Goal: Information Seeking & Learning: Learn about a topic

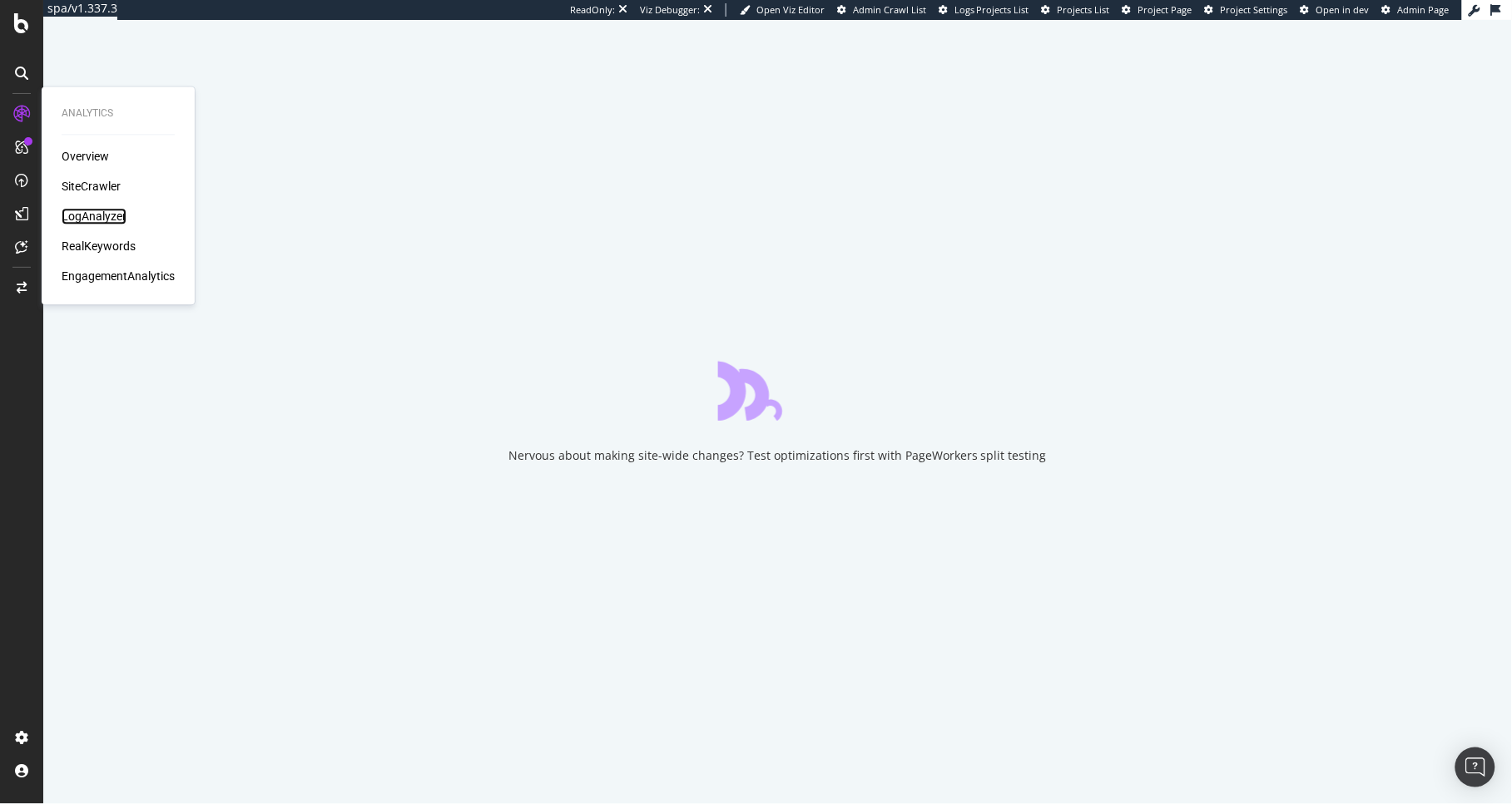
click at [90, 214] on div "LogAnalyzer" at bounding box center [94, 217] width 65 height 17
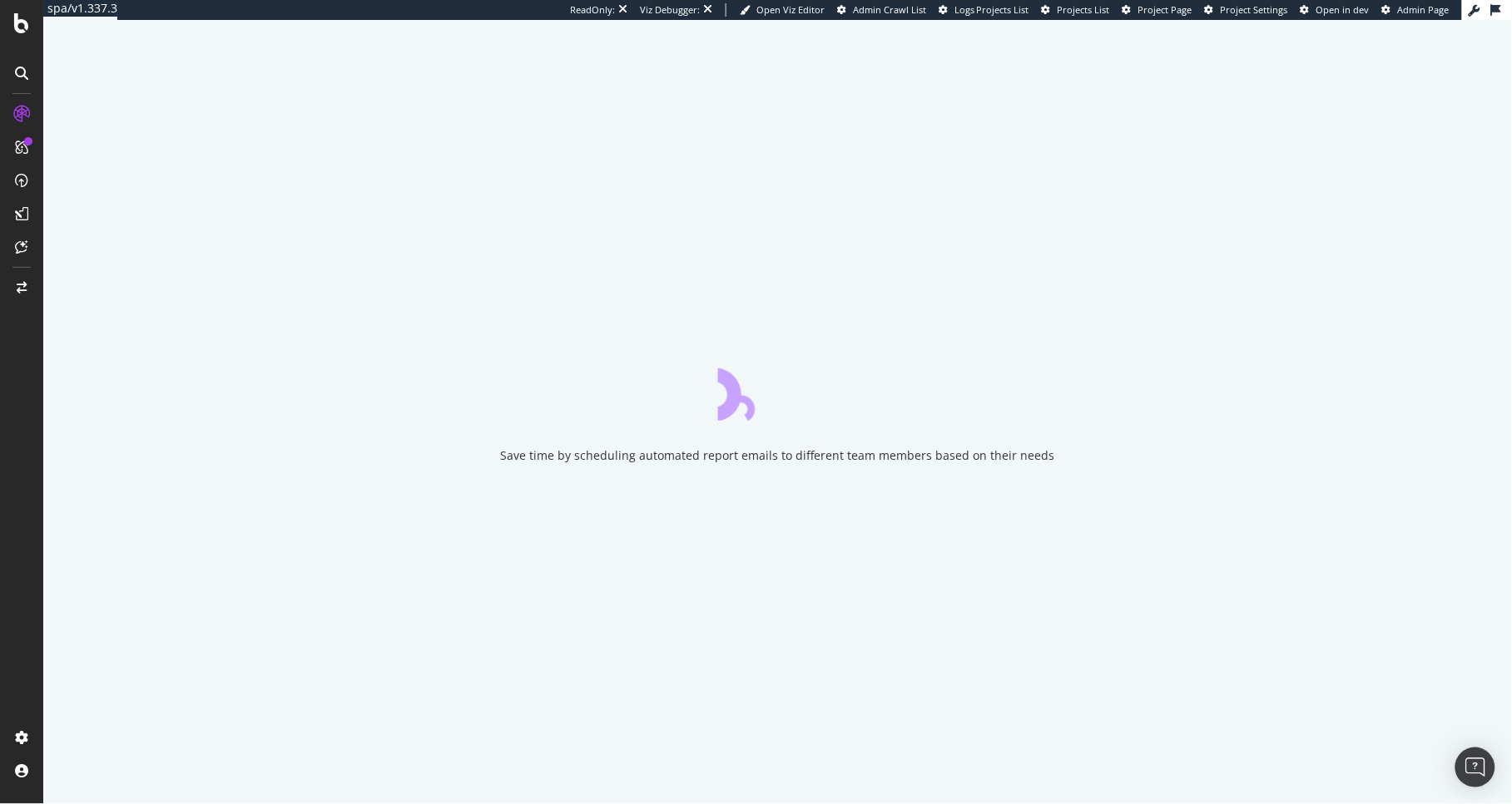
click at [498, 522] on div "Save time by scheduling automated report emails to different team members based…" at bounding box center [778, 413] width 1469 height 785
click at [639, 335] on div "Save time by scheduling automated report emails to different team members based…" at bounding box center [778, 413] width 1469 height 785
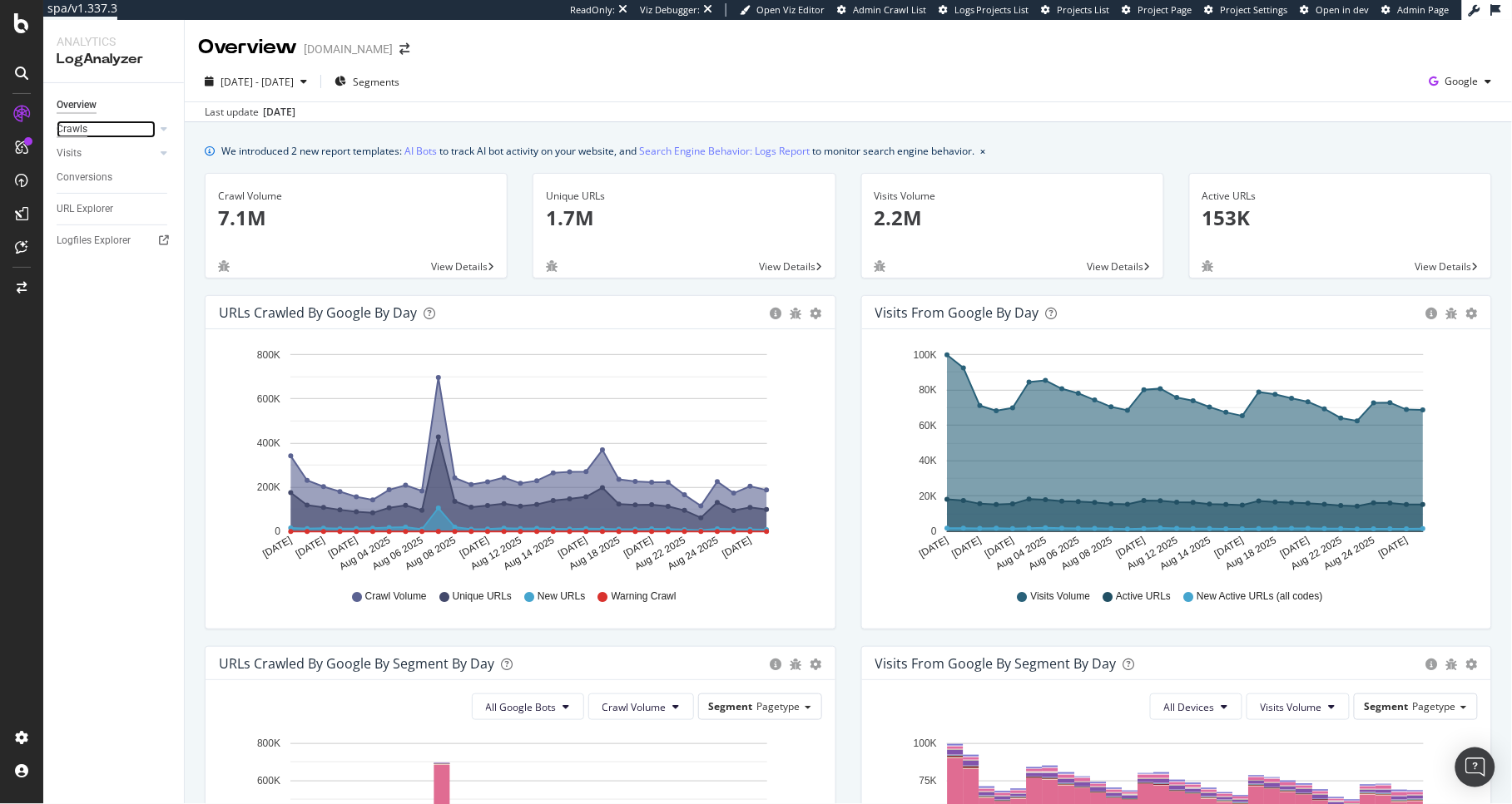
click at [74, 125] on div "Crawls" at bounding box center [72, 129] width 30 height 17
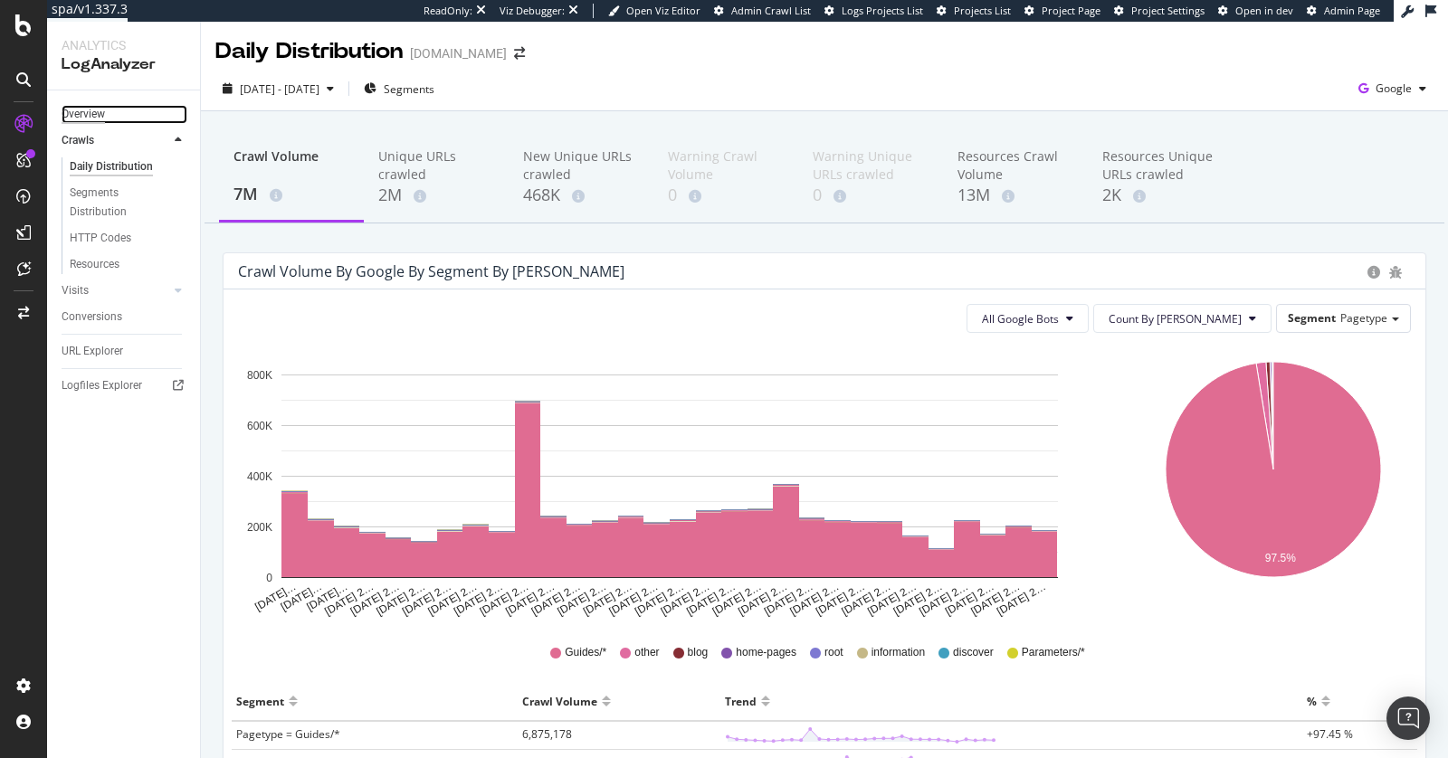
click at [99, 109] on div "Overview" at bounding box center [83, 114] width 43 height 19
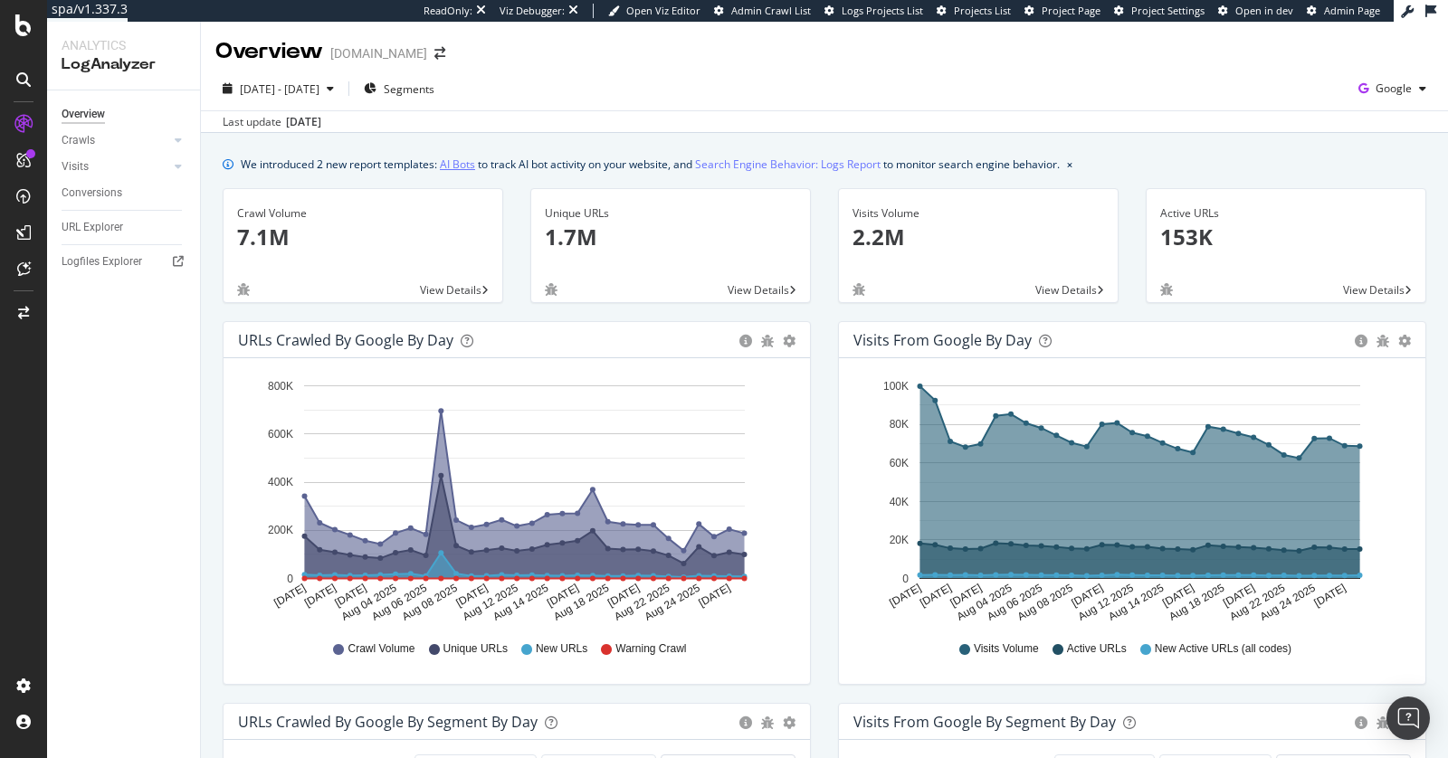
click at [462, 165] on link "AI Bots" at bounding box center [457, 164] width 35 height 19
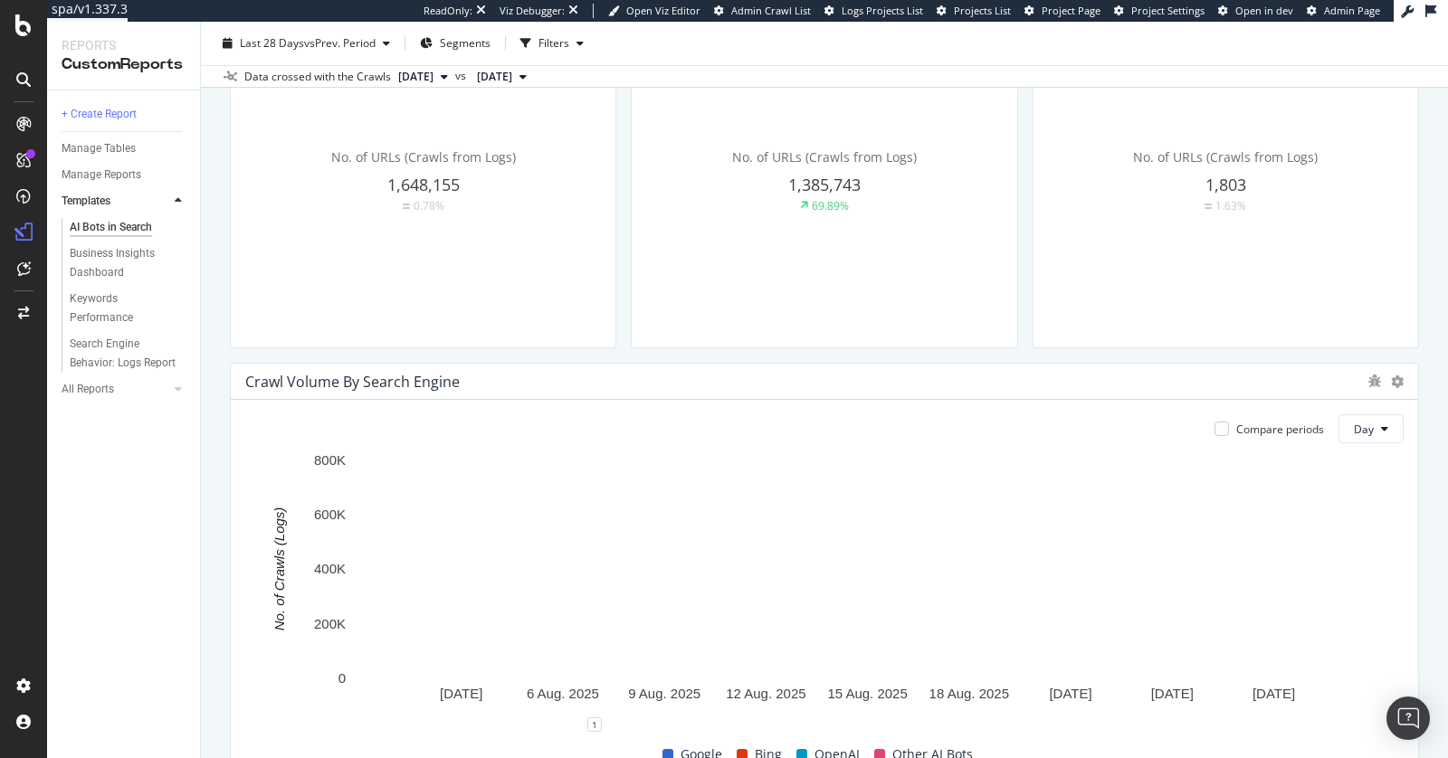
scroll to position [725, 0]
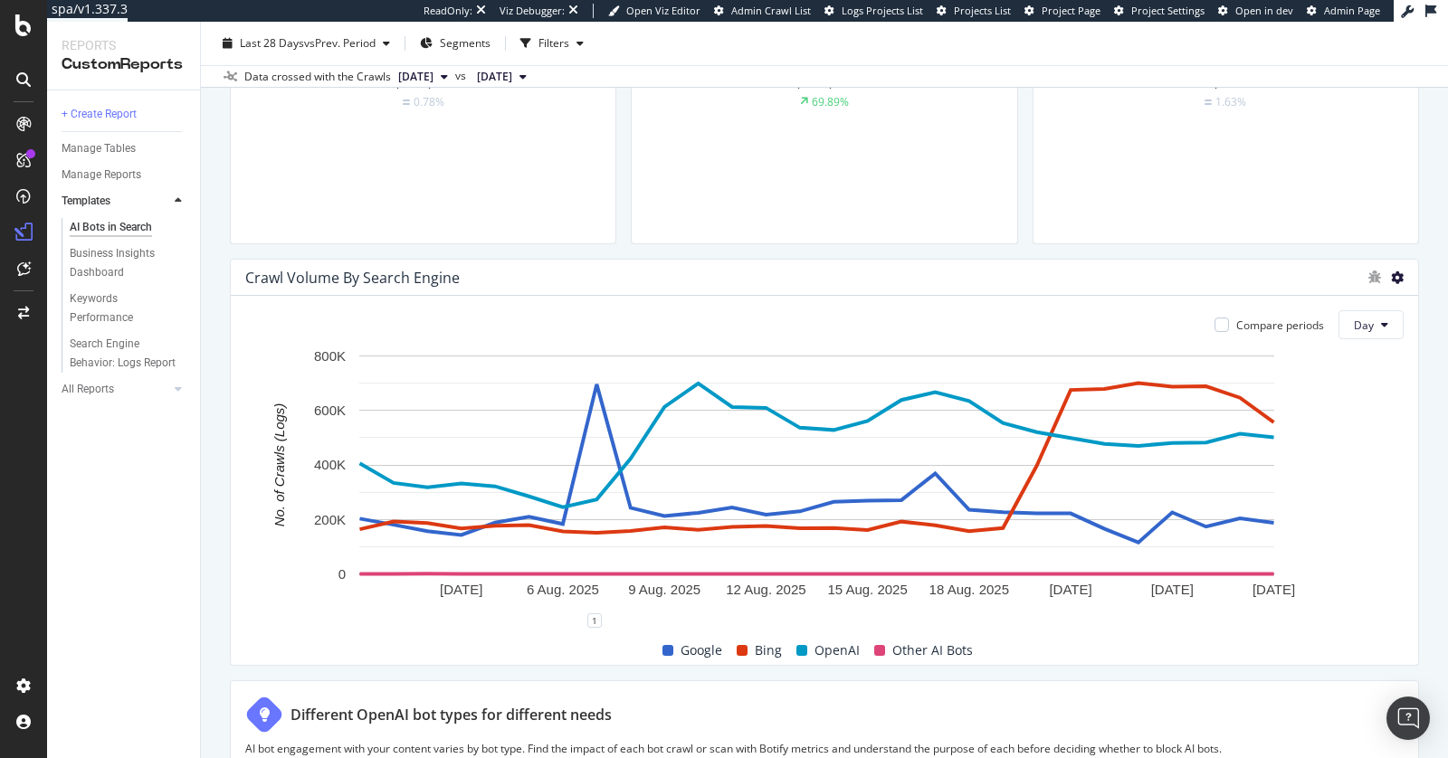
click at [1391, 272] on icon at bounding box center [1397, 278] width 13 height 13
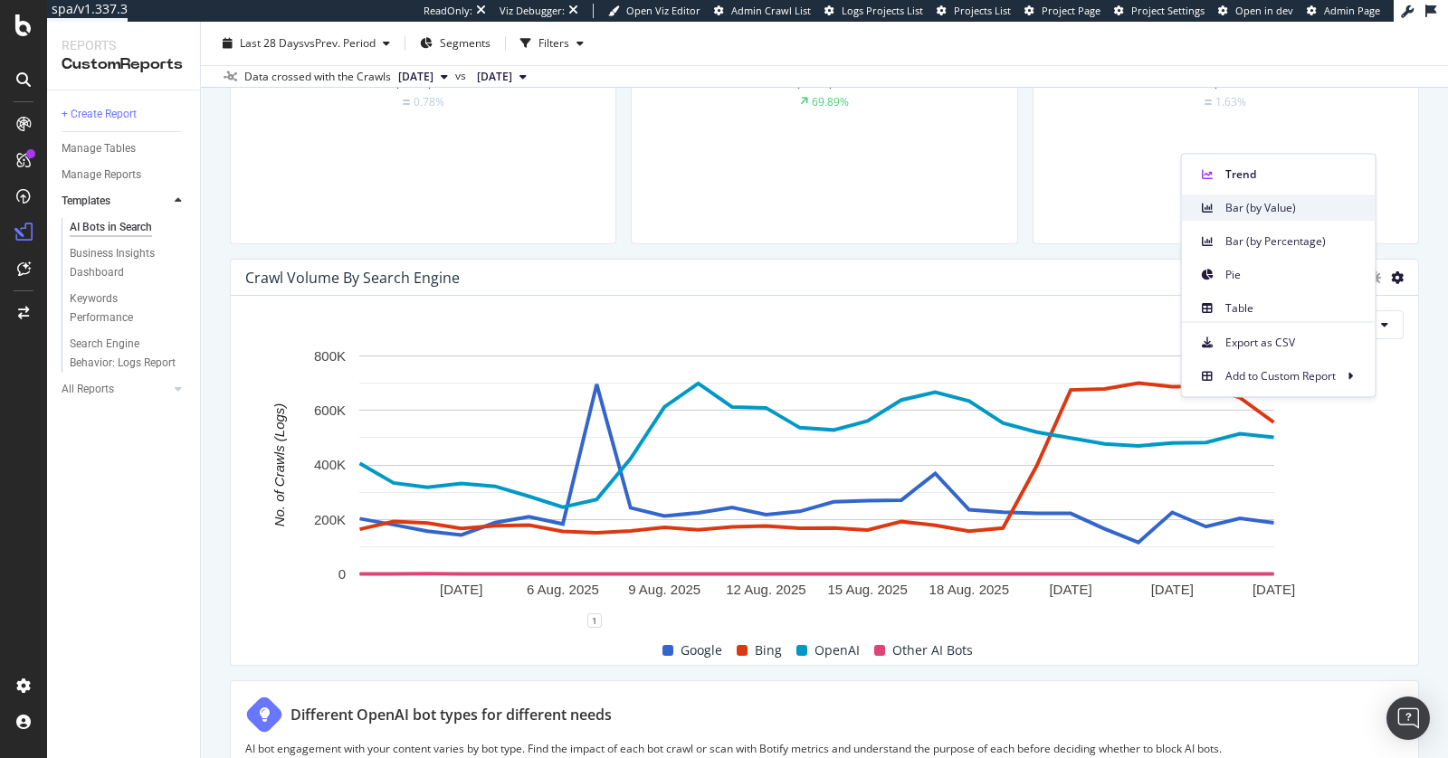
click at [1287, 211] on span "Bar (by Value)" at bounding box center [1294, 208] width 136 height 16
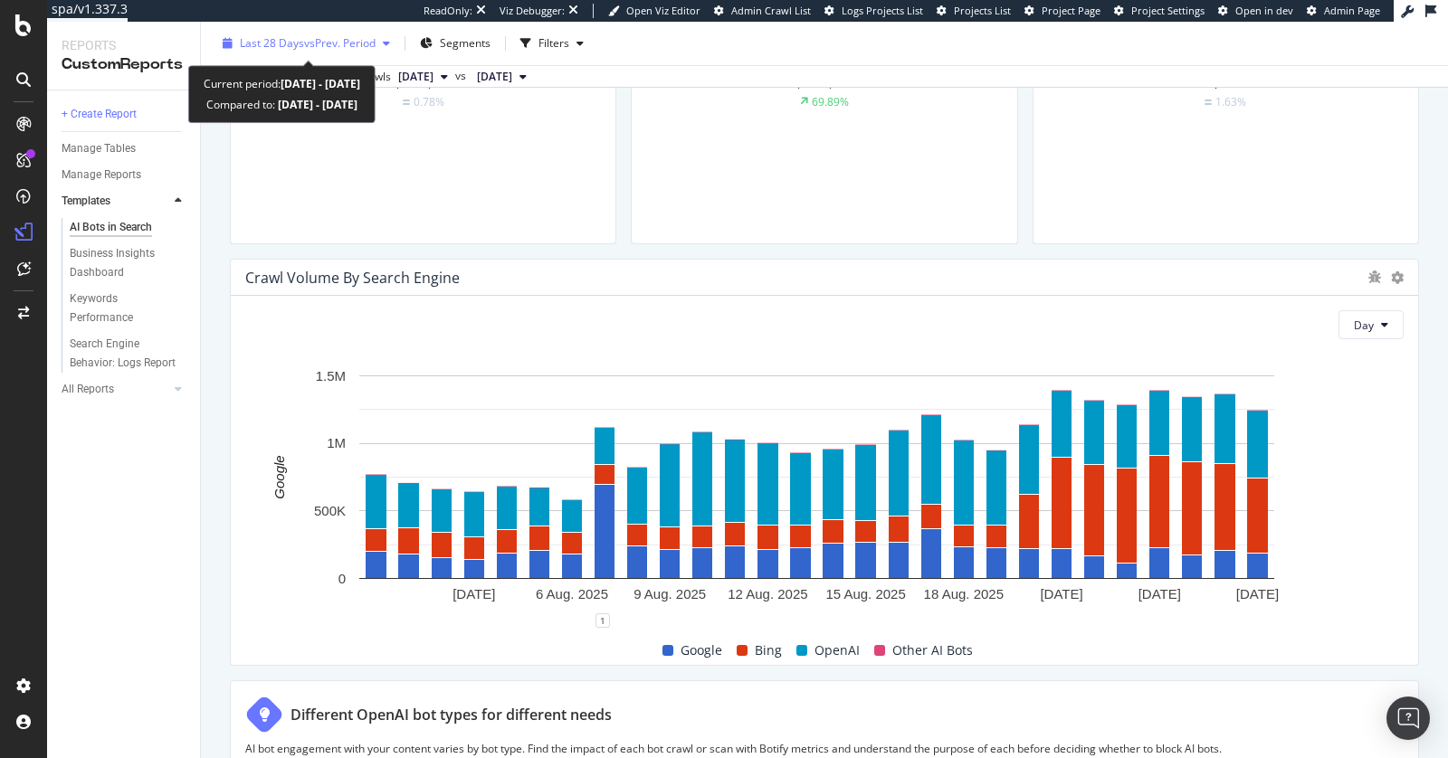
click at [313, 41] on span "vs Prev. Period" at bounding box center [340, 42] width 72 height 15
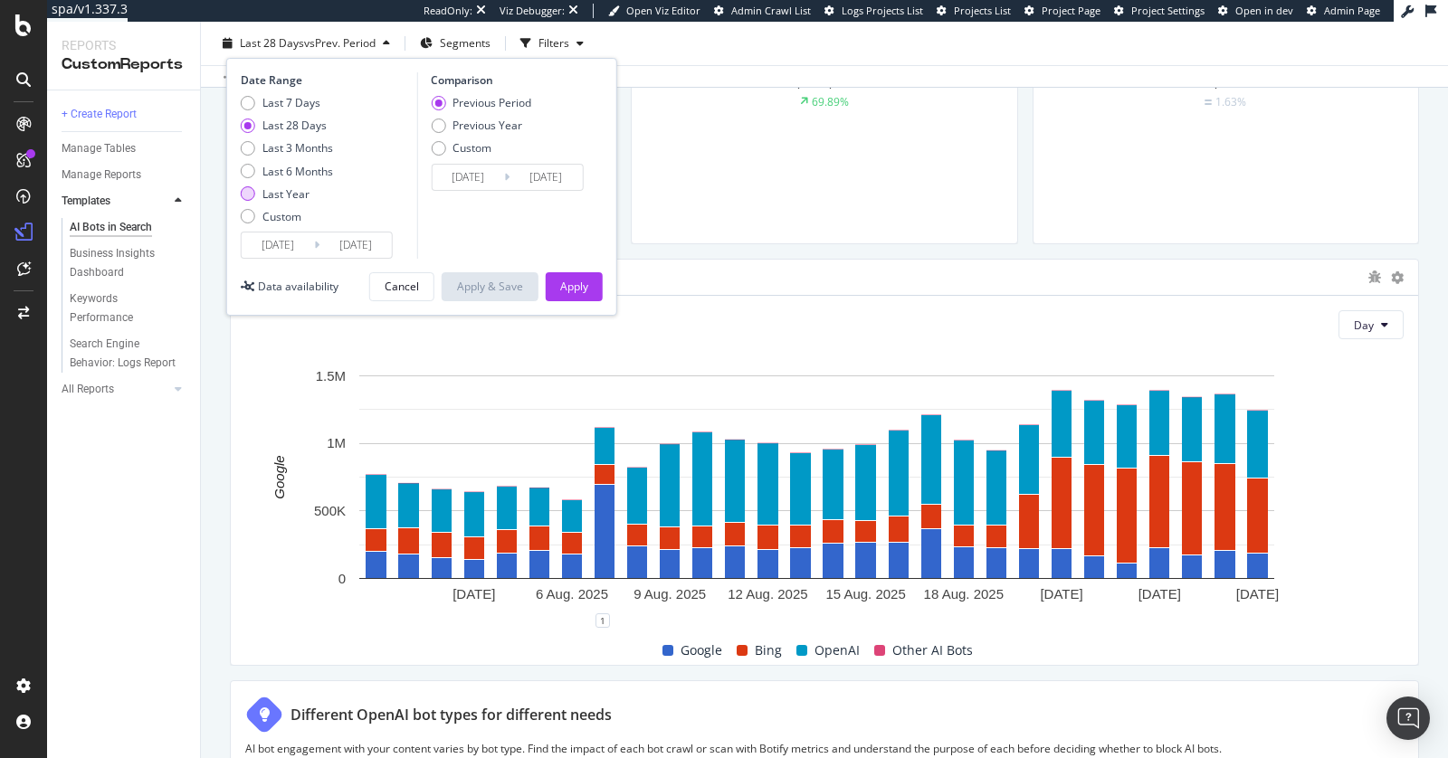
click at [298, 192] on div "Last Year" at bounding box center [285, 193] width 47 height 15
type input "2024/08/28"
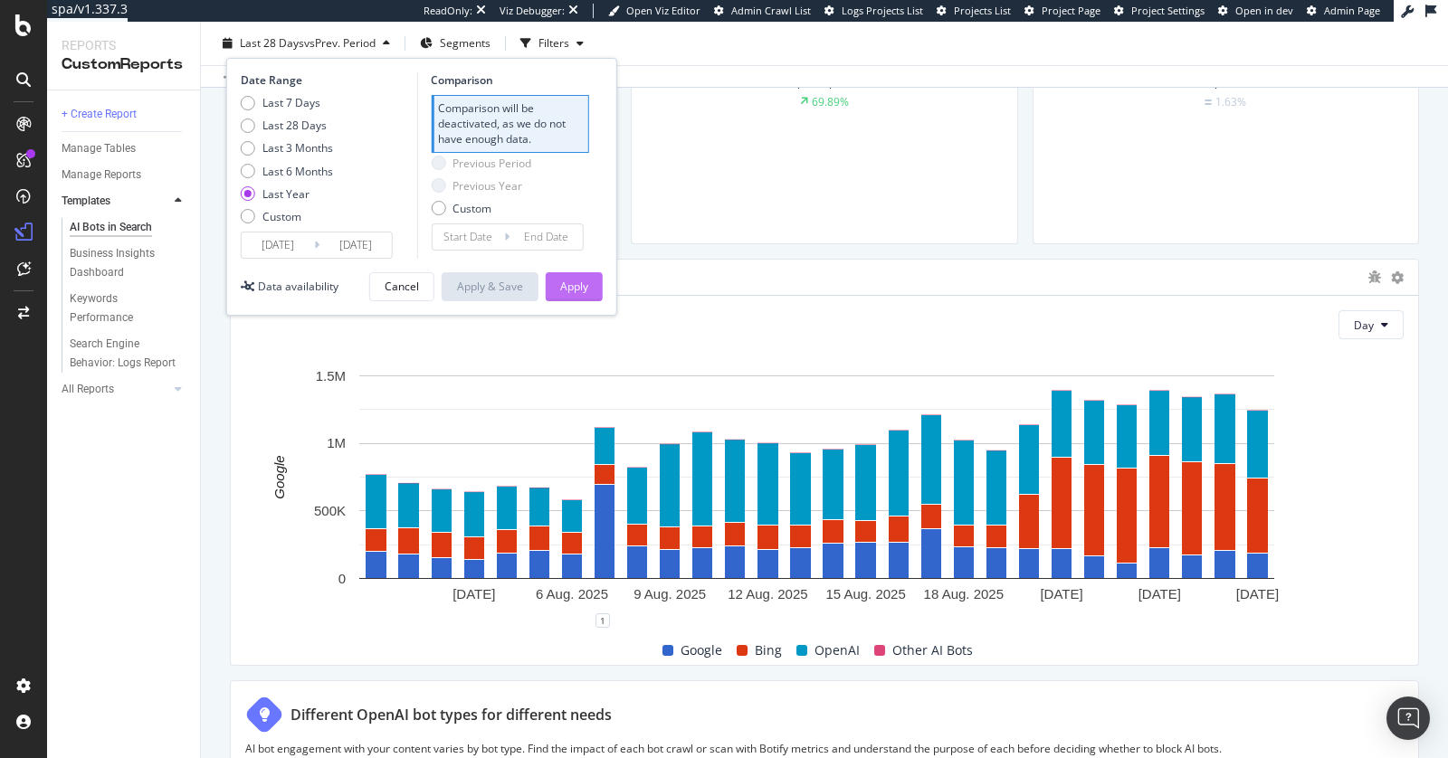
click at [570, 281] on div "Apply" at bounding box center [574, 286] width 28 height 15
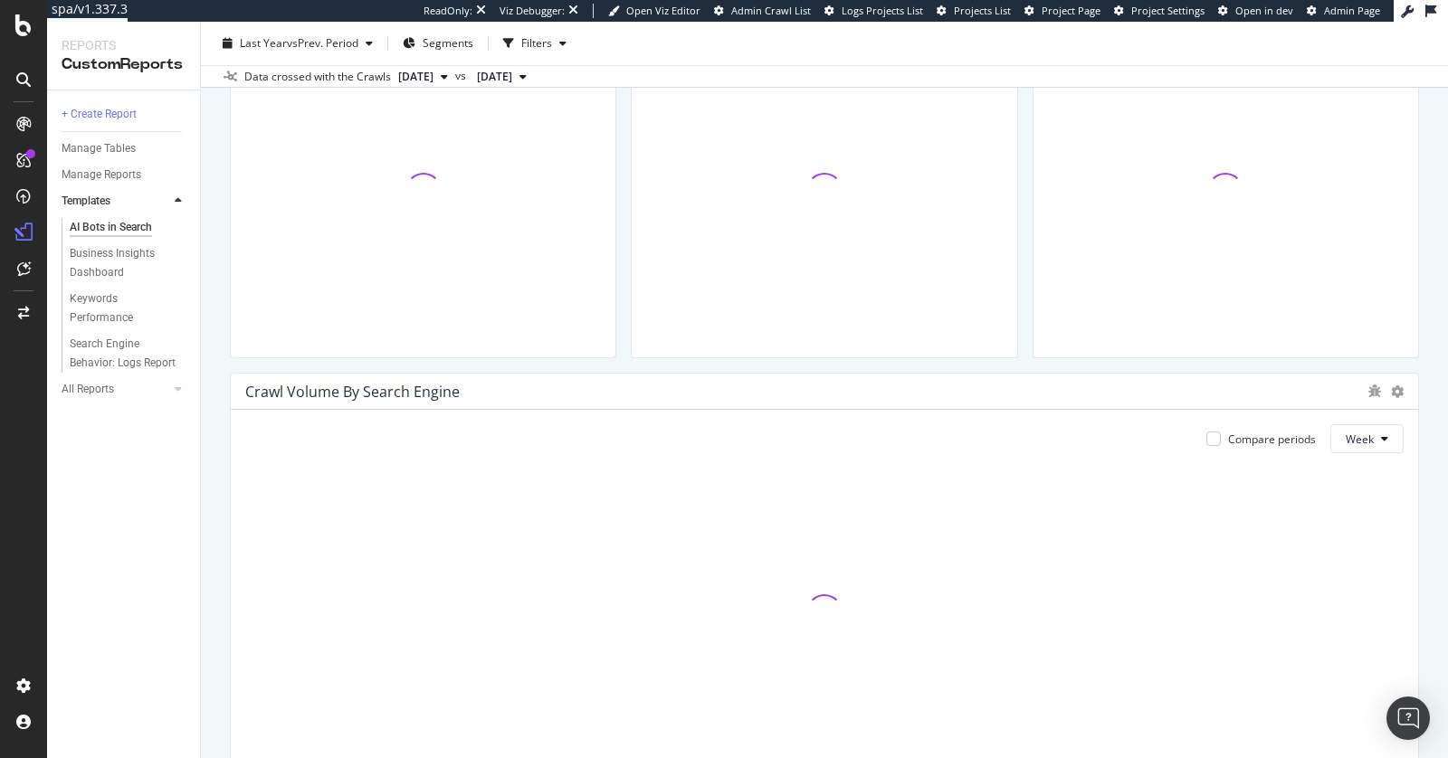
scroll to position [795, 0]
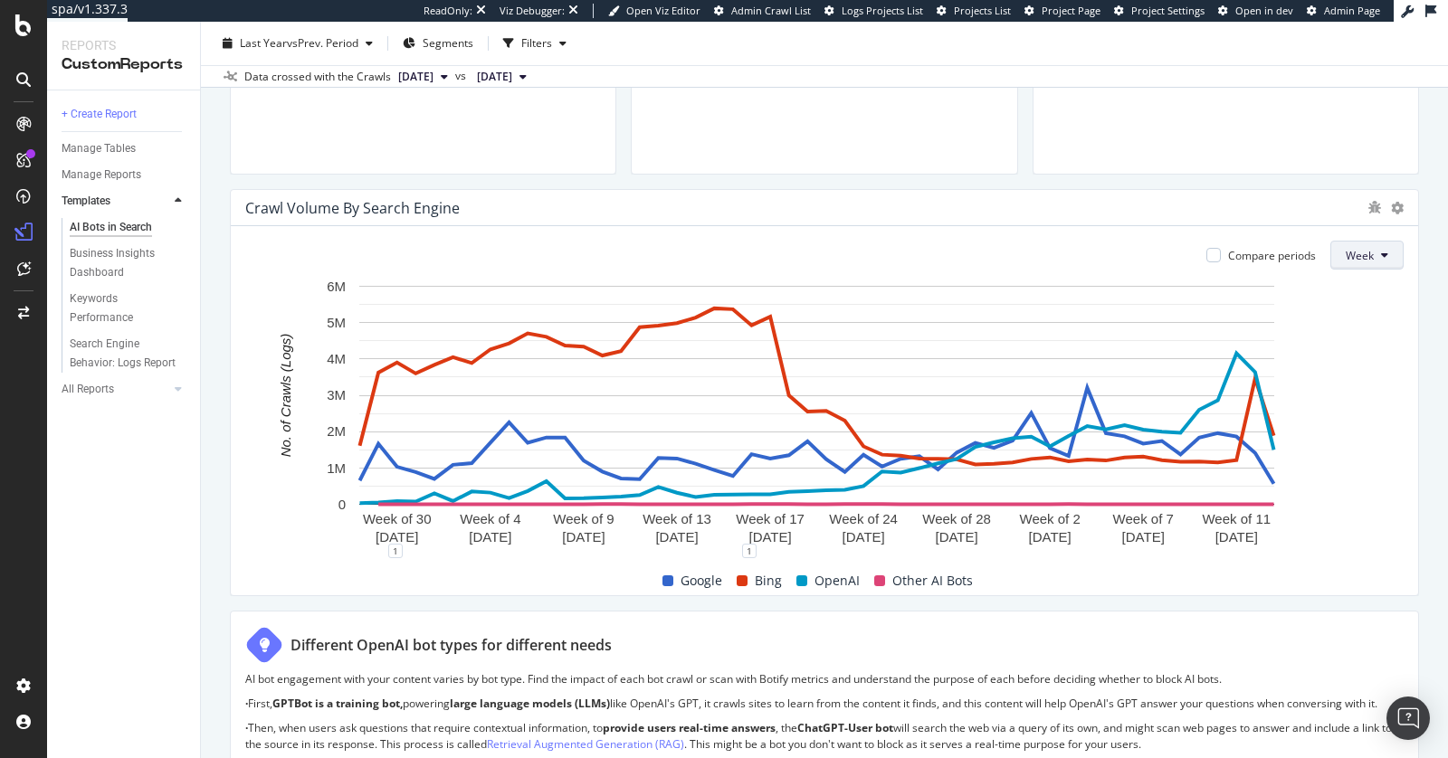
click at [1363, 258] on button "Week" at bounding box center [1367, 255] width 73 height 29
click at [1392, 197] on div "Crawl Volume By Search Engine" at bounding box center [825, 208] width 1188 height 36
click at [1390, 200] on div "Crawl Volume By Search Engine" at bounding box center [825, 208] width 1188 height 36
click at [1391, 202] on icon at bounding box center [1397, 208] width 13 height 13
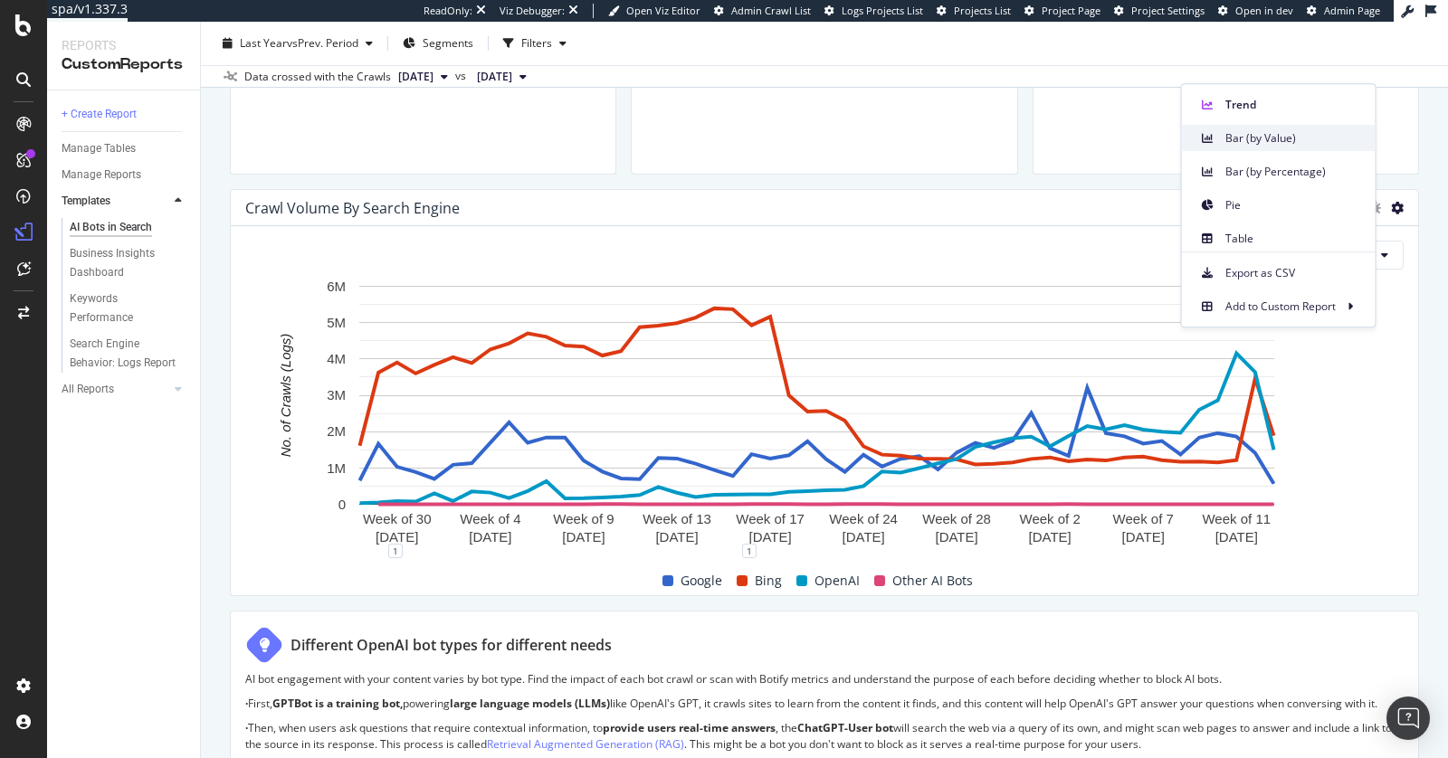
click at [1266, 145] on span "Bar (by Value)" at bounding box center [1294, 138] width 136 height 16
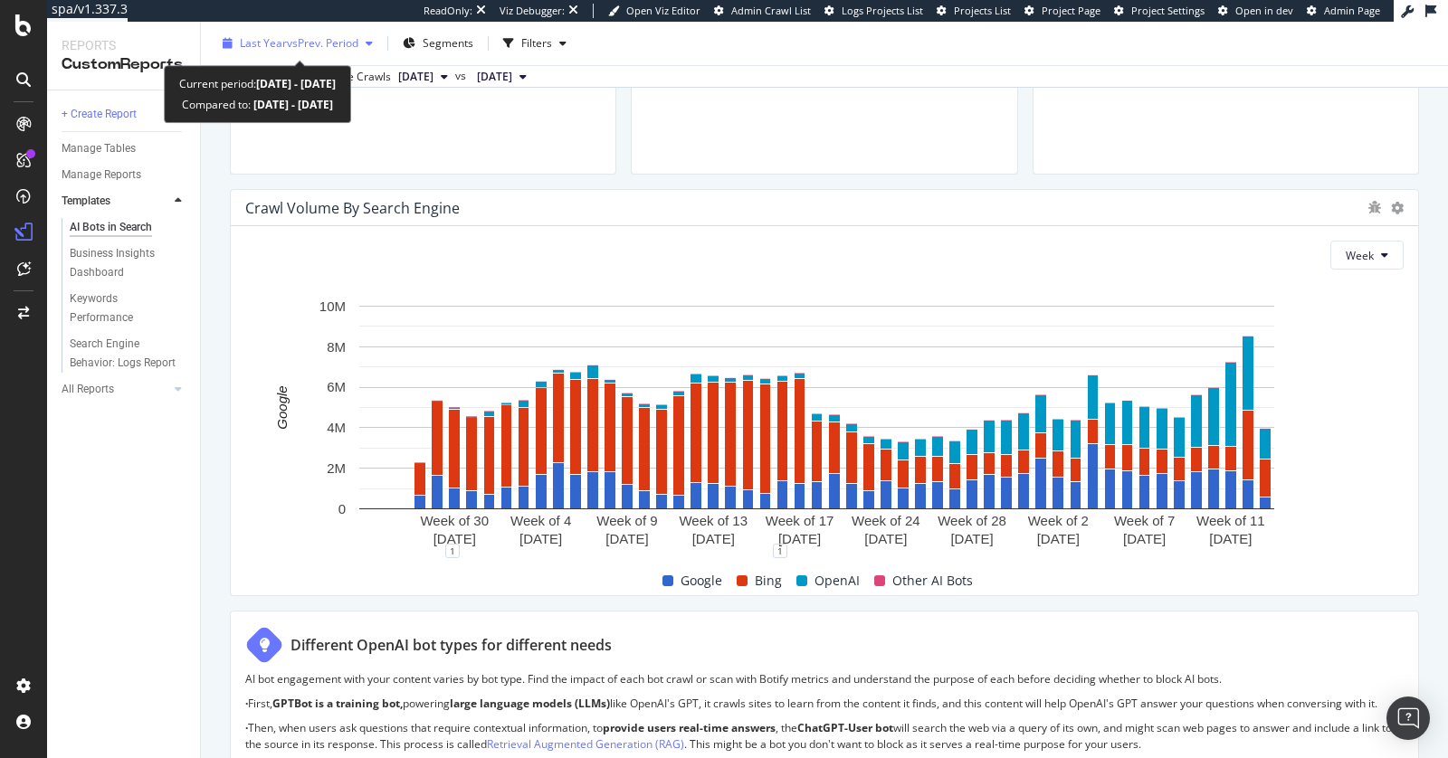
click at [314, 48] on span "vs Prev. Period" at bounding box center [323, 42] width 72 height 15
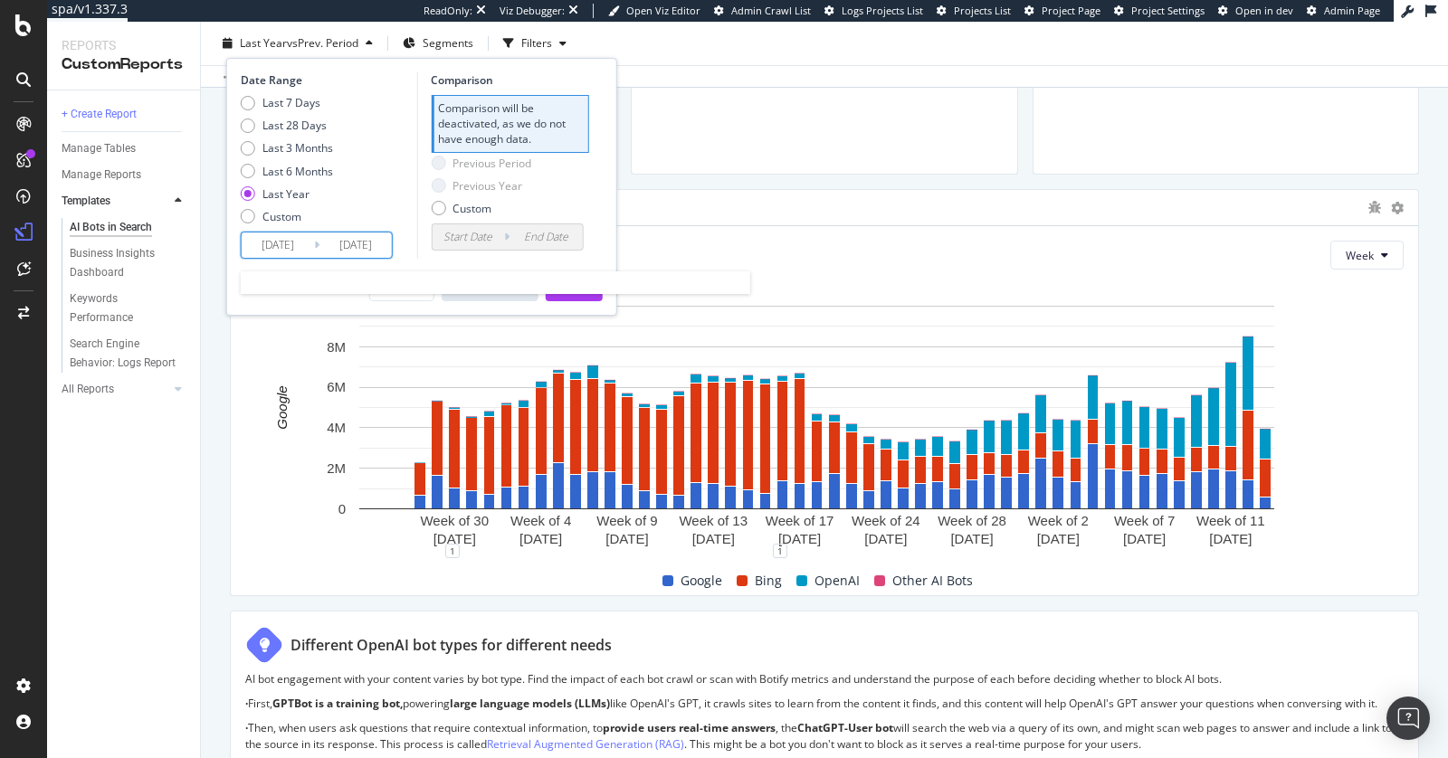
click at [279, 250] on input "2024/08/28" at bounding box center [278, 245] width 72 height 25
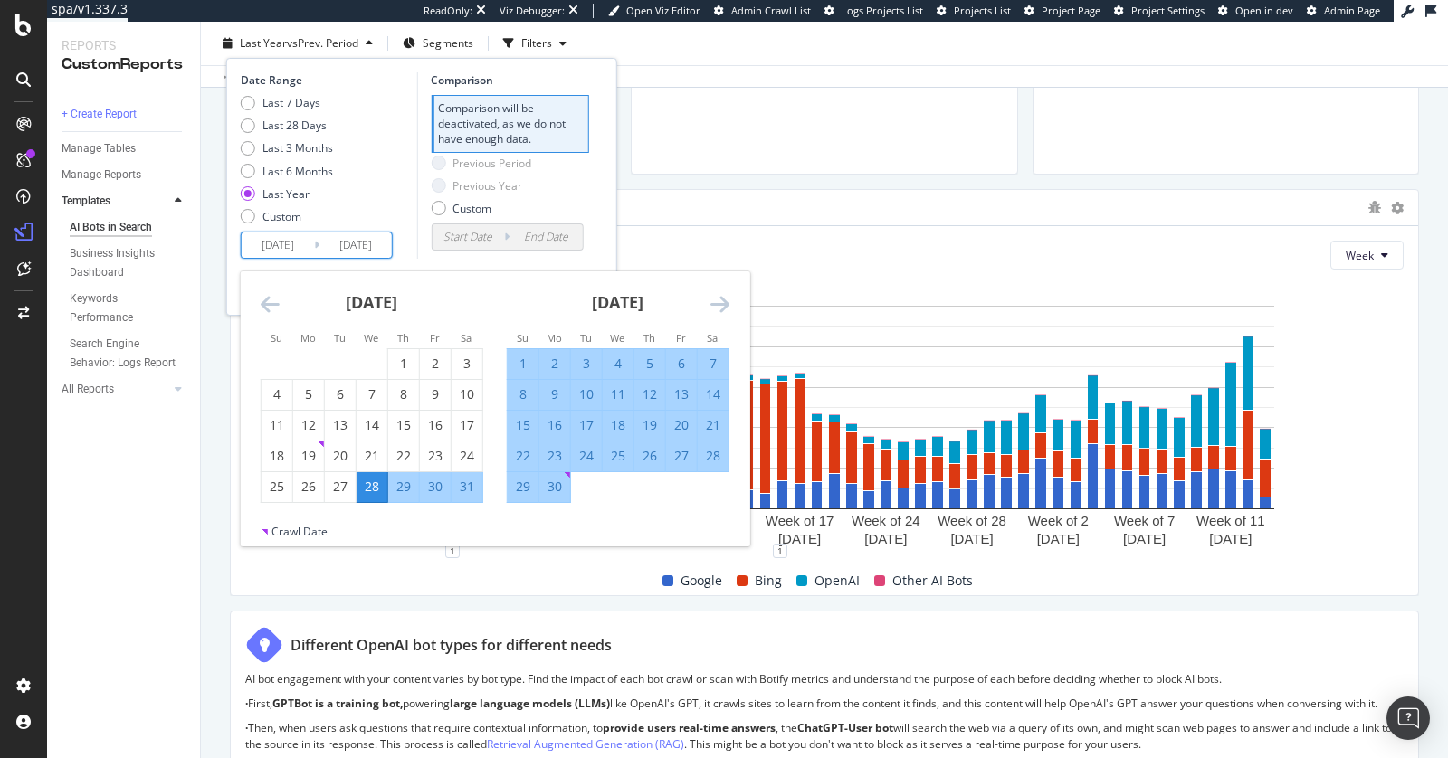
click at [269, 301] on icon "Move backward to switch to the previous month." at bounding box center [270, 304] width 19 height 22
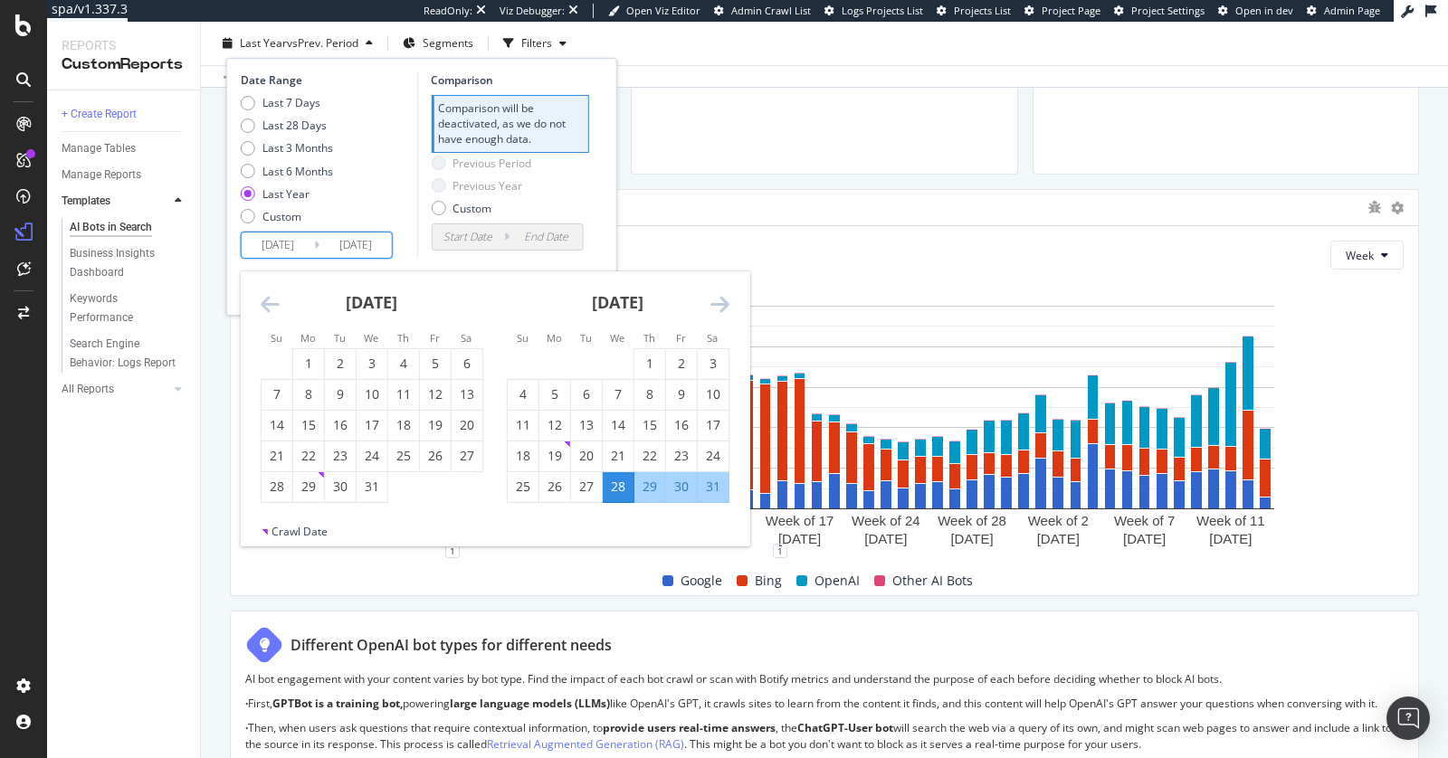
click at [269, 301] on icon "Move backward to switch to the previous month." at bounding box center [270, 304] width 19 height 22
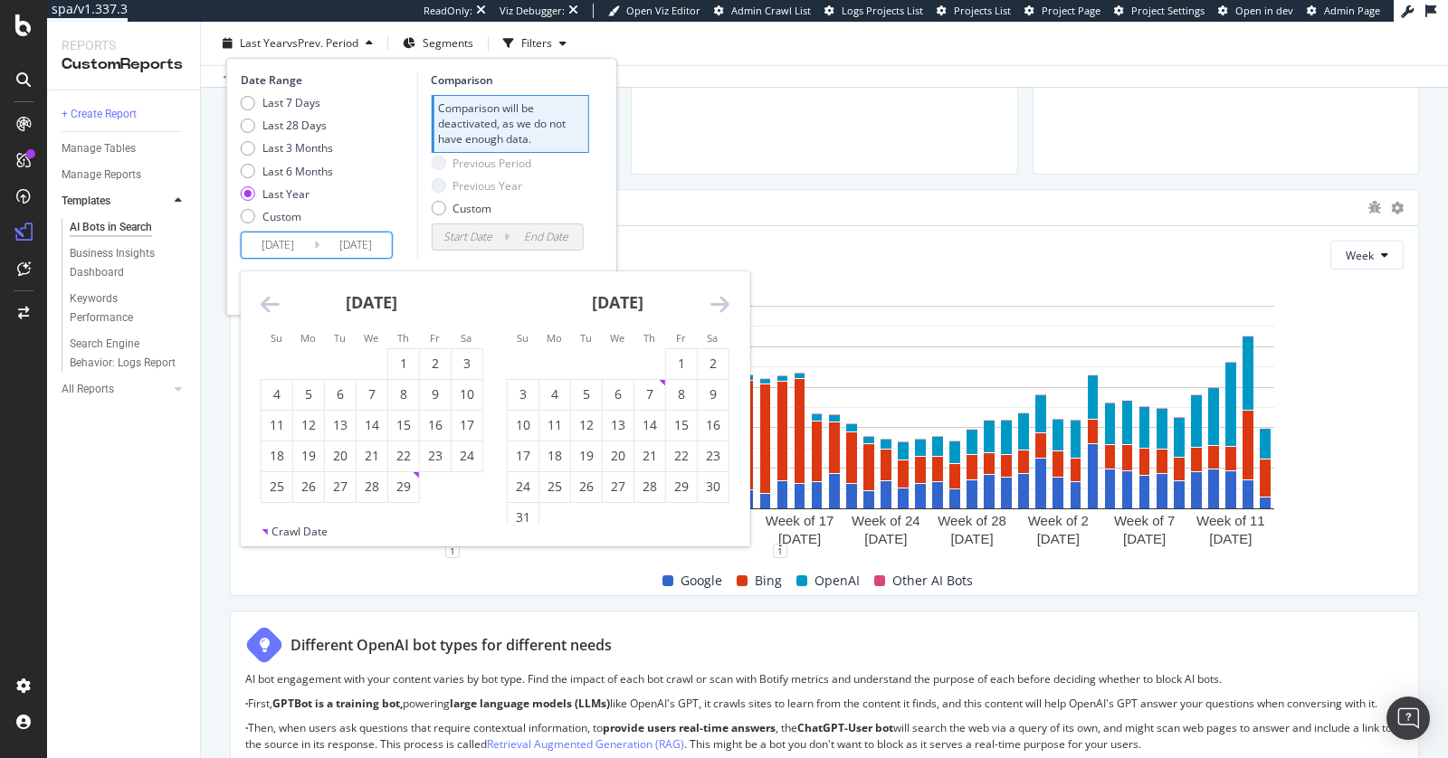
click at [262, 297] on icon "Move backward to switch to the previous month." at bounding box center [270, 304] width 19 height 22
drag, startPoint x: 303, startPoint y: 361, endPoint x: 312, endPoint y: 351, distance: 13.5
click at [304, 360] on div "1" at bounding box center [308, 364] width 31 height 18
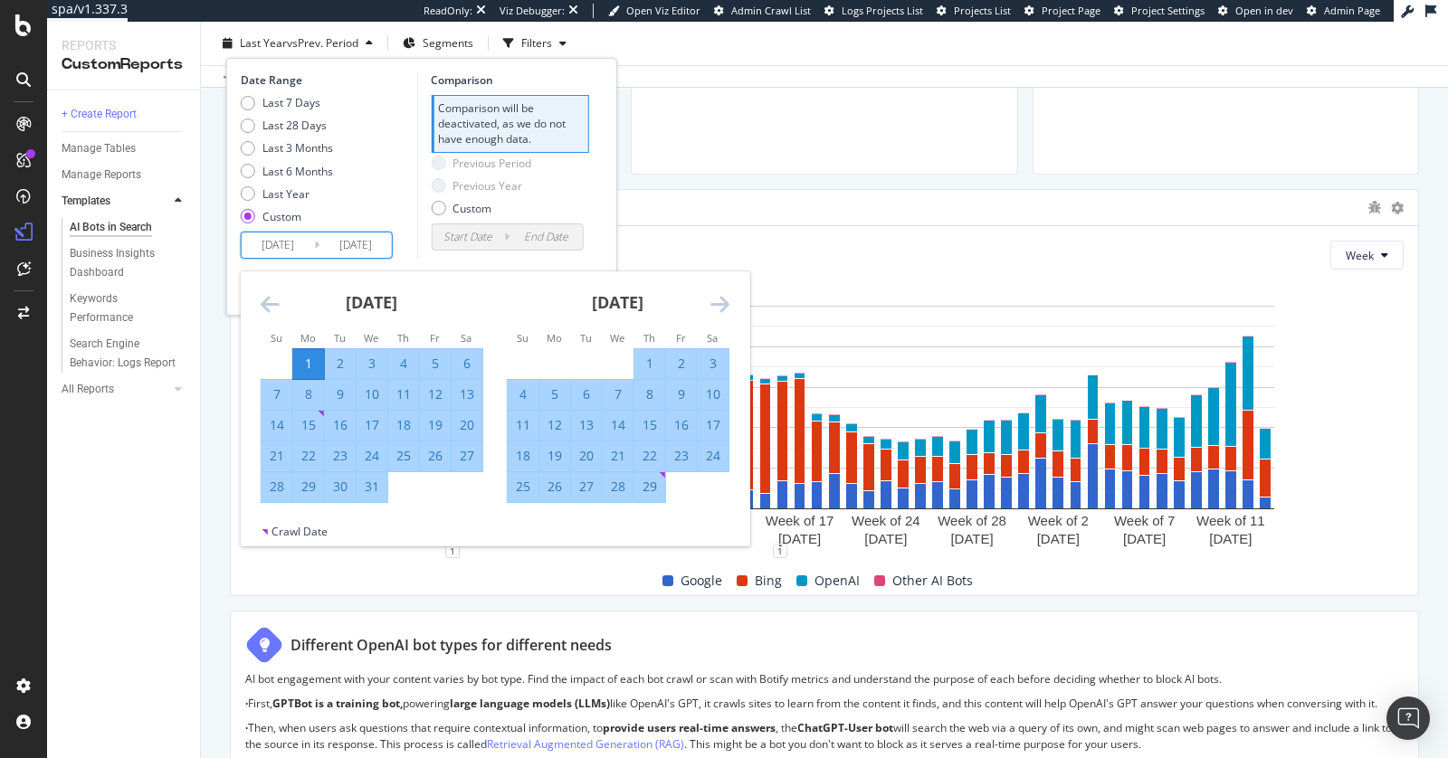
type input "2024/01/01"
click at [492, 256] on div "Comparison Comparison will be deactivated, as we do not have enough data. Previ…" at bounding box center [502, 165] width 172 height 186
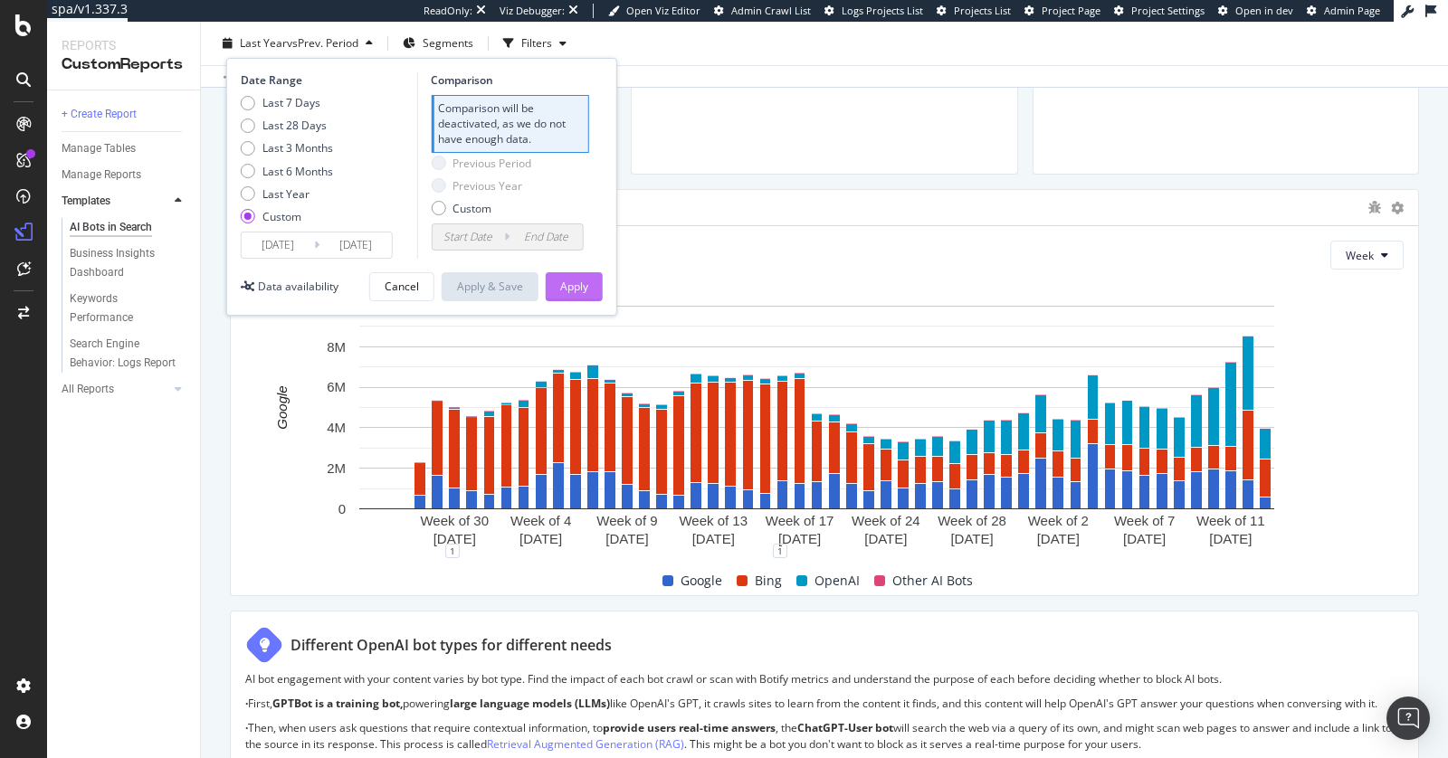
click at [560, 284] on div "Apply" at bounding box center [574, 286] width 28 height 15
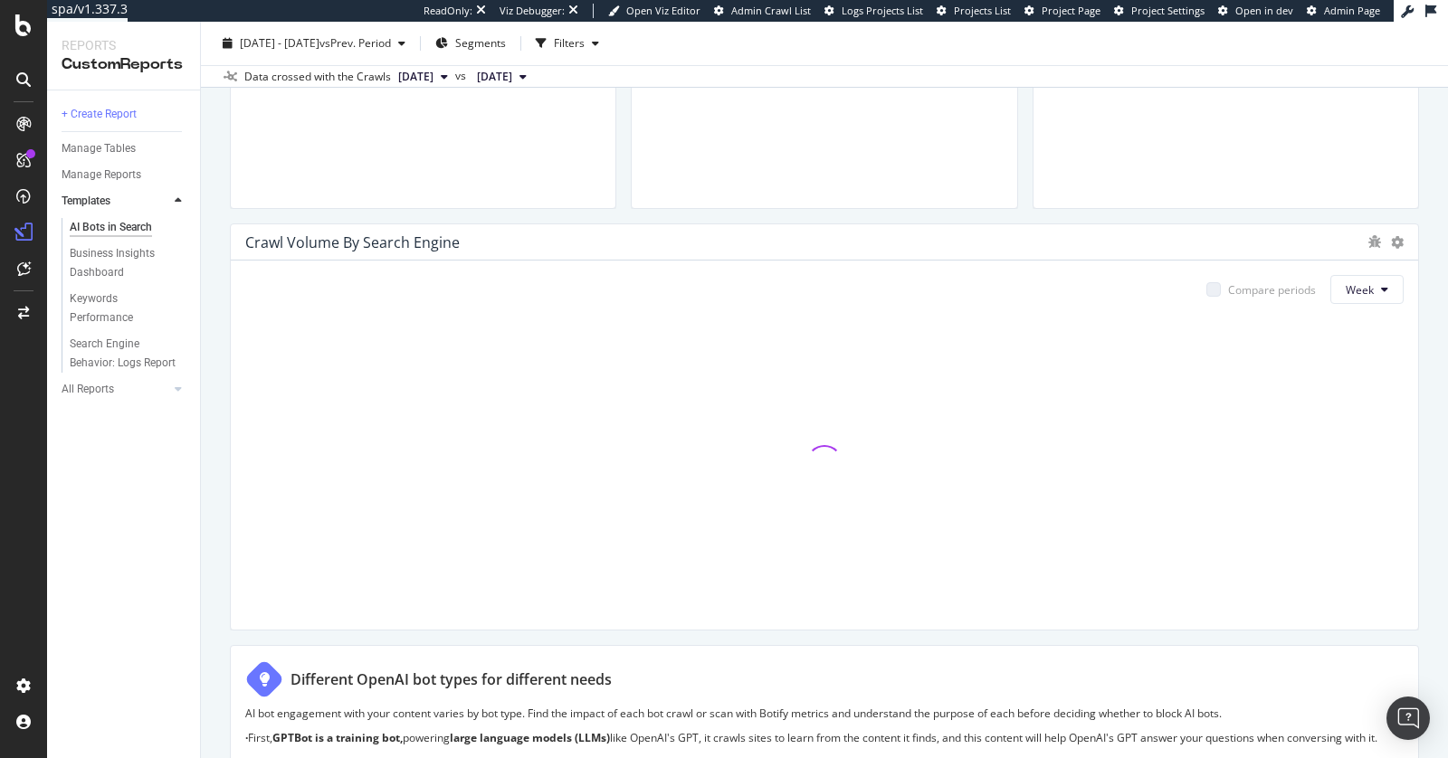
scroll to position [798, 0]
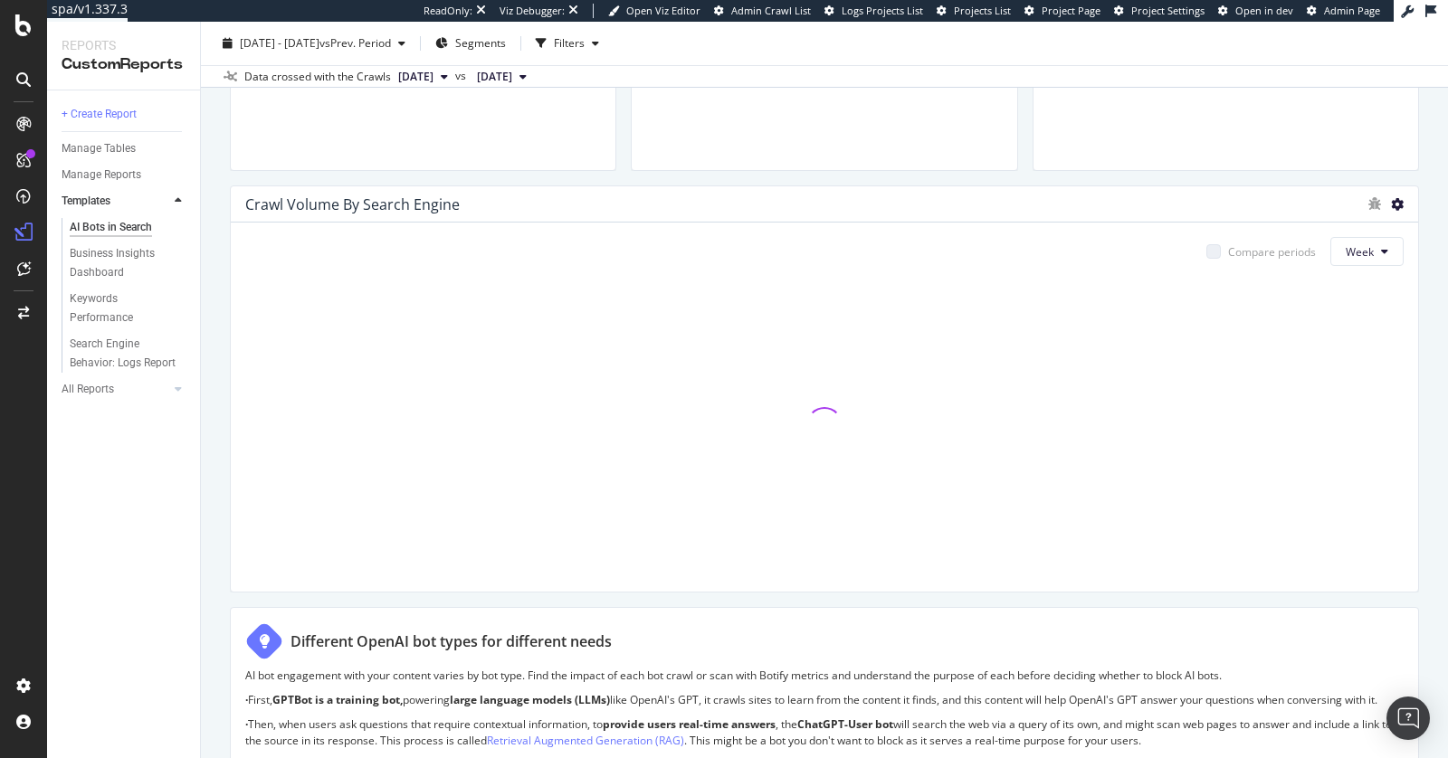
click at [1391, 201] on icon at bounding box center [1397, 204] width 13 height 13
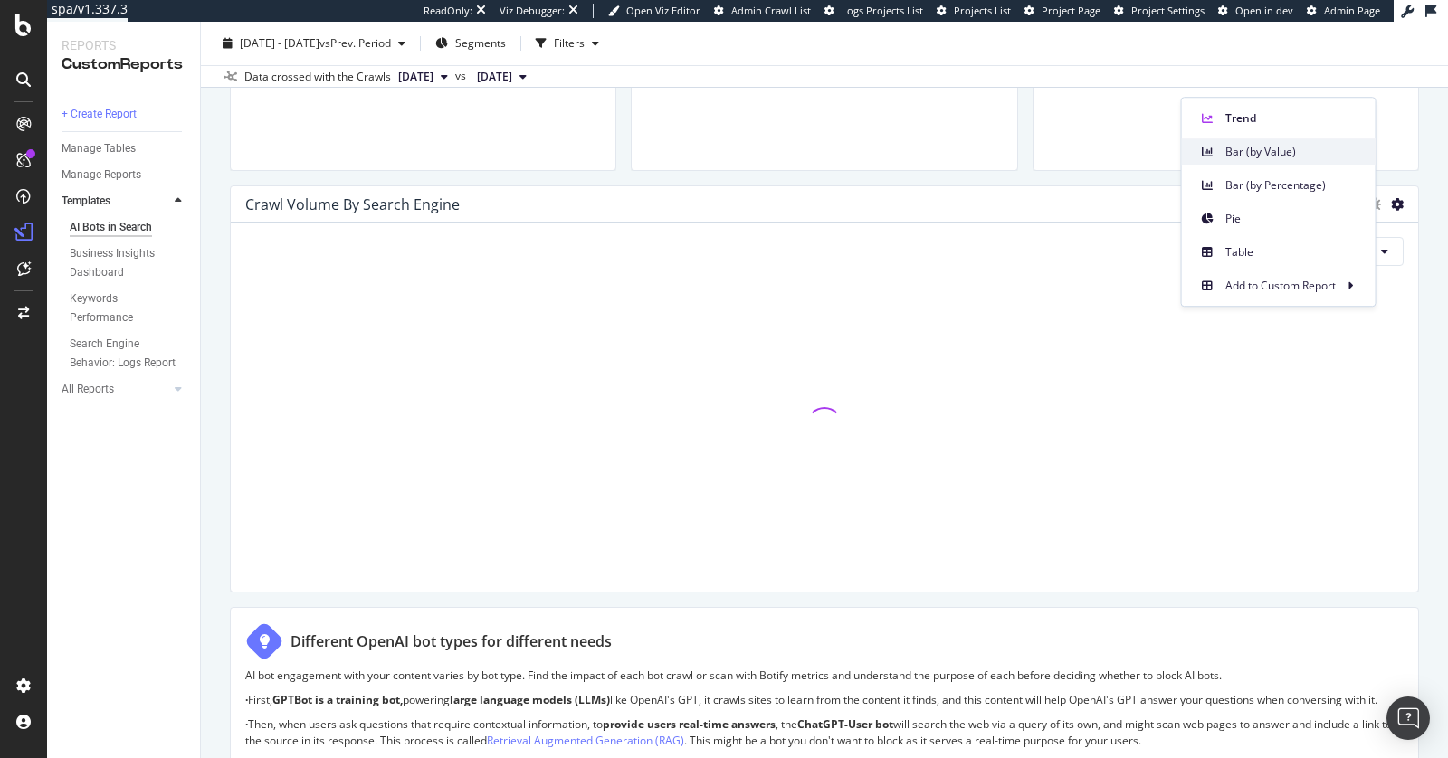
click at [1262, 157] on span "Bar (by Value)" at bounding box center [1294, 152] width 136 height 16
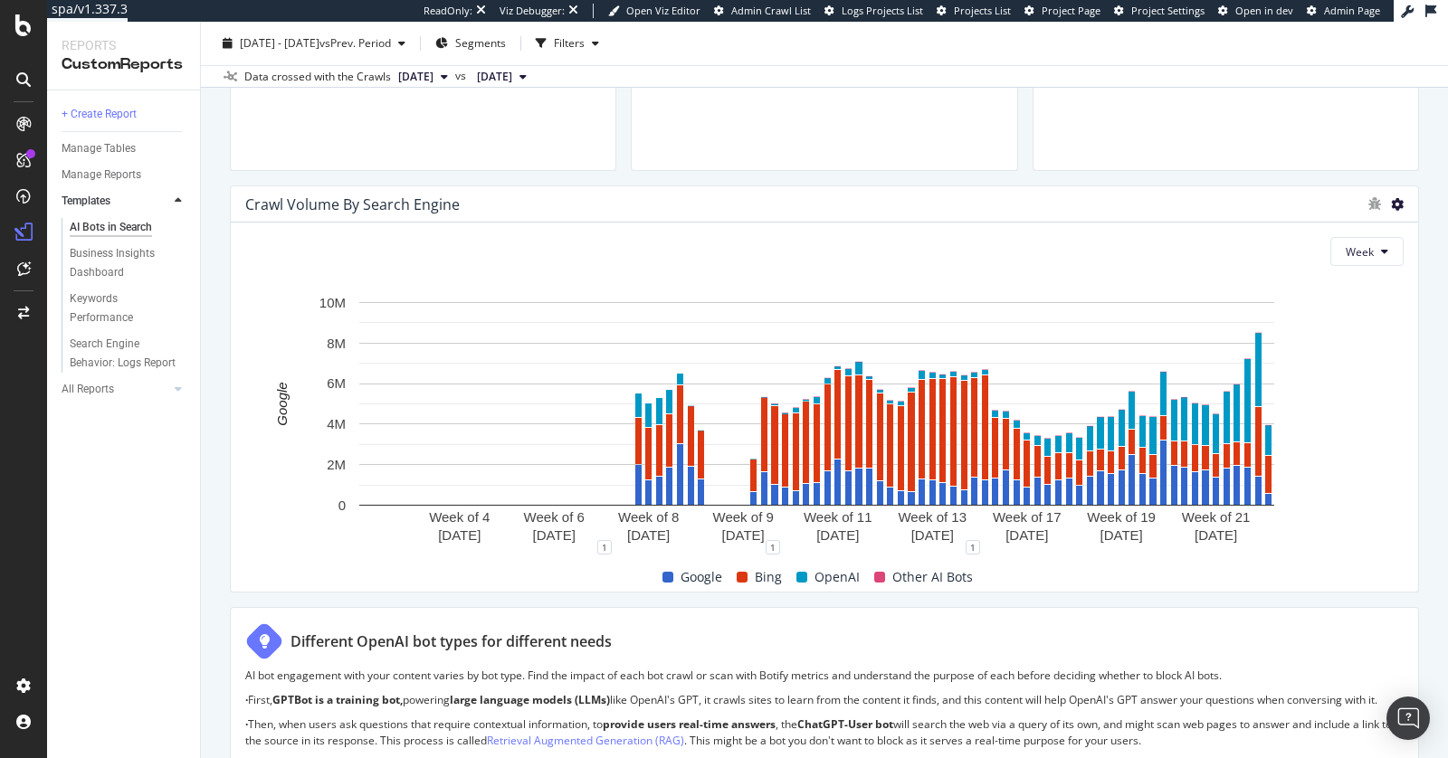
click at [1391, 204] on icon at bounding box center [1397, 204] width 13 height 13
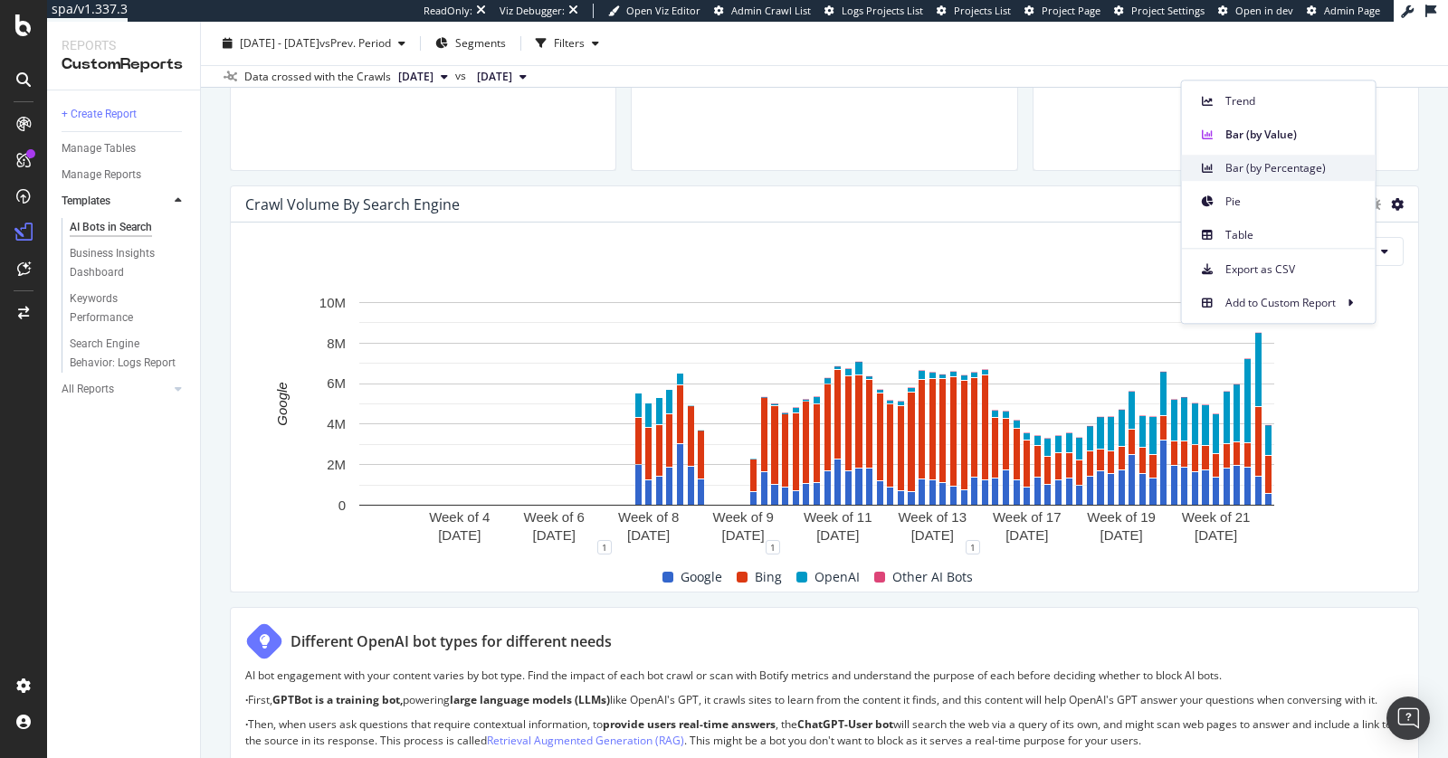
click at [1258, 157] on div "Bar (by Percentage)" at bounding box center [1279, 168] width 194 height 26
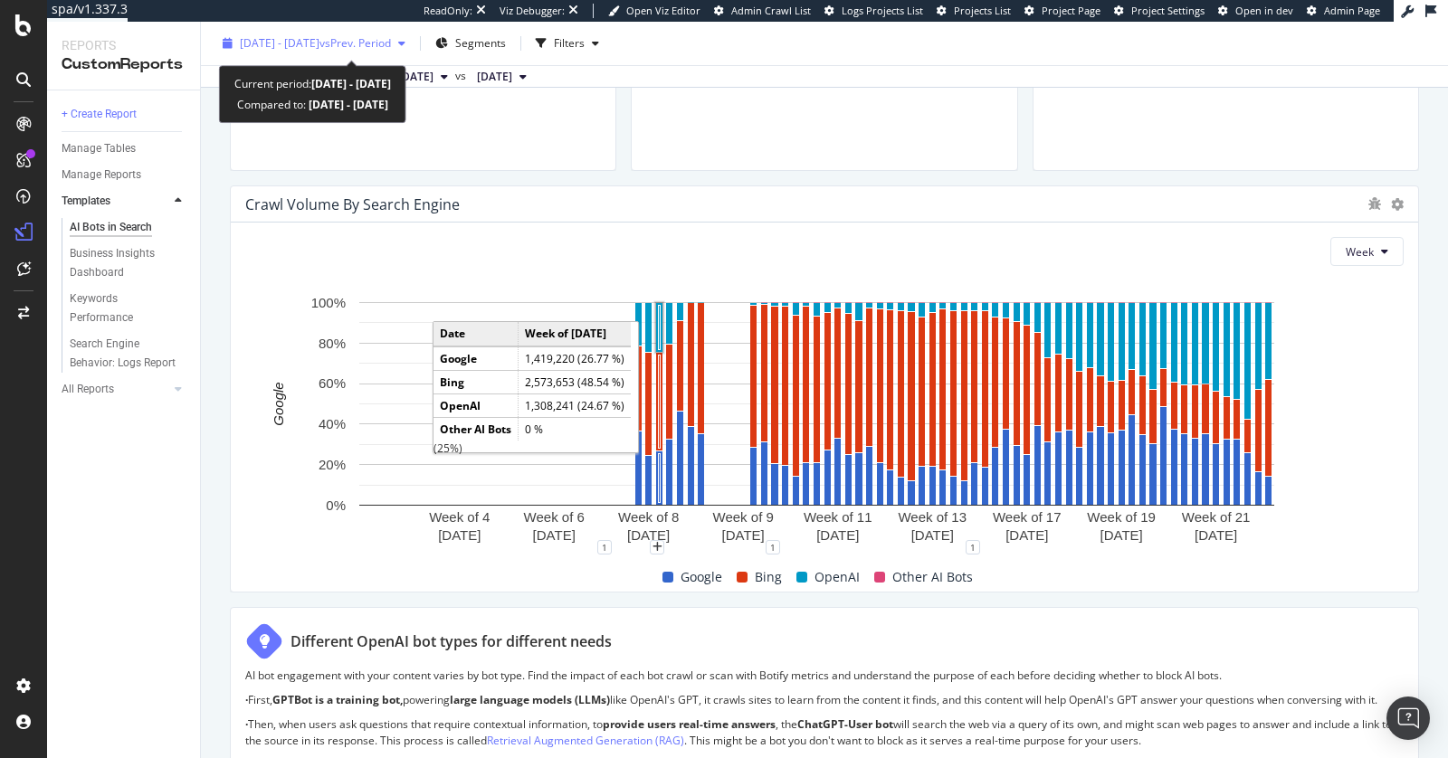
click at [333, 54] on div "2024 Jan. 1st - 2025 Aug. 27th vs Prev. Period" at bounding box center [313, 43] width 197 height 27
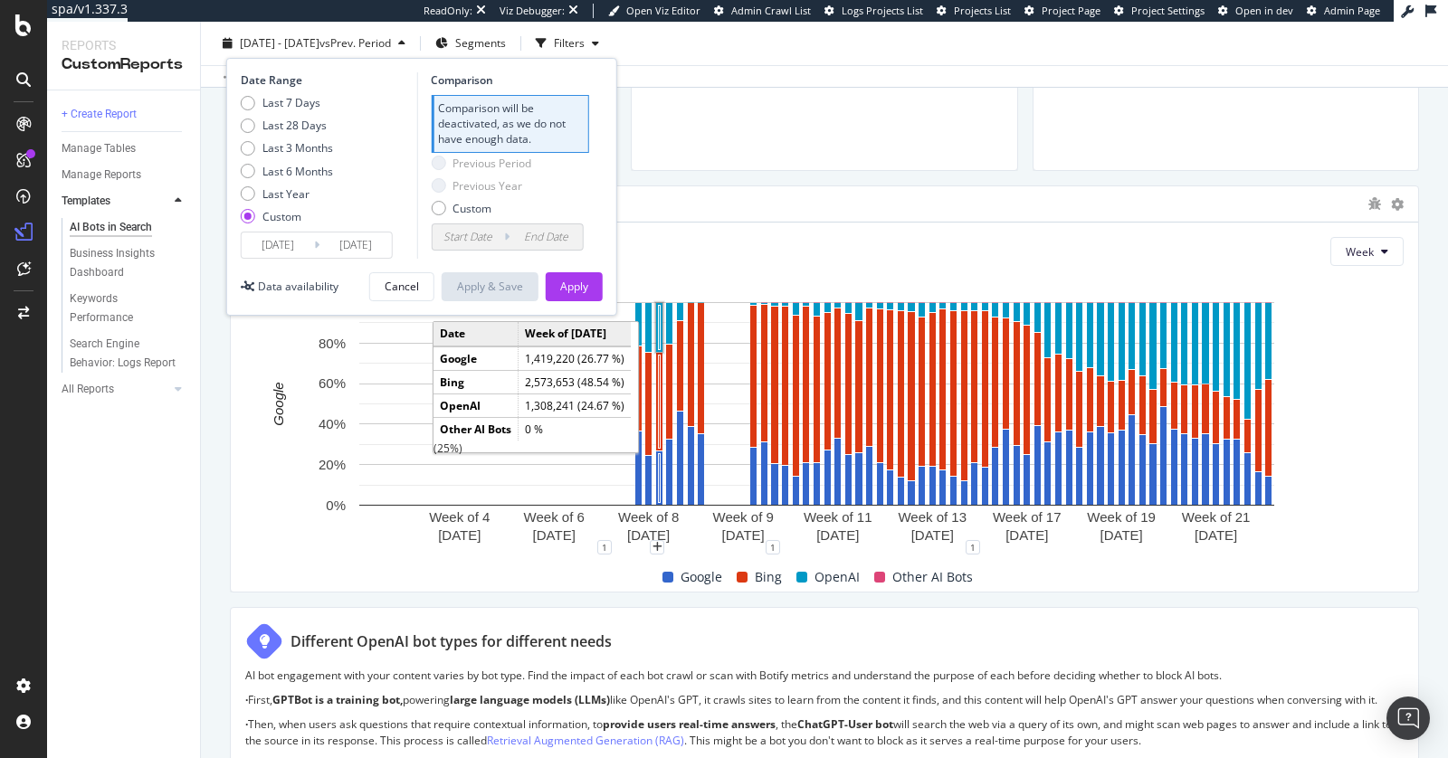
drag, startPoint x: 301, startPoint y: 242, endPoint x: 327, endPoint y: 234, distance: 26.4
click at [302, 242] on input "2024/01/01" at bounding box center [278, 245] width 72 height 25
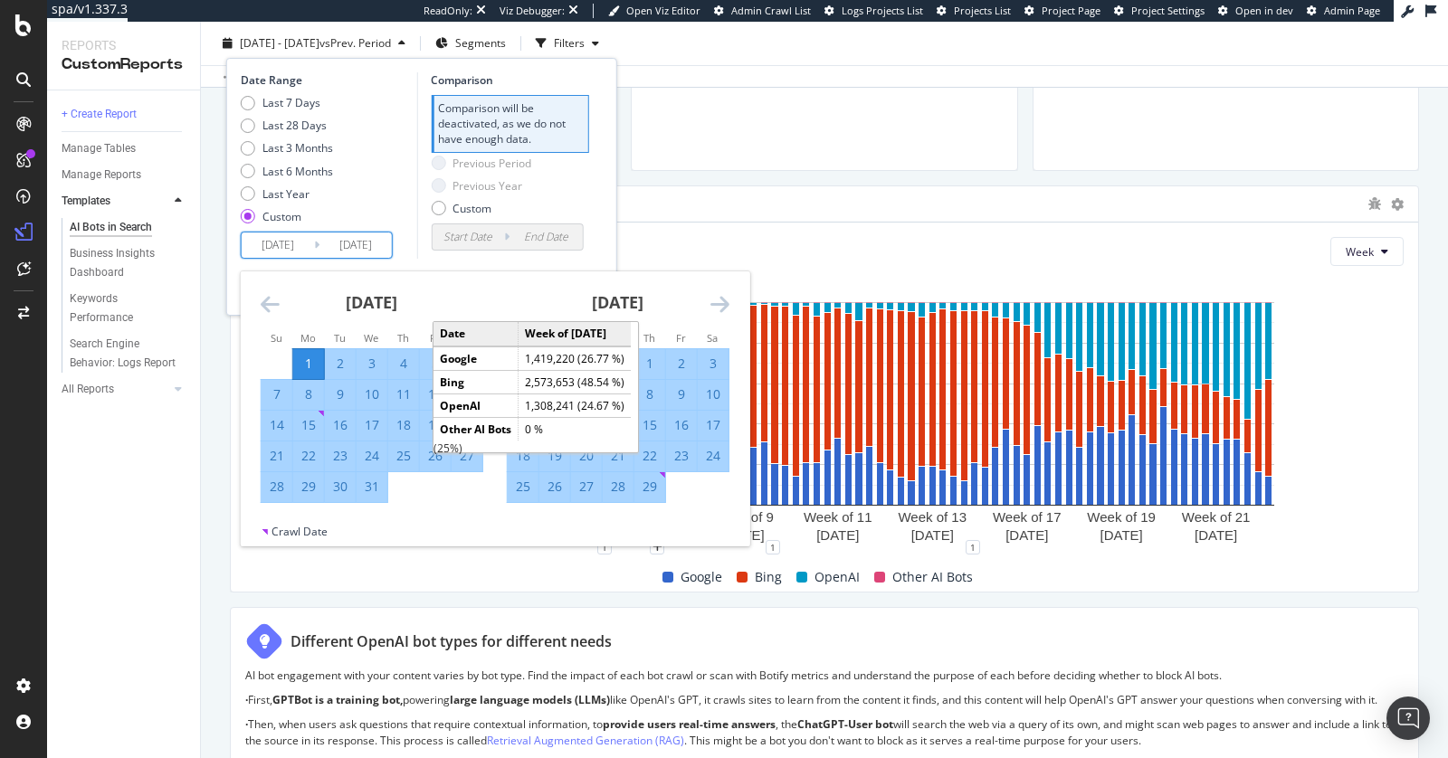
click at [719, 301] on icon "Move forward to switch to the next month." at bounding box center [720, 304] width 19 height 22
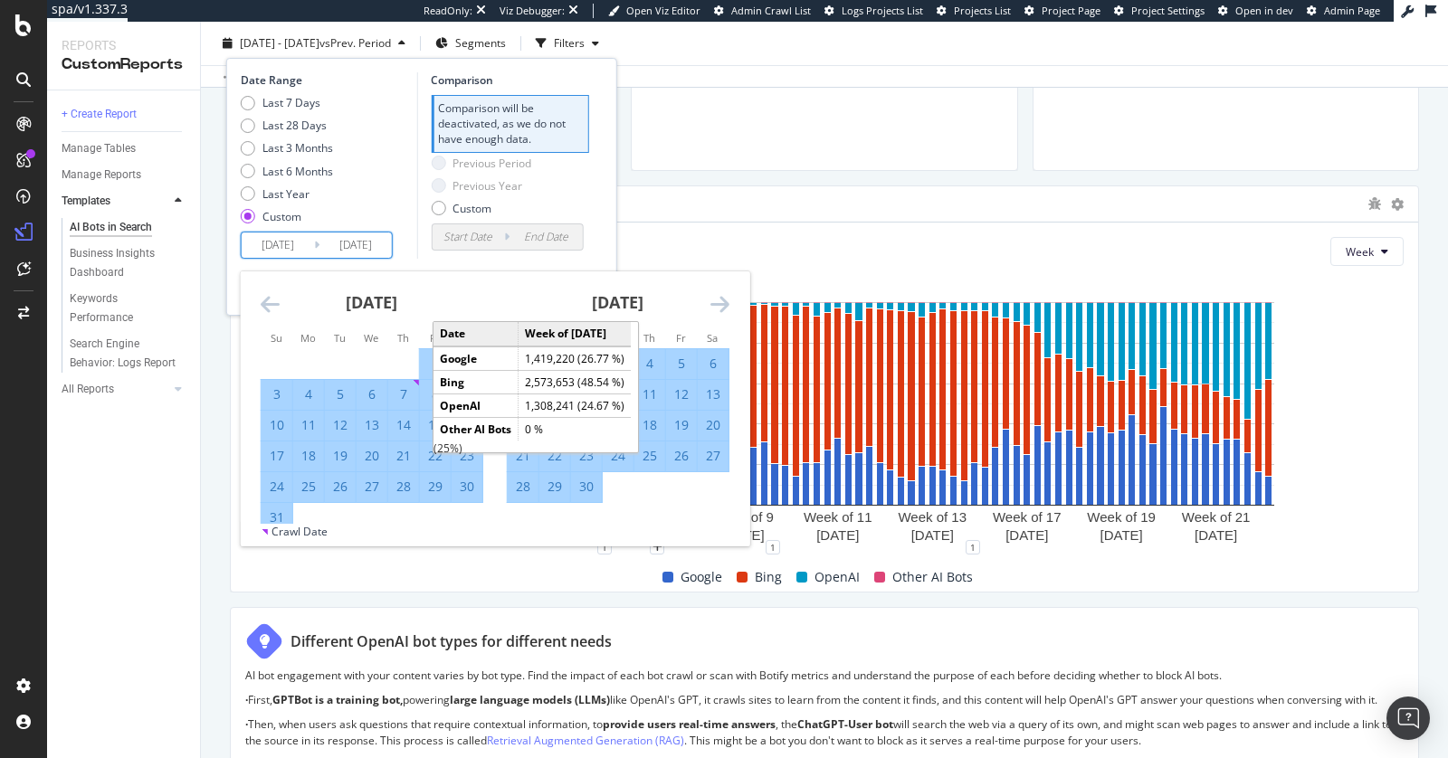
click at [719, 301] on icon "Move forward to switch to the next month." at bounding box center [720, 304] width 19 height 22
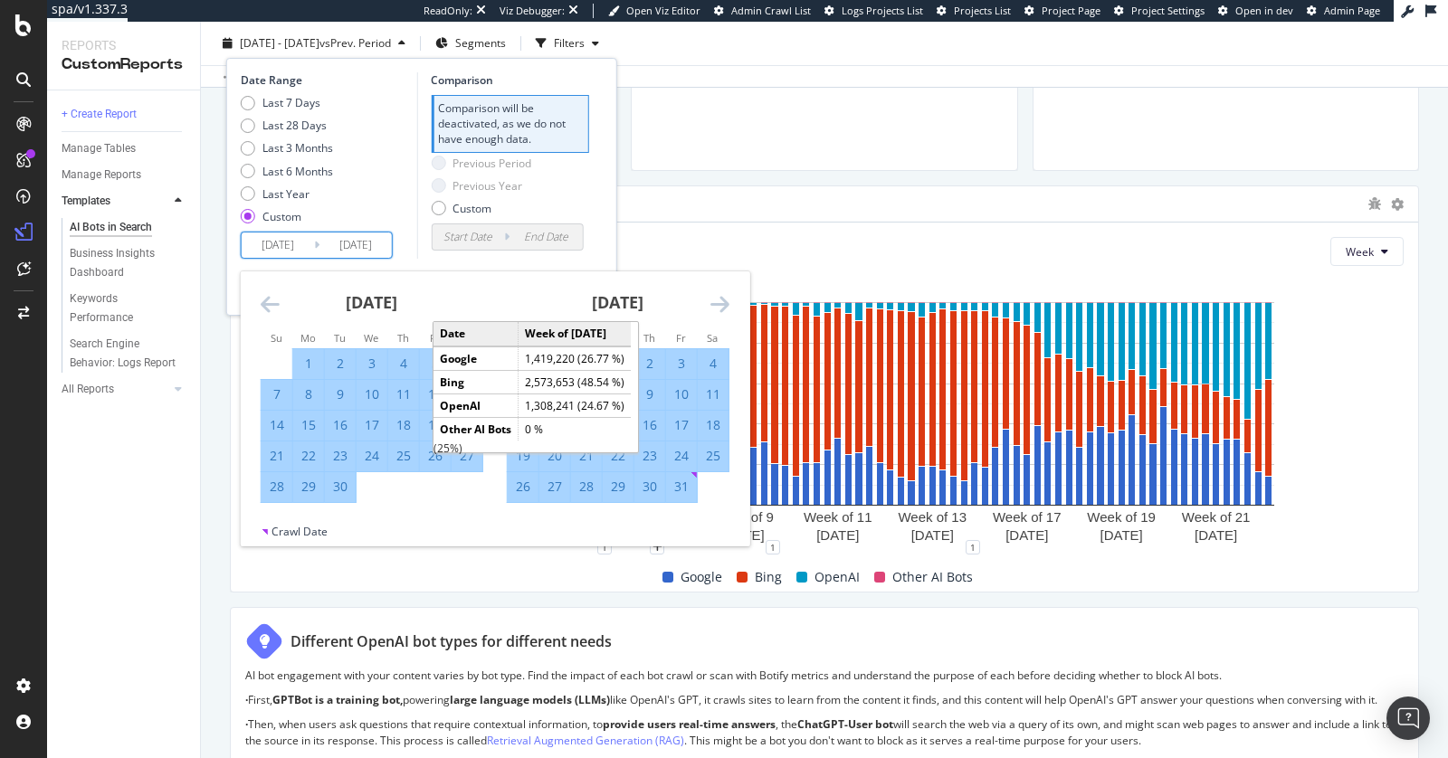
click at [719, 301] on icon "Move forward to switch to the next month." at bounding box center [720, 304] width 19 height 22
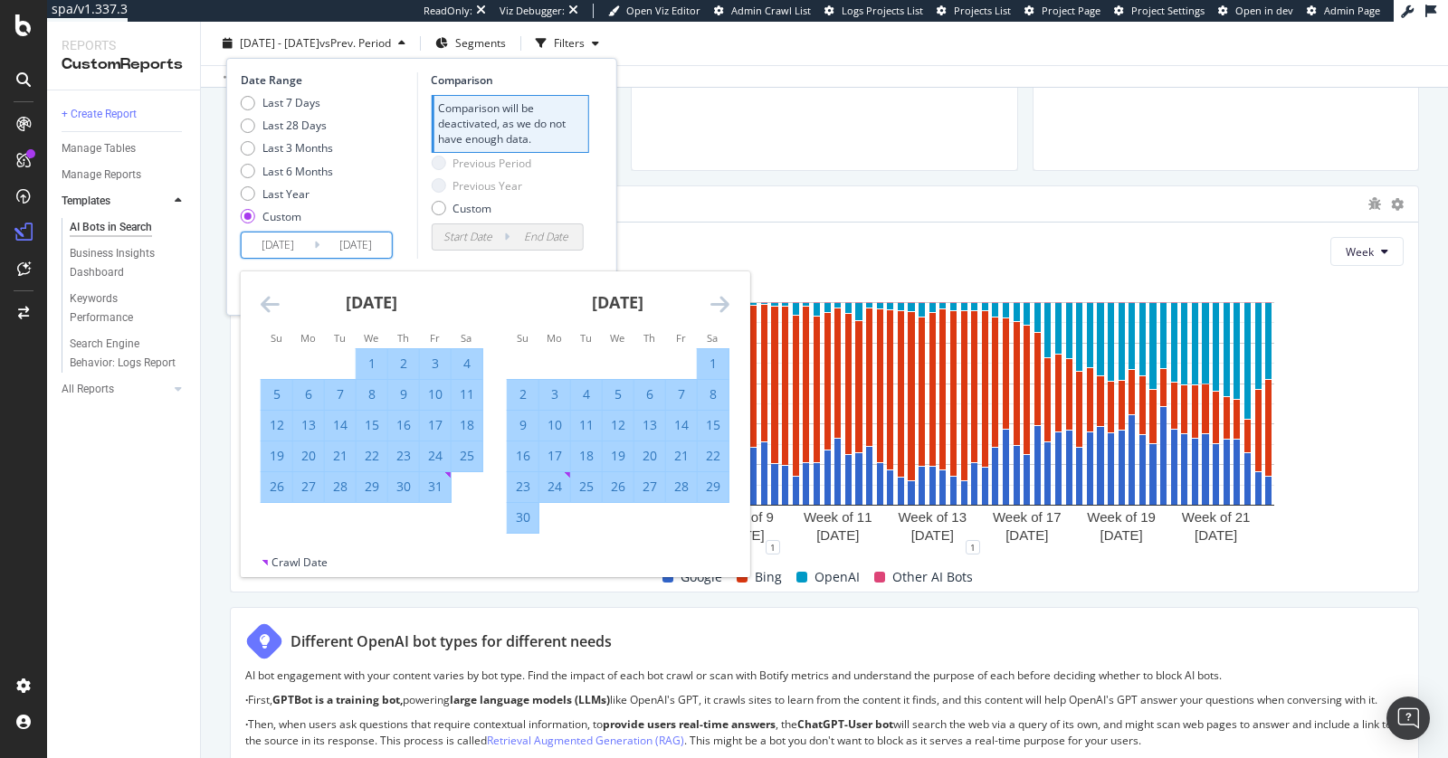
click at [719, 310] on icon "Move forward to switch to the next month." at bounding box center [720, 304] width 19 height 22
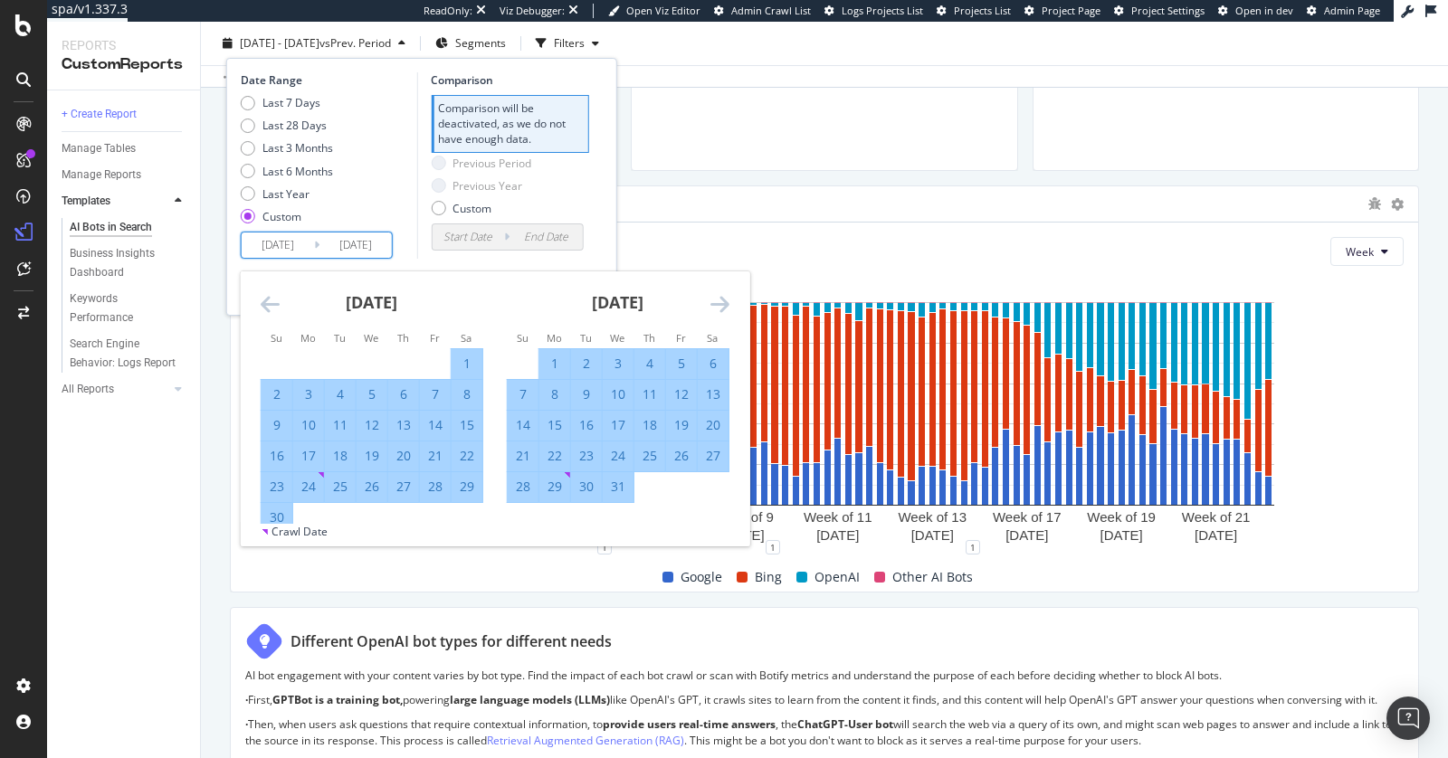
click at [719, 310] on icon "Move forward to switch to the next month." at bounding box center [720, 304] width 19 height 22
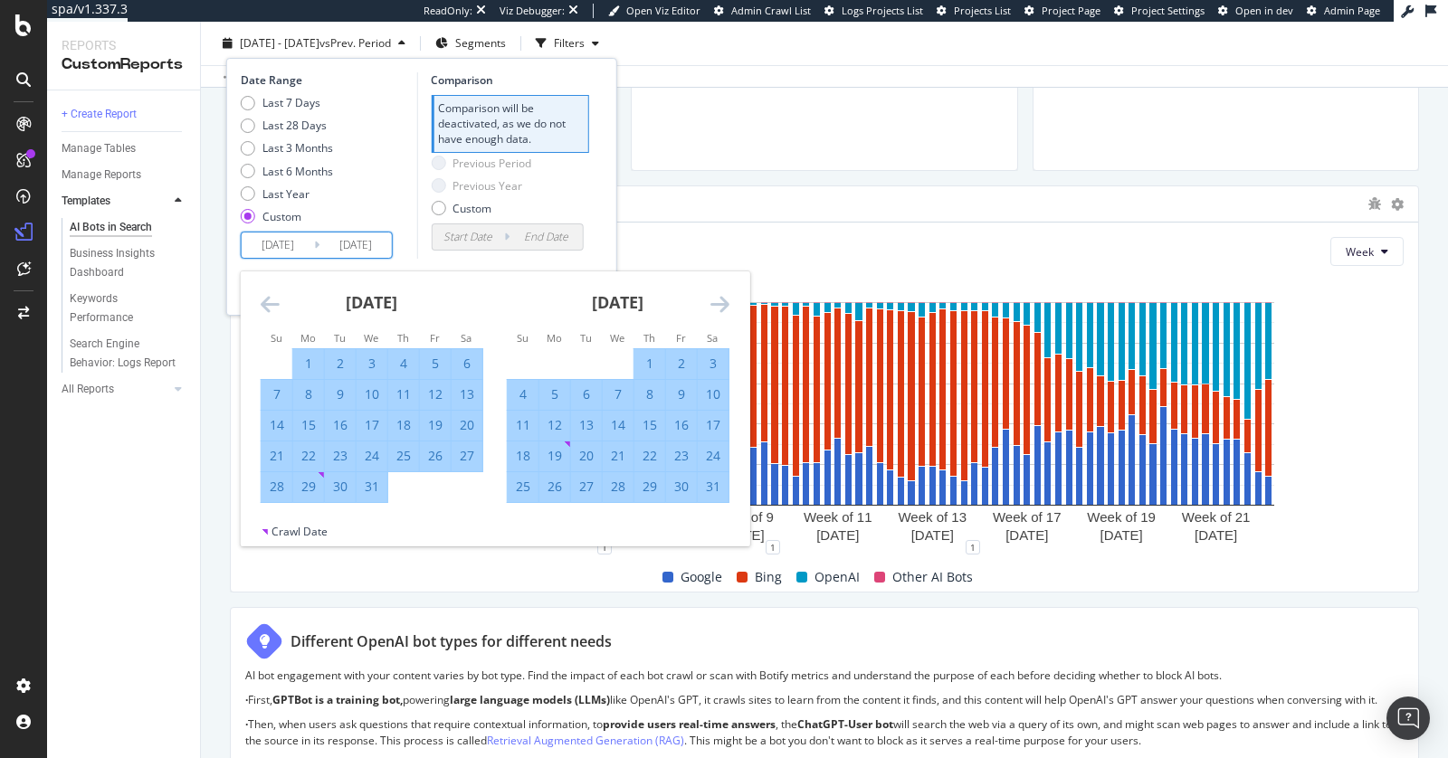
click at [719, 310] on icon "Move forward to switch to the next month." at bounding box center [720, 304] width 19 height 22
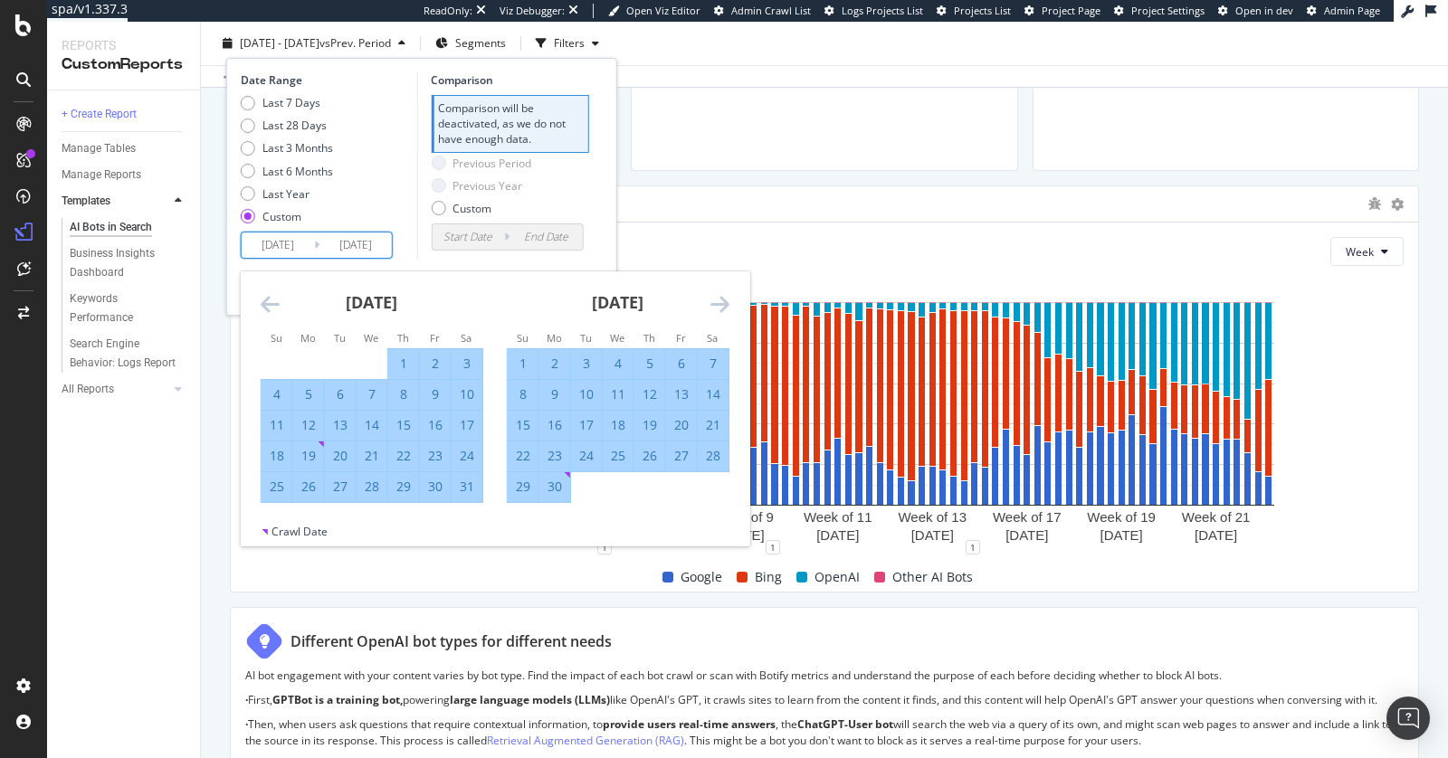
click at [262, 299] on icon "Move backward to switch to the previous month." at bounding box center [270, 304] width 19 height 22
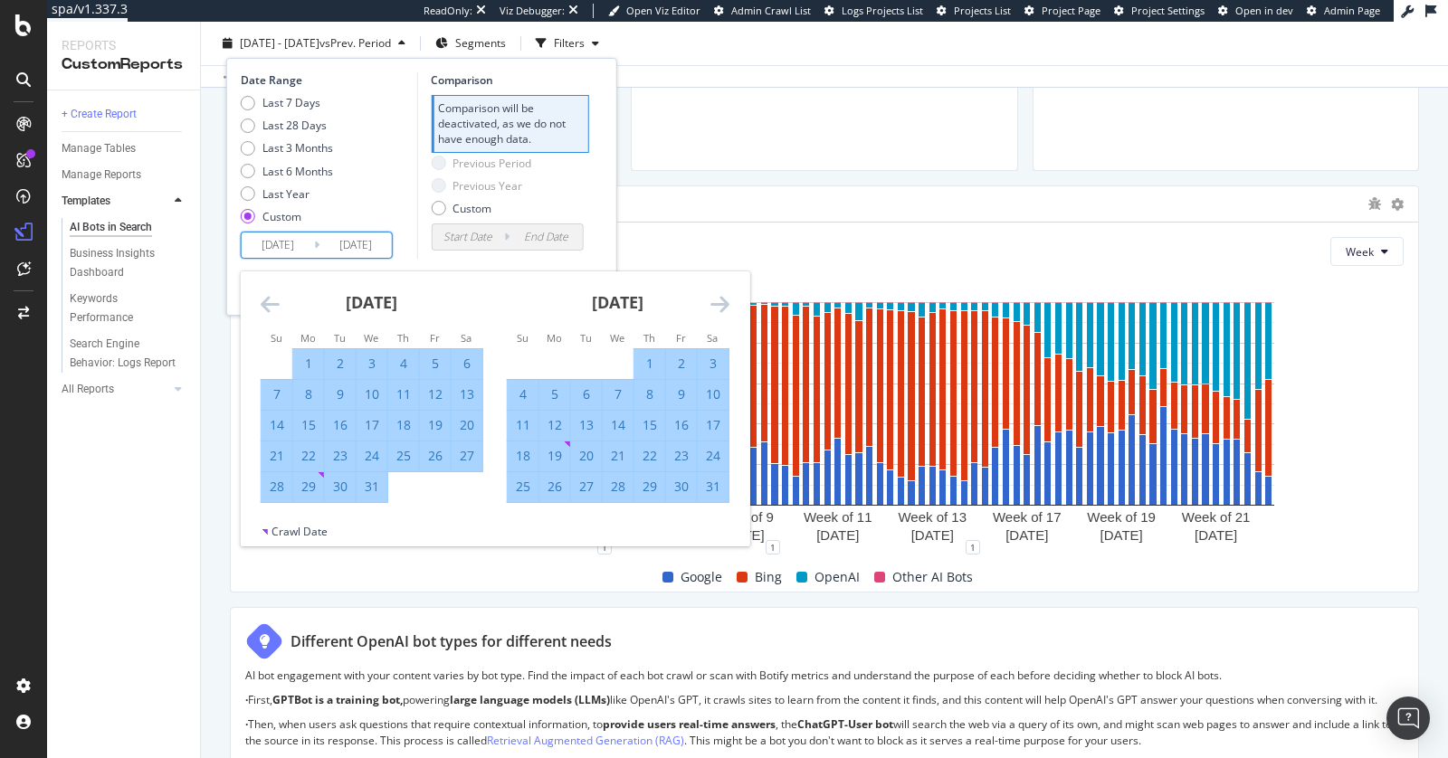
click at [262, 299] on icon "Move backward to switch to the previous month." at bounding box center [270, 304] width 19 height 22
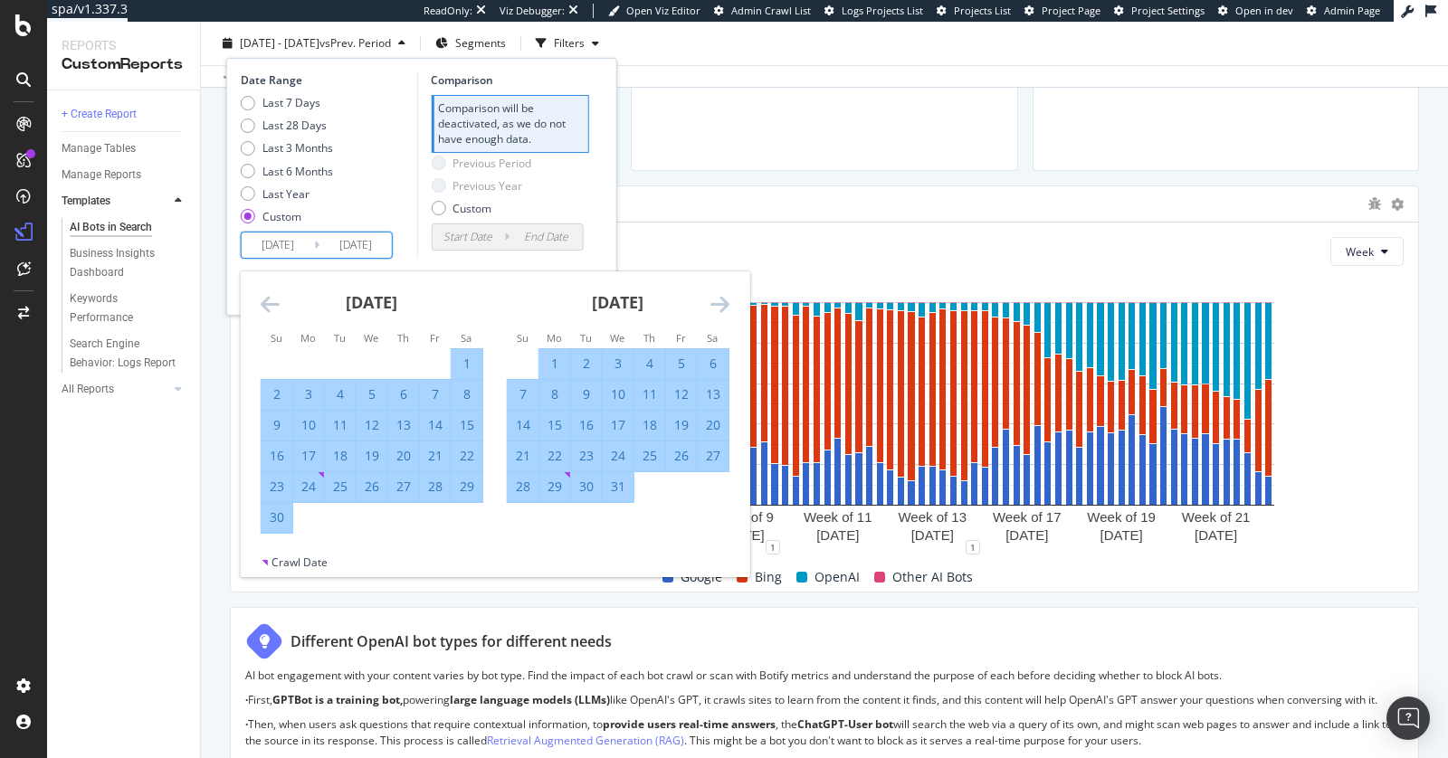
click at [457, 357] on div "1" at bounding box center [467, 364] width 31 height 18
type input "2024/06/01"
click at [560, 265] on div "Date Range Last 7 Days Last 28 Days Last 3 Months Last 6 Months Last Year Custo…" at bounding box center [421, 187] width 391 height 258
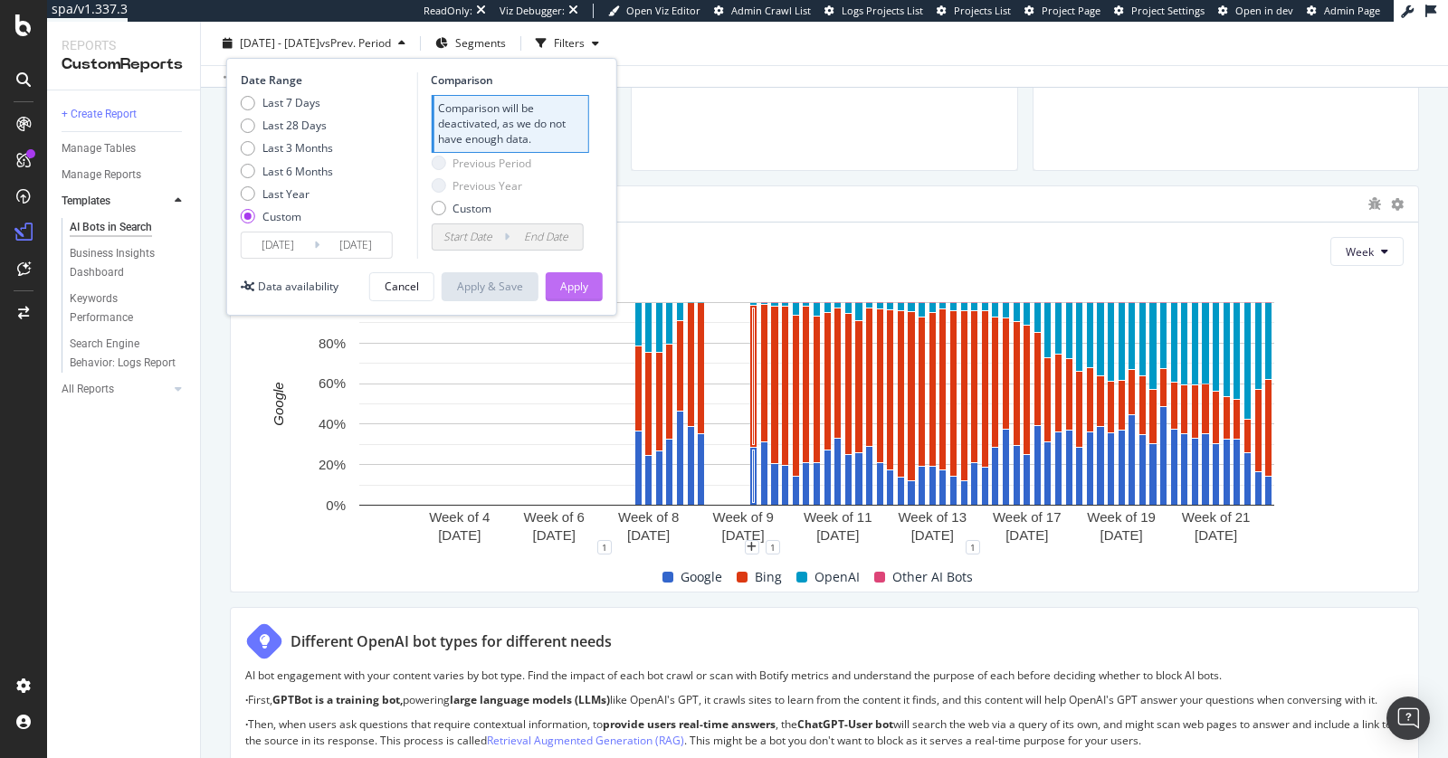
click at [572, 281] on div "Apply" at bounding box center [574, 286] width 28 height 15
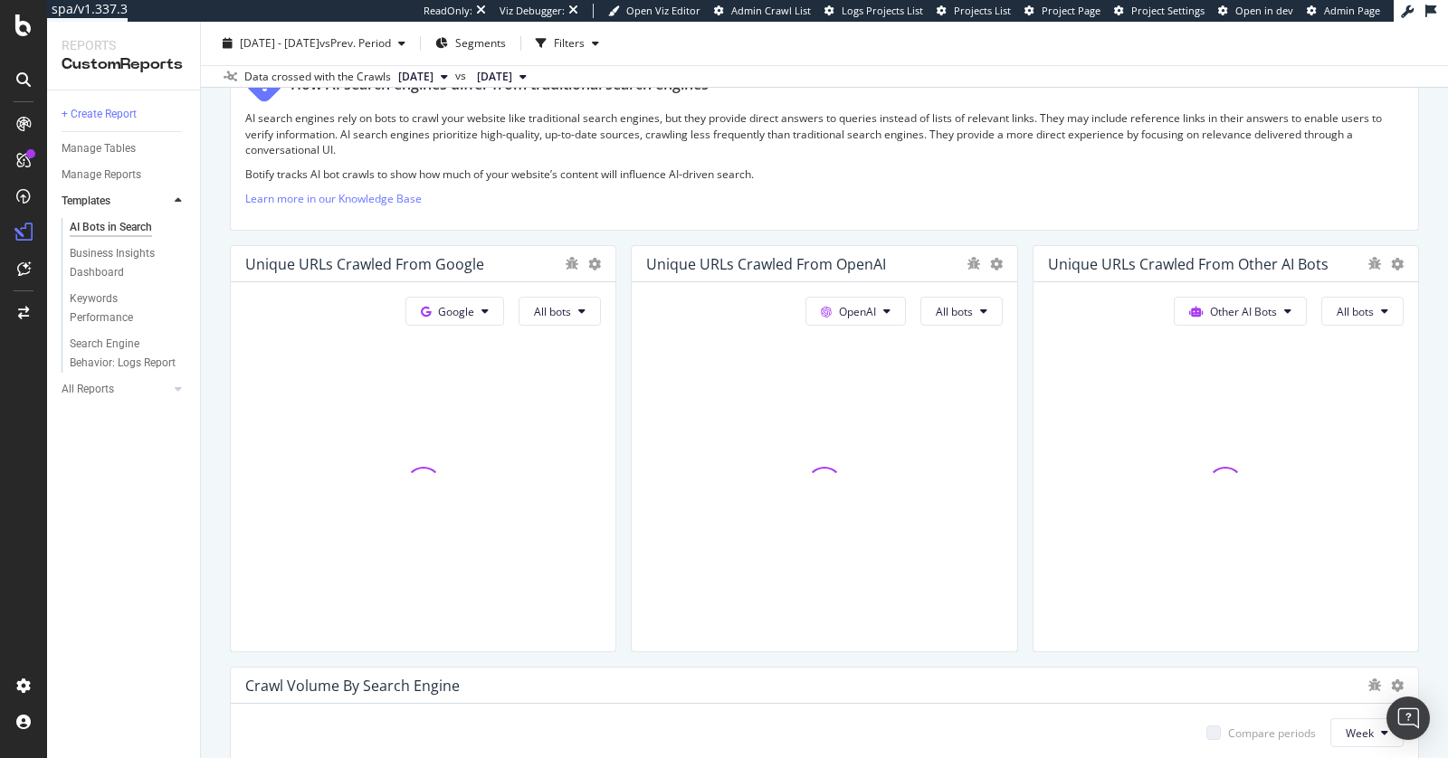
scroll to position [668, 0]
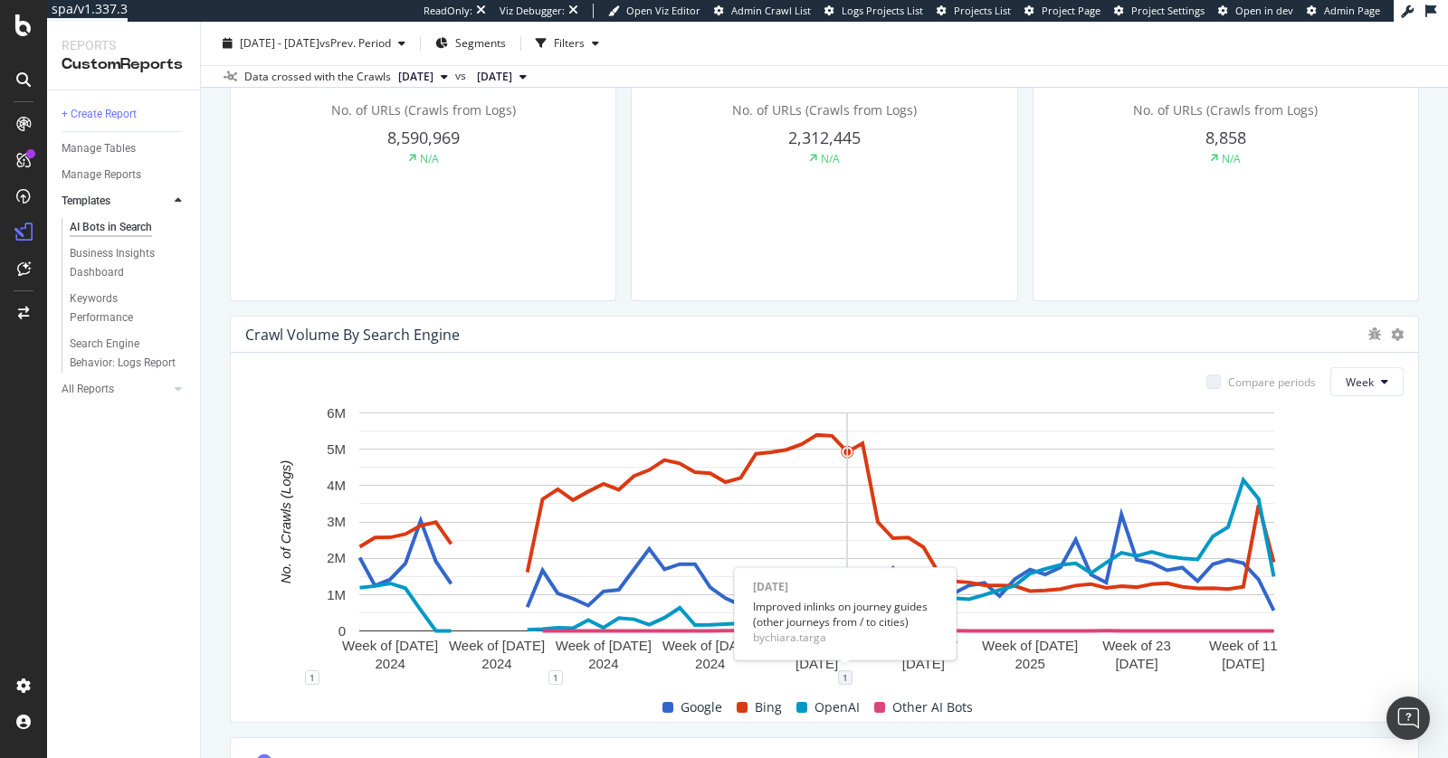
click at [844, 671] on div "1" at bounding box center [845, 678] width 14 height 14
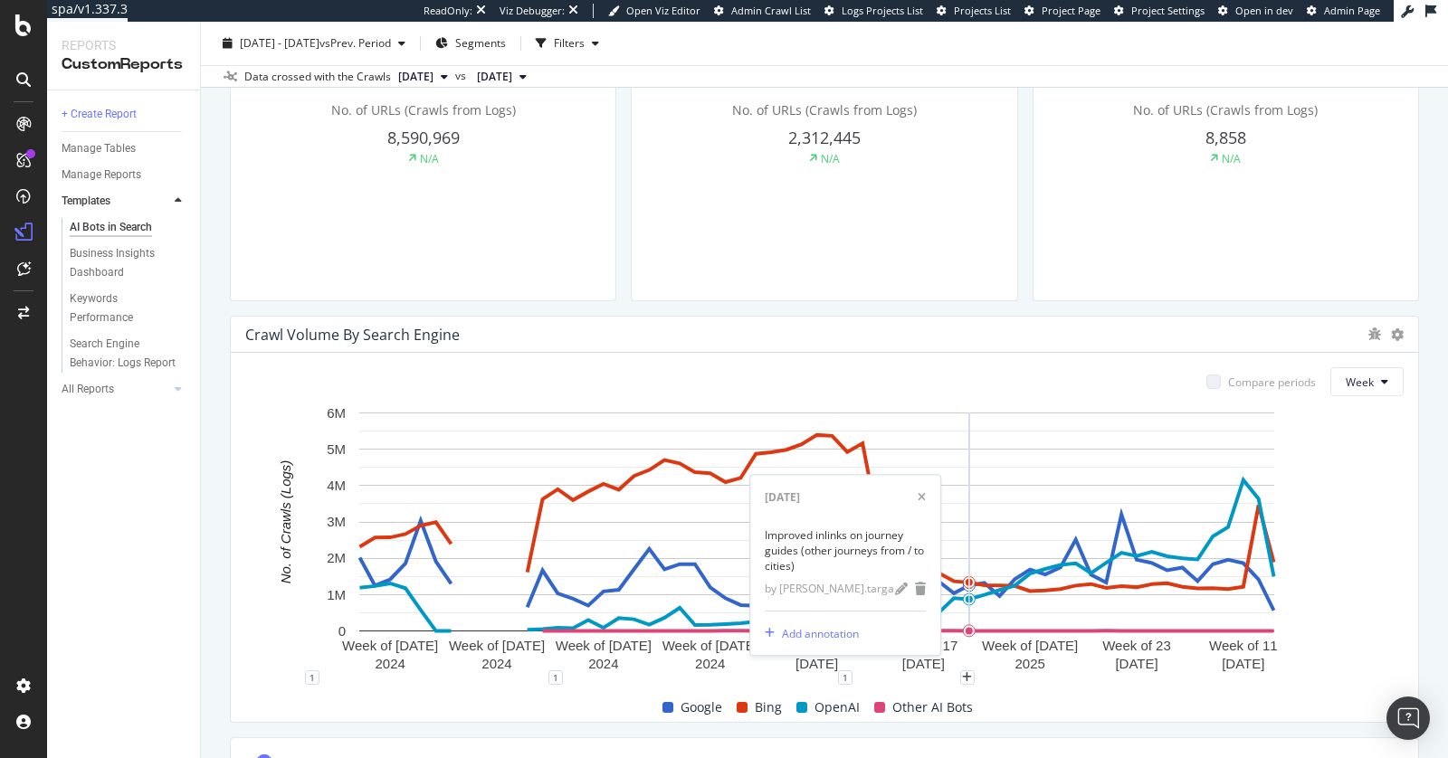
click at [1015, 697] on div "Google Bing OpenAI Other AI Bots" at bounding box center [817, 707] width 1159 height 31
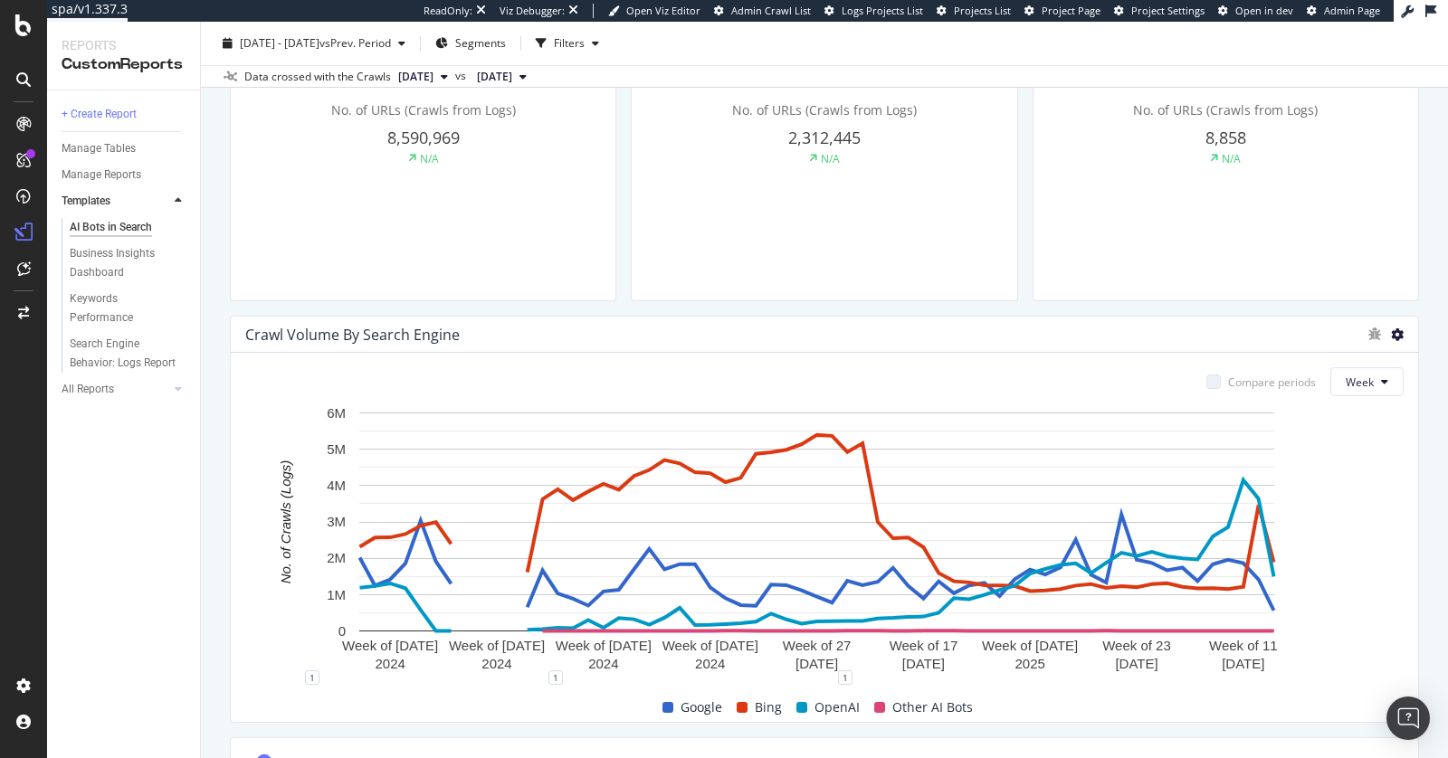
click at [1391, 330] on icon at bounding box center [1397, 335] width 13 height 13
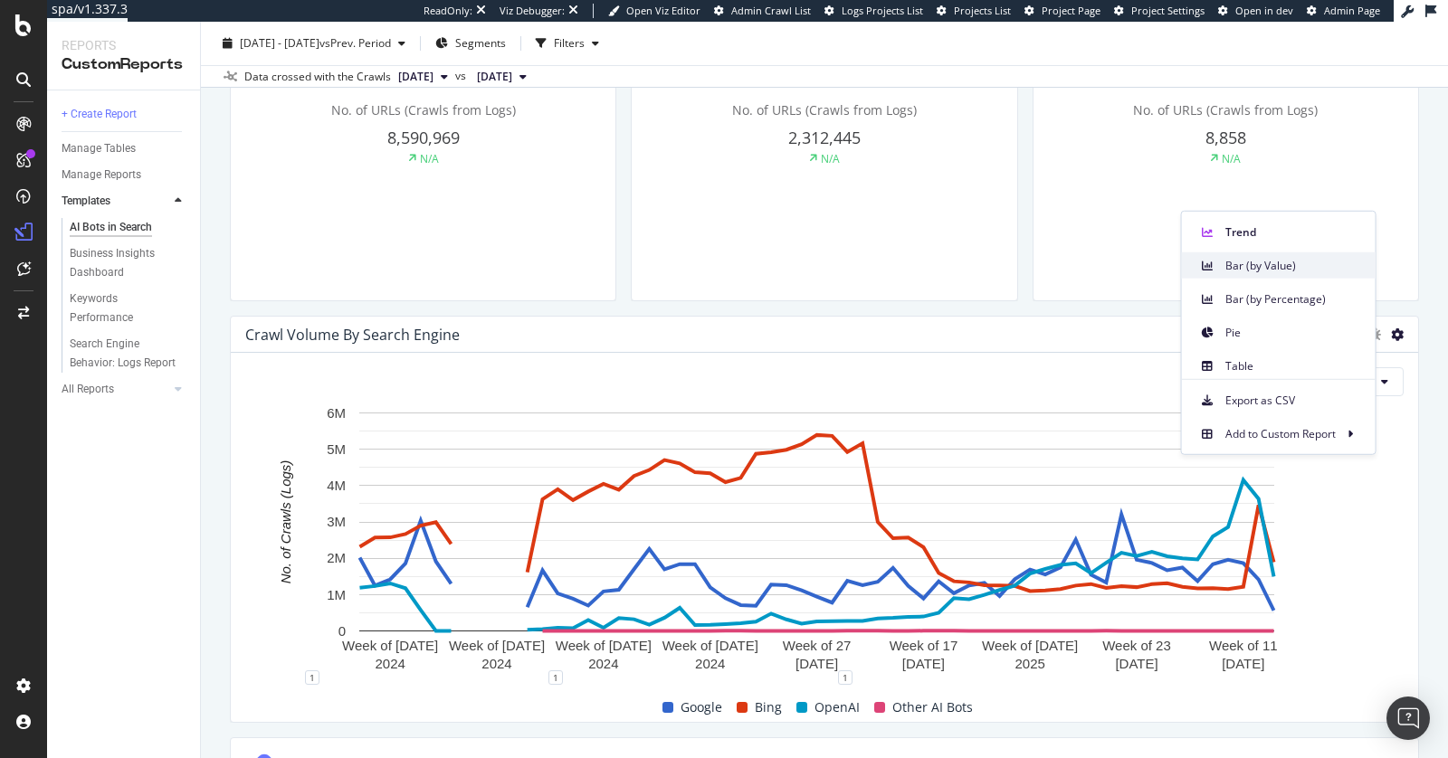
click at [1294, 261] on span "Bar (by Value)" at bounding box center [1294, 265] width 136 height 16
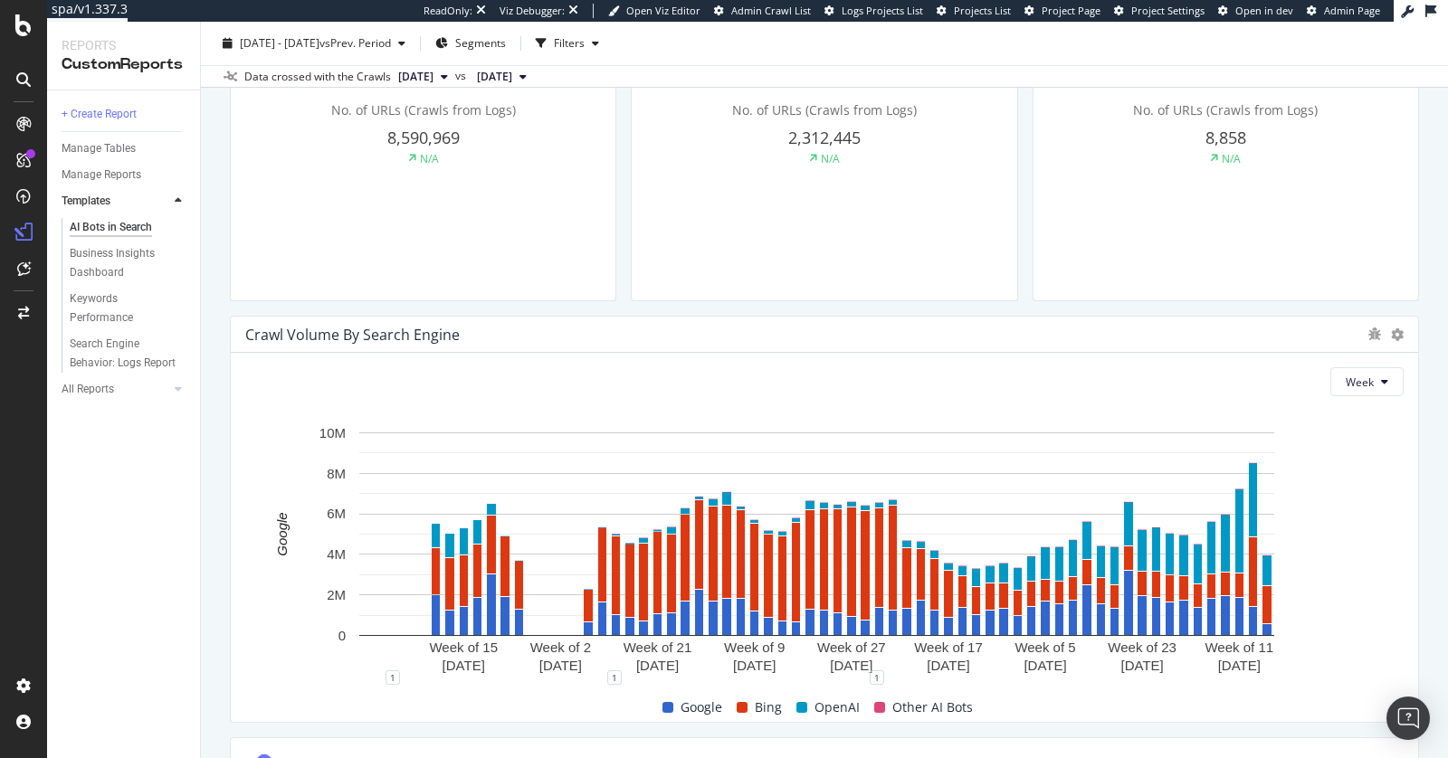
click at [1390, 333] on div "Crawl Volume By Search Engine" at bounding box center [825, 335] width 1188 height 36
click at [1391, 329] on icon at bounding box center [1397, 335] width 13 height 13
click at [1312, 308] on div "Bar (by Percentage)" at bounding box center [1279, 299] width 194 height 26
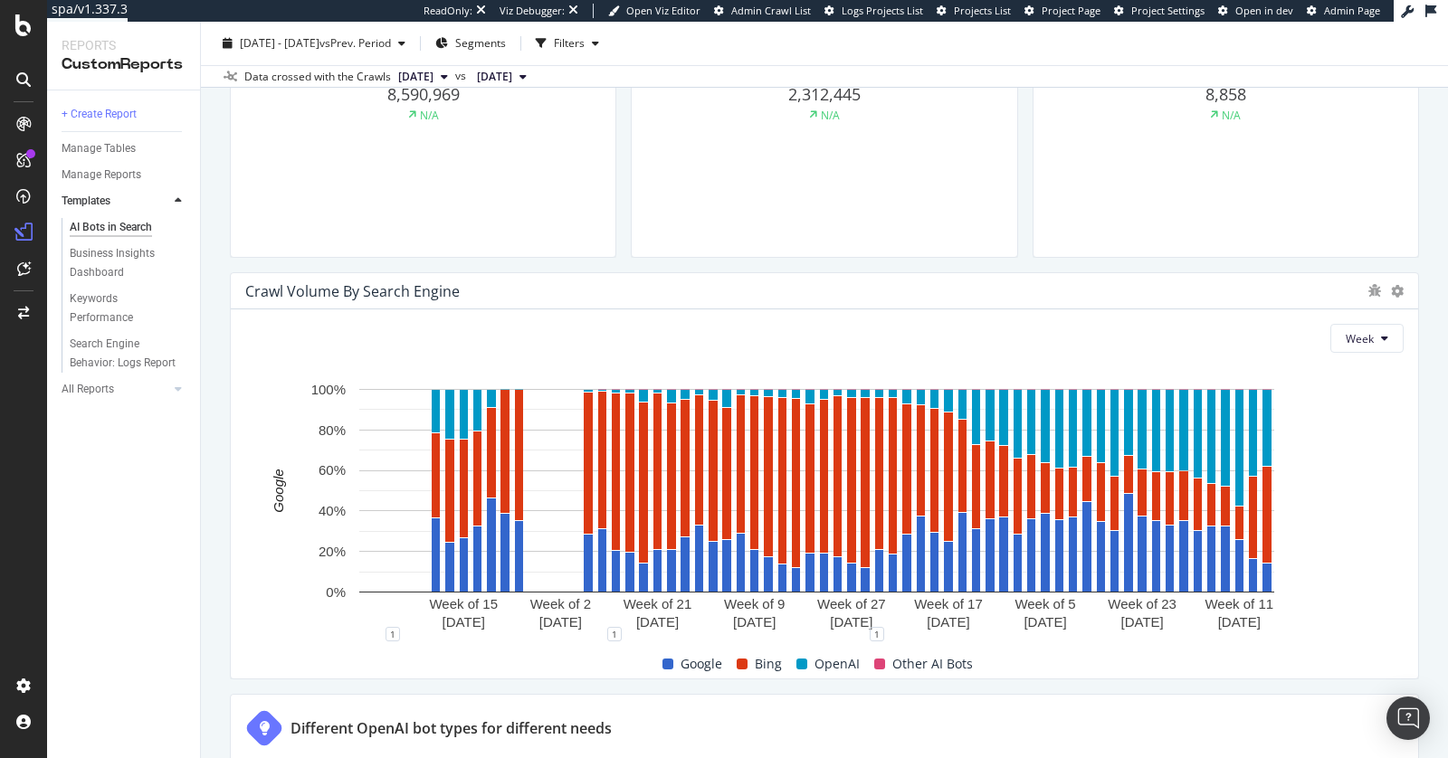
scroll to position [746, 0]
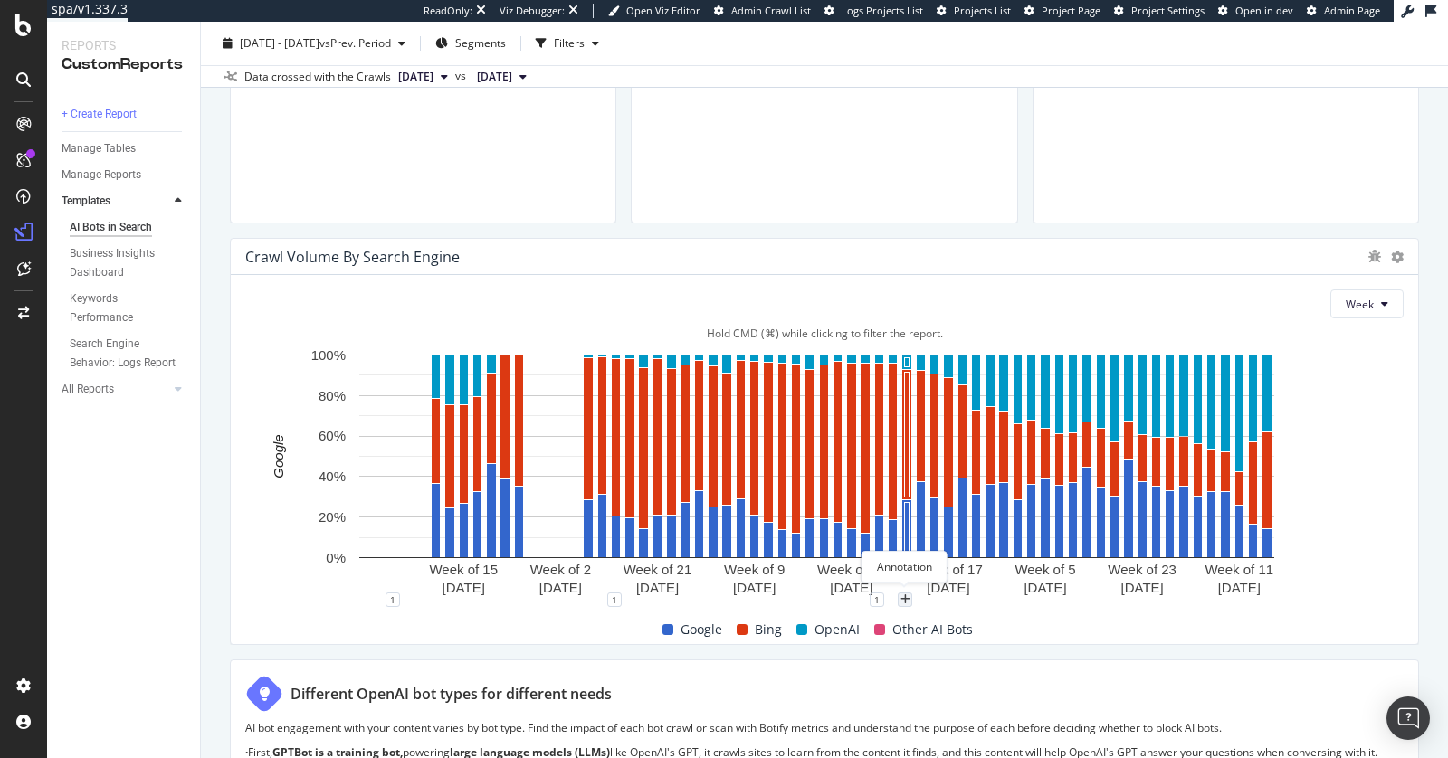
click at [904, 603] on div "plus" at bounding box center [905, 600] width 14 height 14
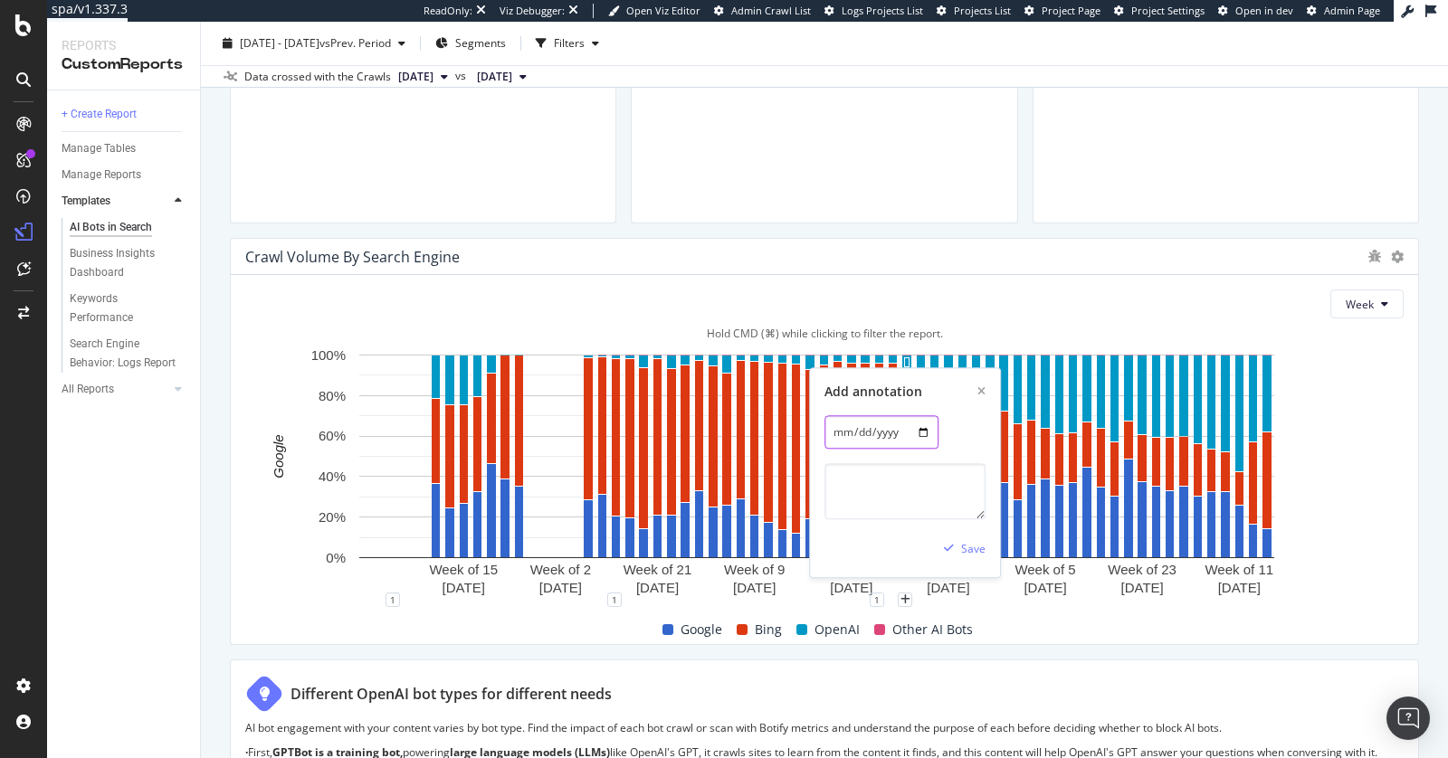
click at [919, 432] on input "2025-02-24" at bounding box center [882, 432] width 114 height 33
type input "2025-02-01"
click at [891, 485] on textarea at bounding box center [905, 492] width 161 height 56
type textarea "robots.txt disallow subdomains"
click at [977, 555] on div "Save" at bounding box center [961, 549] width 49 height 27
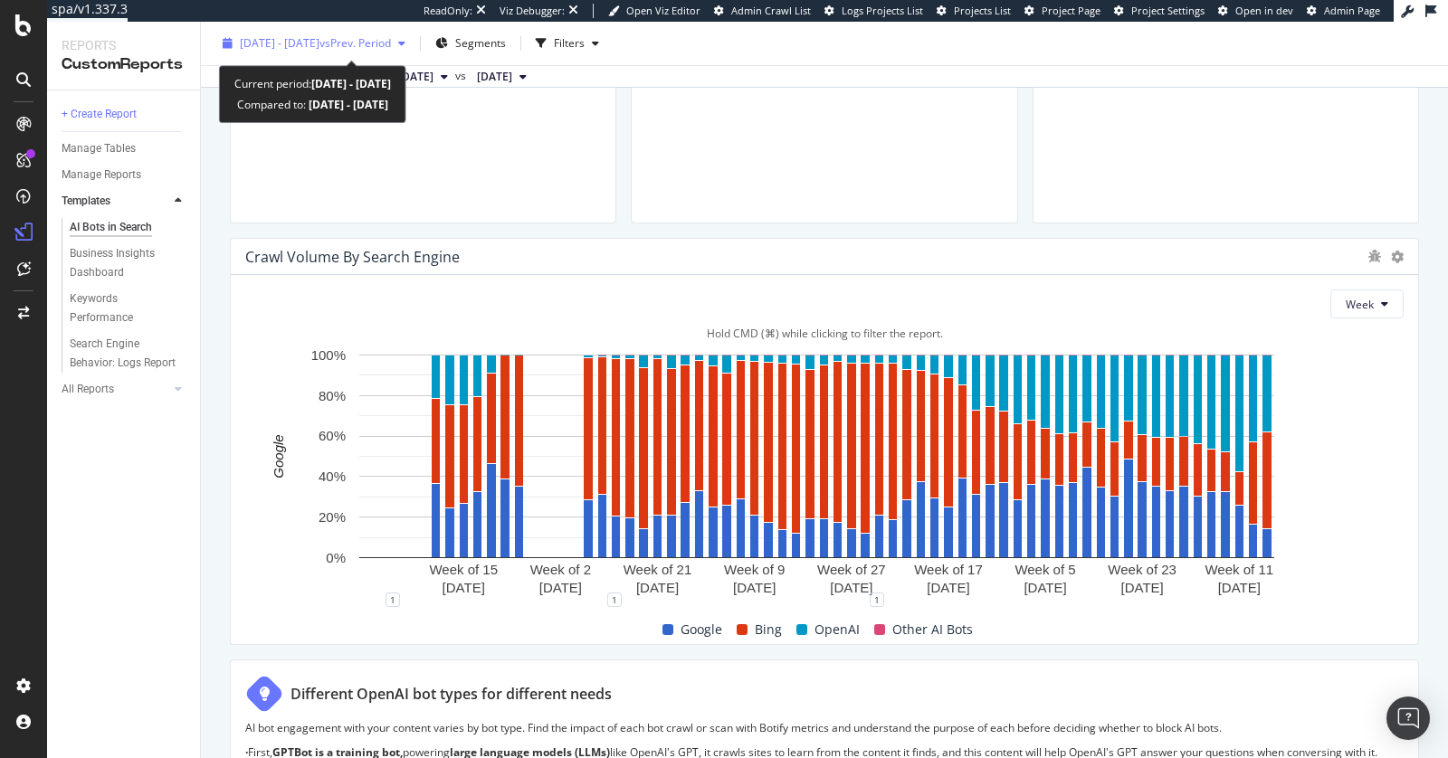
click at [320, 43] on span "2024 Jun. 1st - 2025 Aug. 27th" at bounding box center [280, 42] width 80 height 15
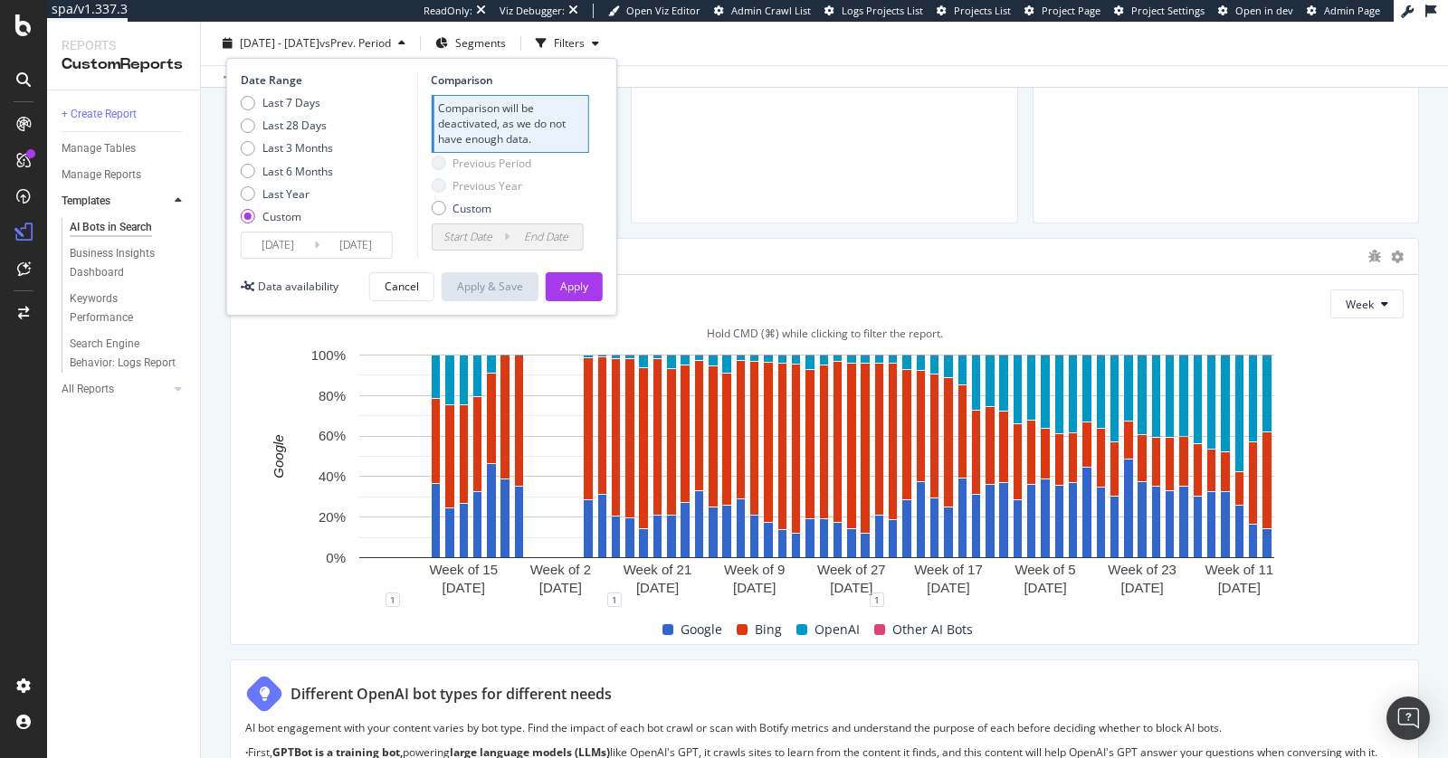
click at [272, 244] on input "2024/06/01" at bounding box center [278, 245] width 72 height 25
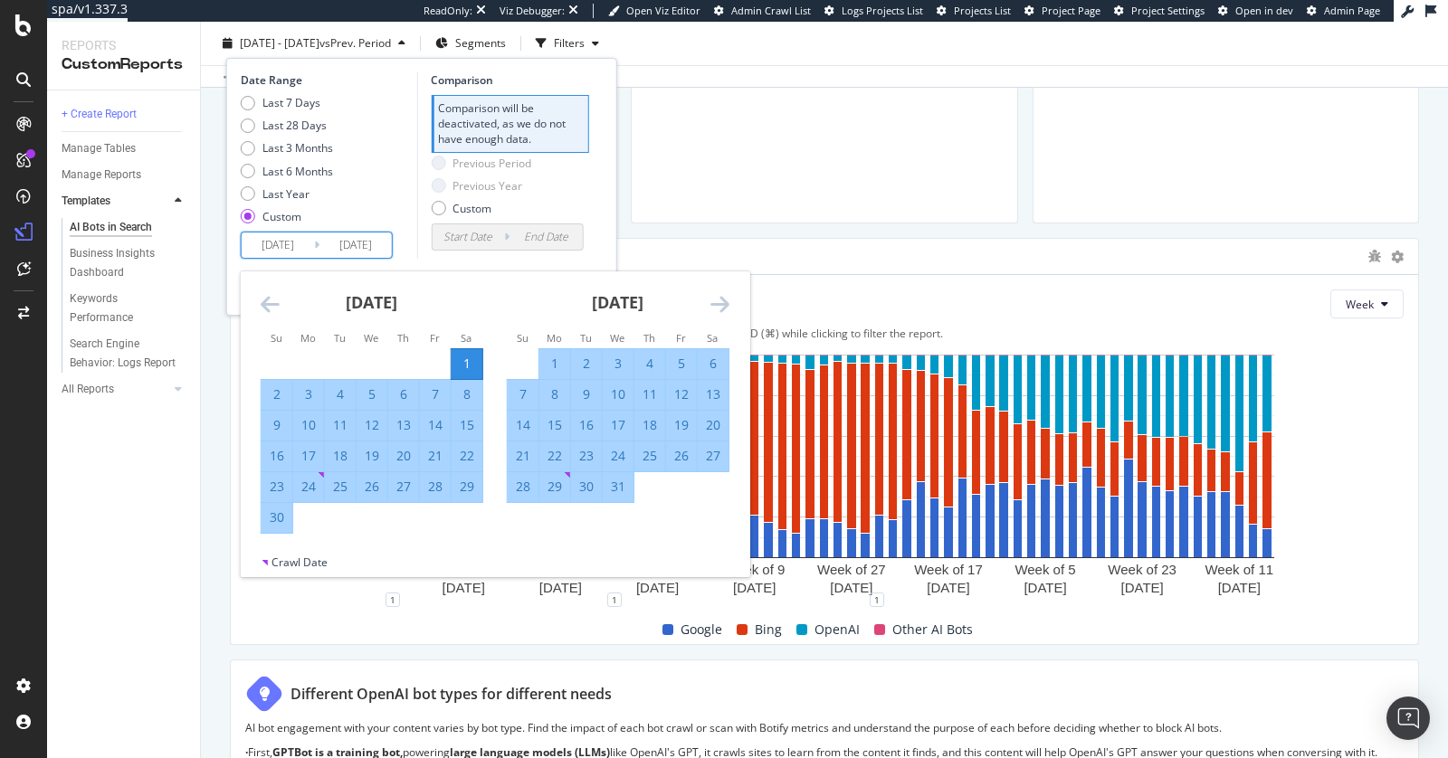
click at [719, 301] on icon "Move forward to switch to the next month." at bounding box center [720, 304] width 19 height 22
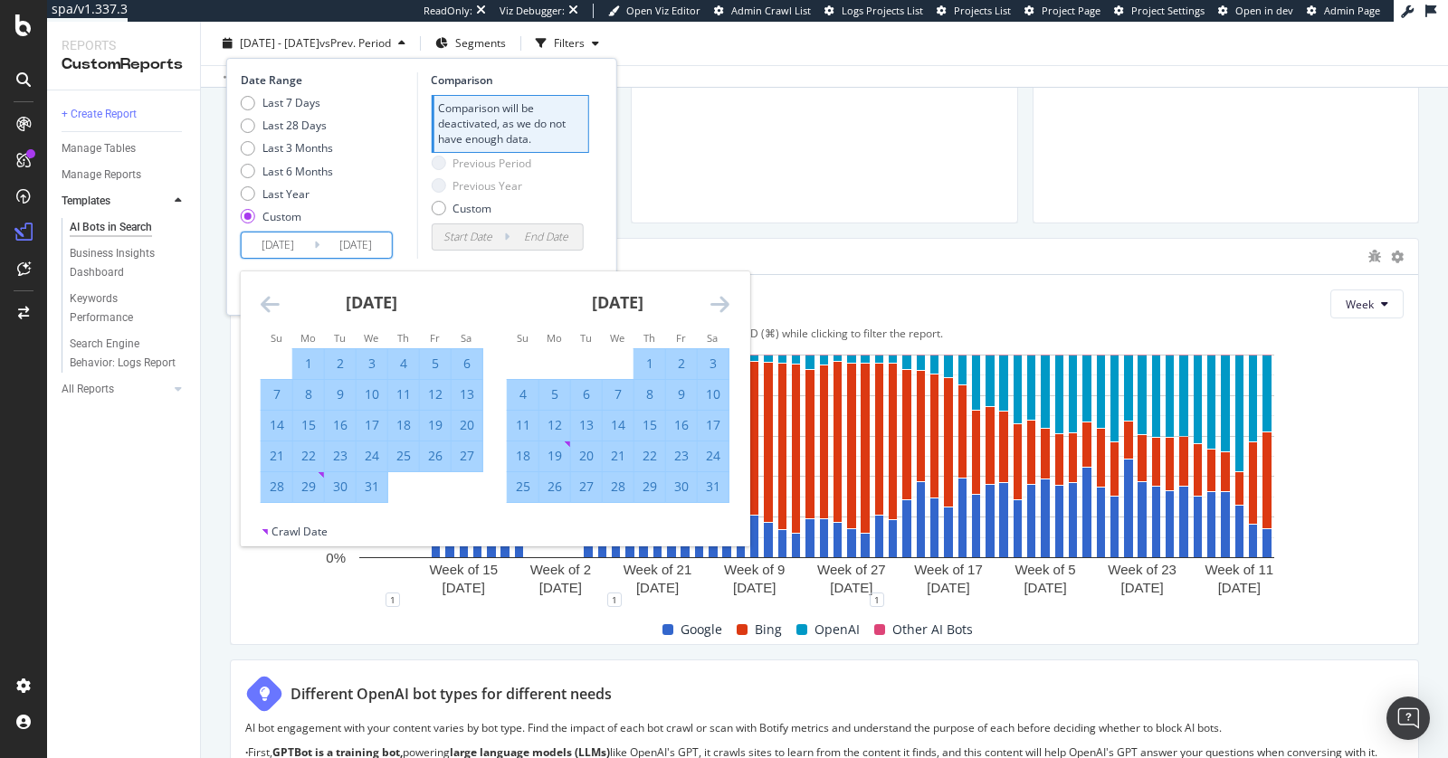
click at [719, 301] on icon "Move forward to switch to the next month." at bounding box center [720, 304] width 19 height 22
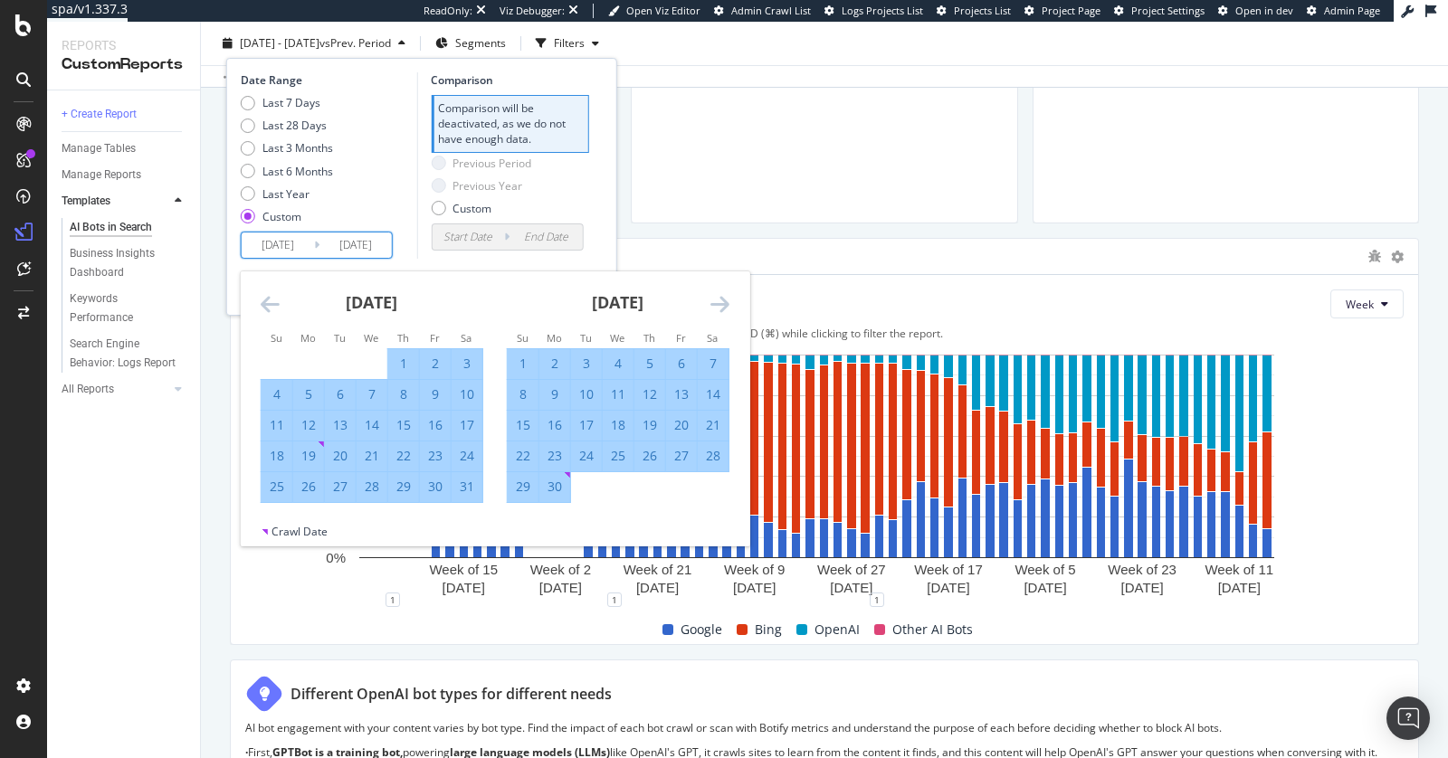
click at [550, 425] on div "16" at bounding box center [554, 425] width 31 height 18
type input "2024/09/16"
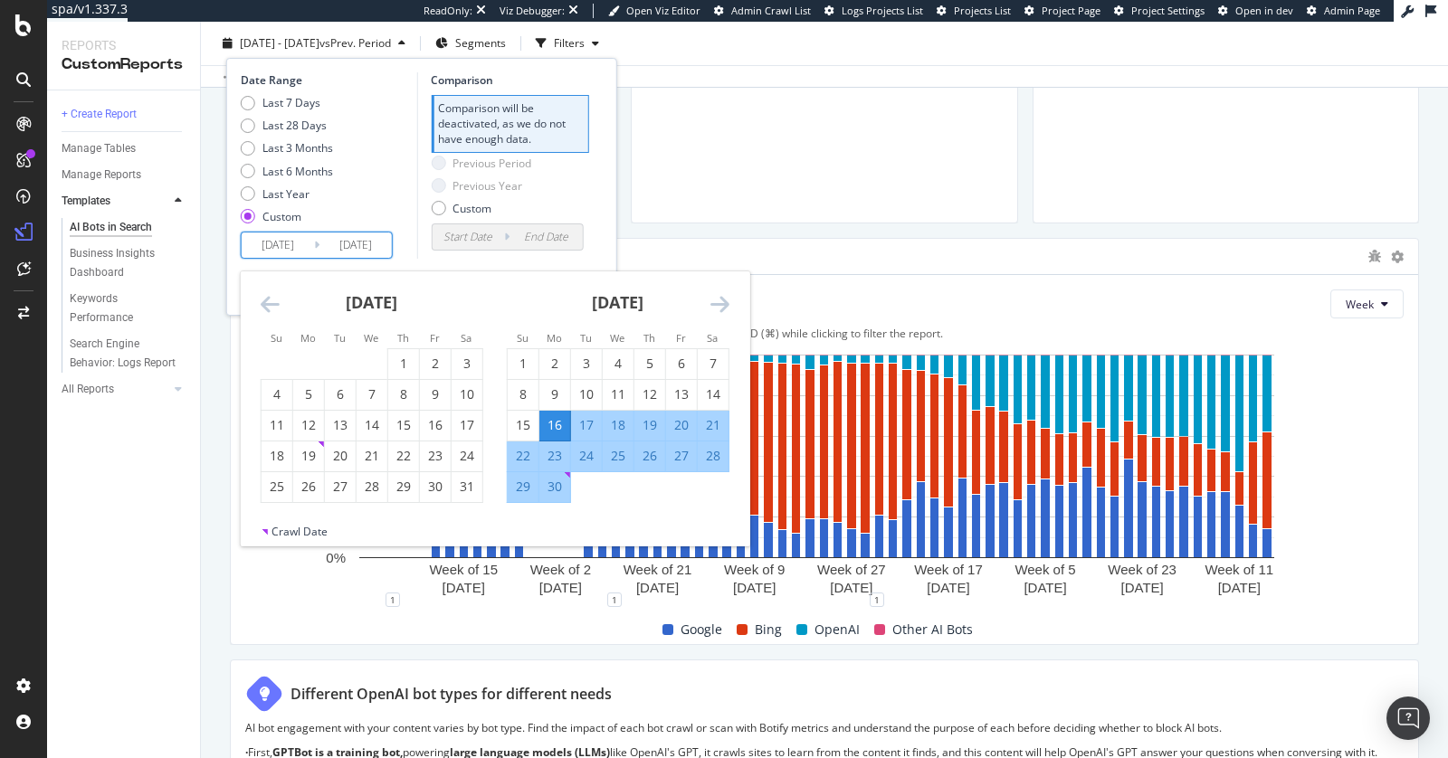
click at [551, 262] on div "Date Range Last 7 Days Last 28 Days Last 3 Months Last 6 Months Last Year Custo…" at bounding box center [421, 187] width 391 height 258
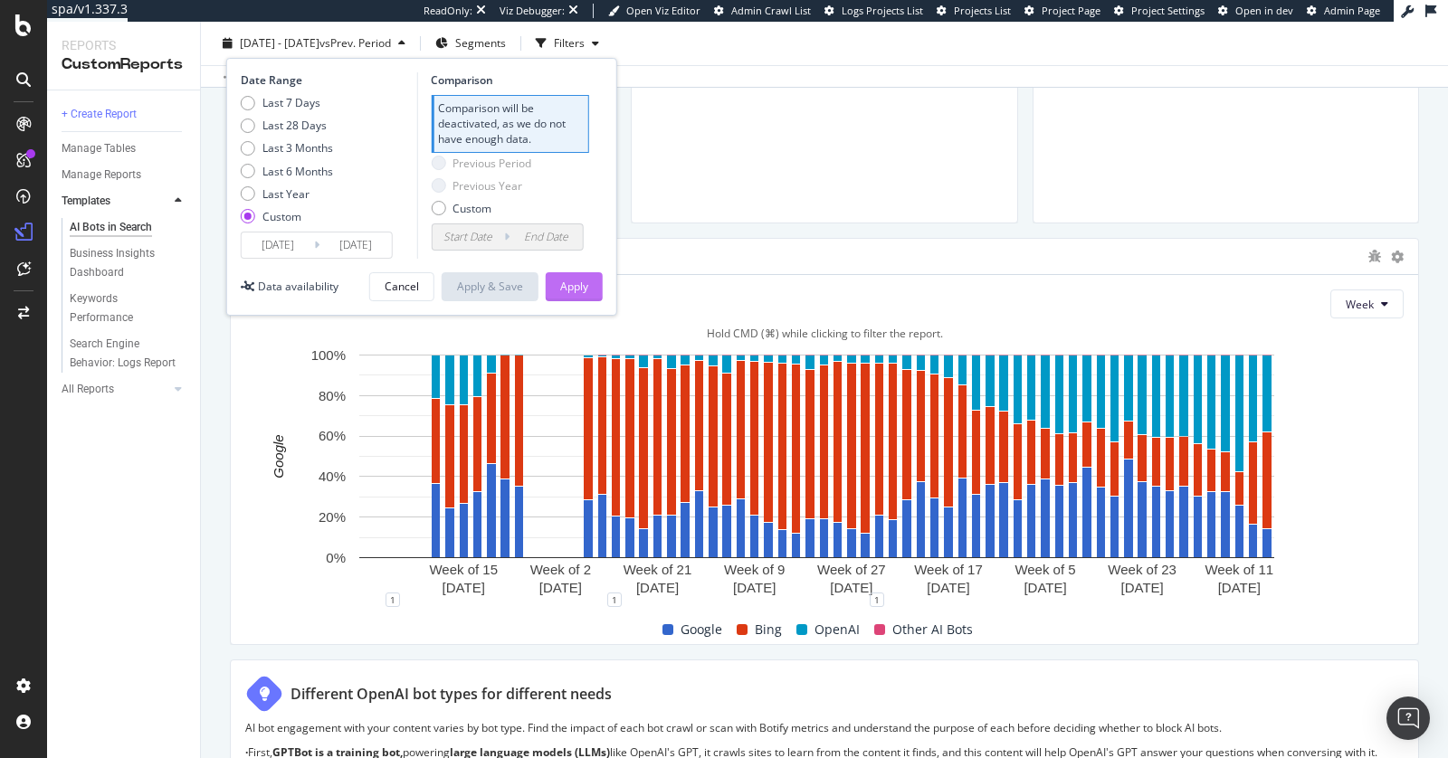
click at [571, 279] on div "Apply" at bounding box center [574, 286] width 28 height 15
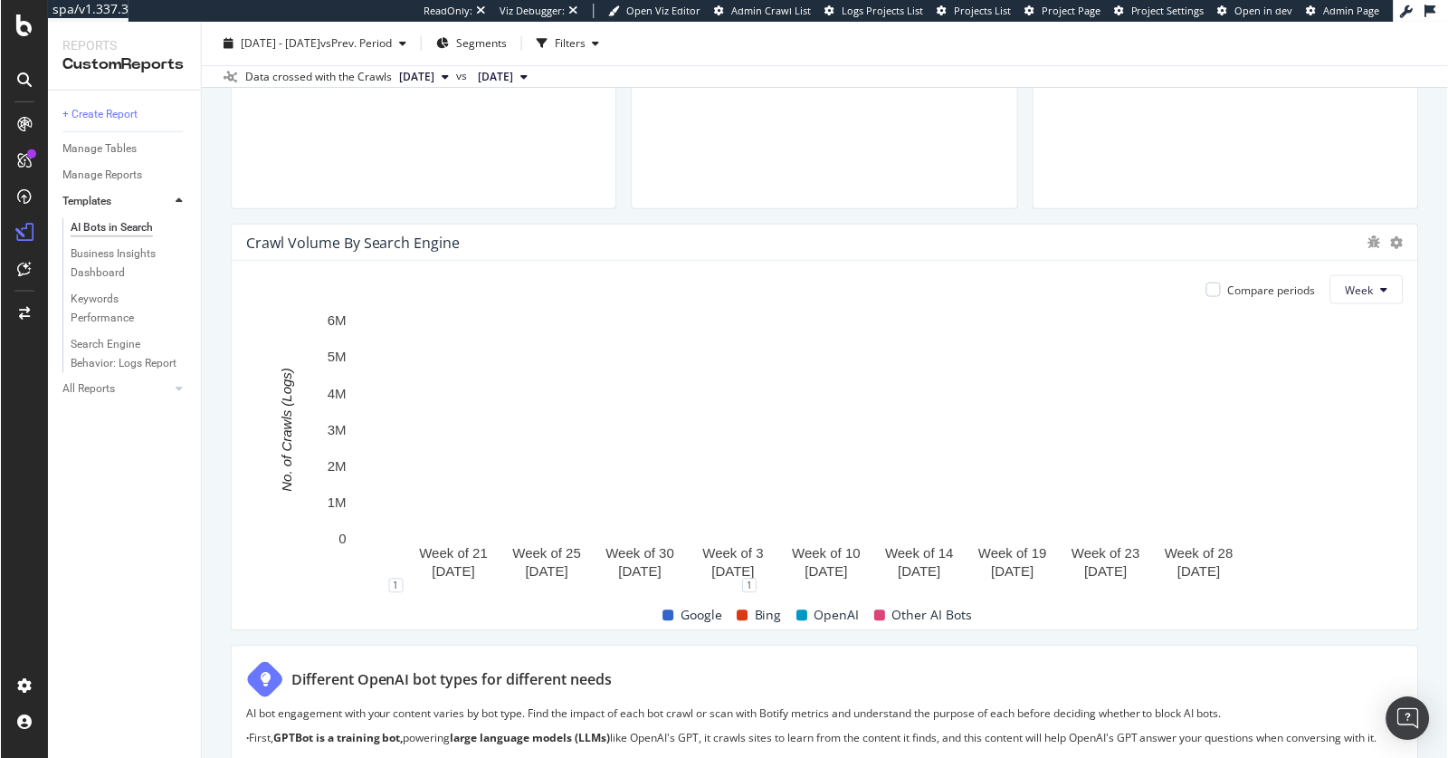
scroll to position [731, 0]
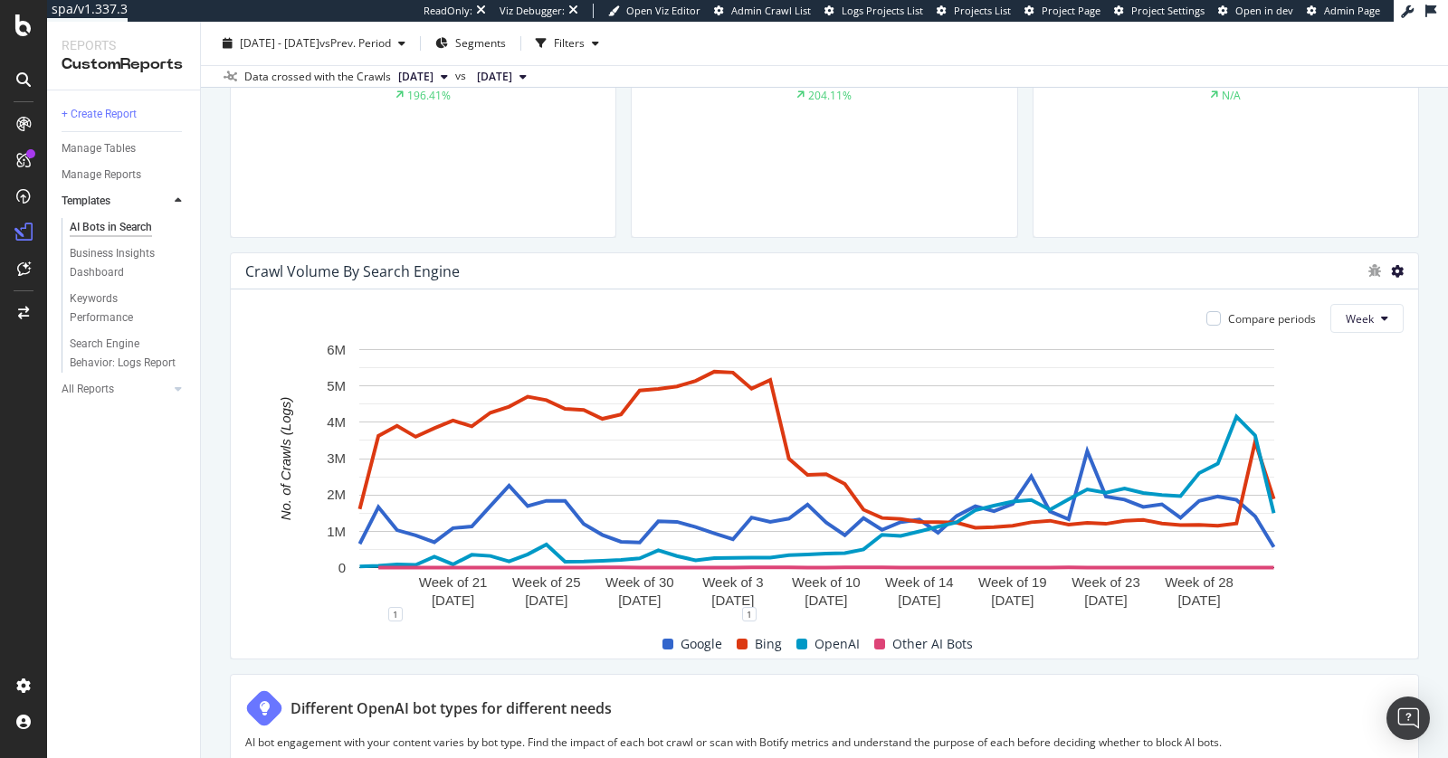
click at [1391, 269] on icon at bounding box center [1397, 271] width 13 height 13
click at [1281, 232] on span "Bar (by Percentage)" at bounding box center [1294, 235] width 136 height 16
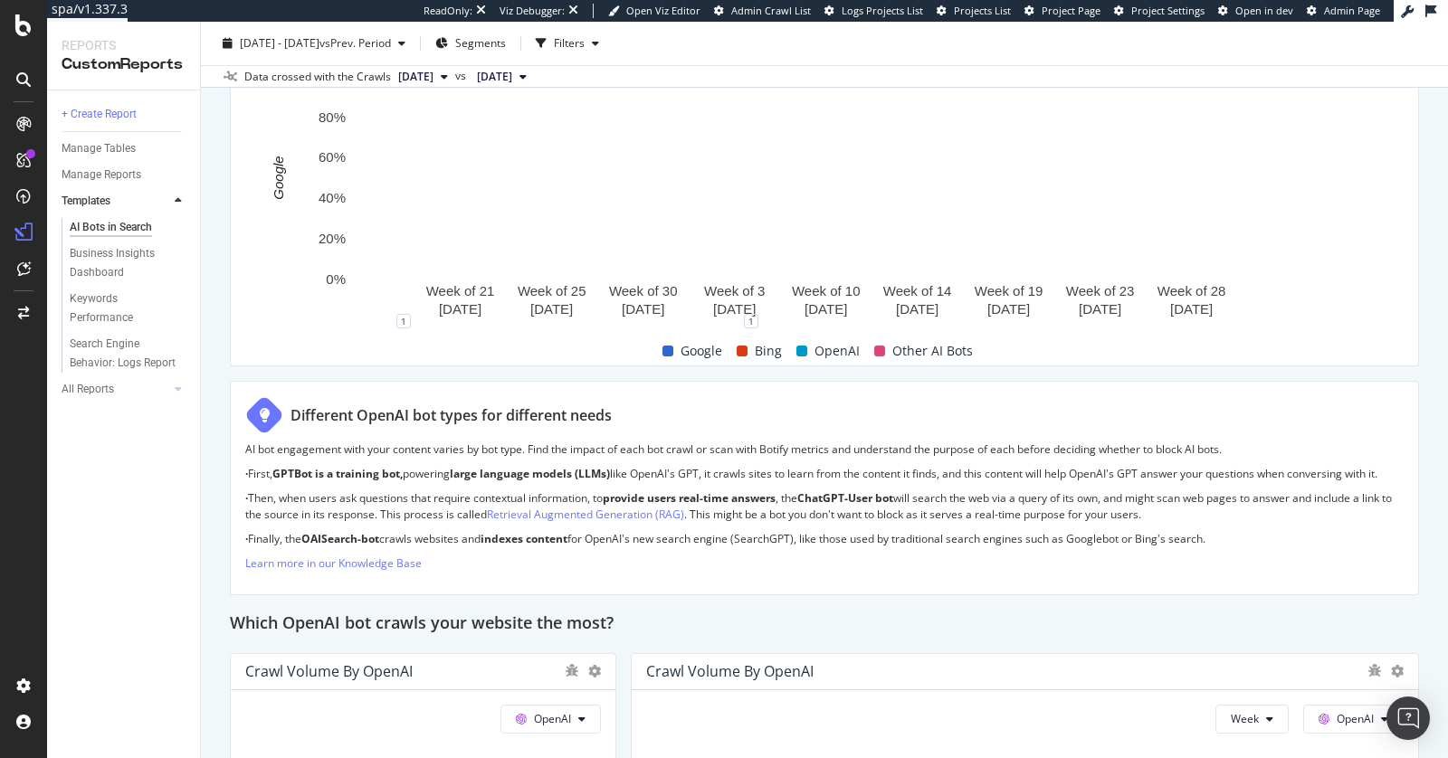
scroll to position [663, 0]
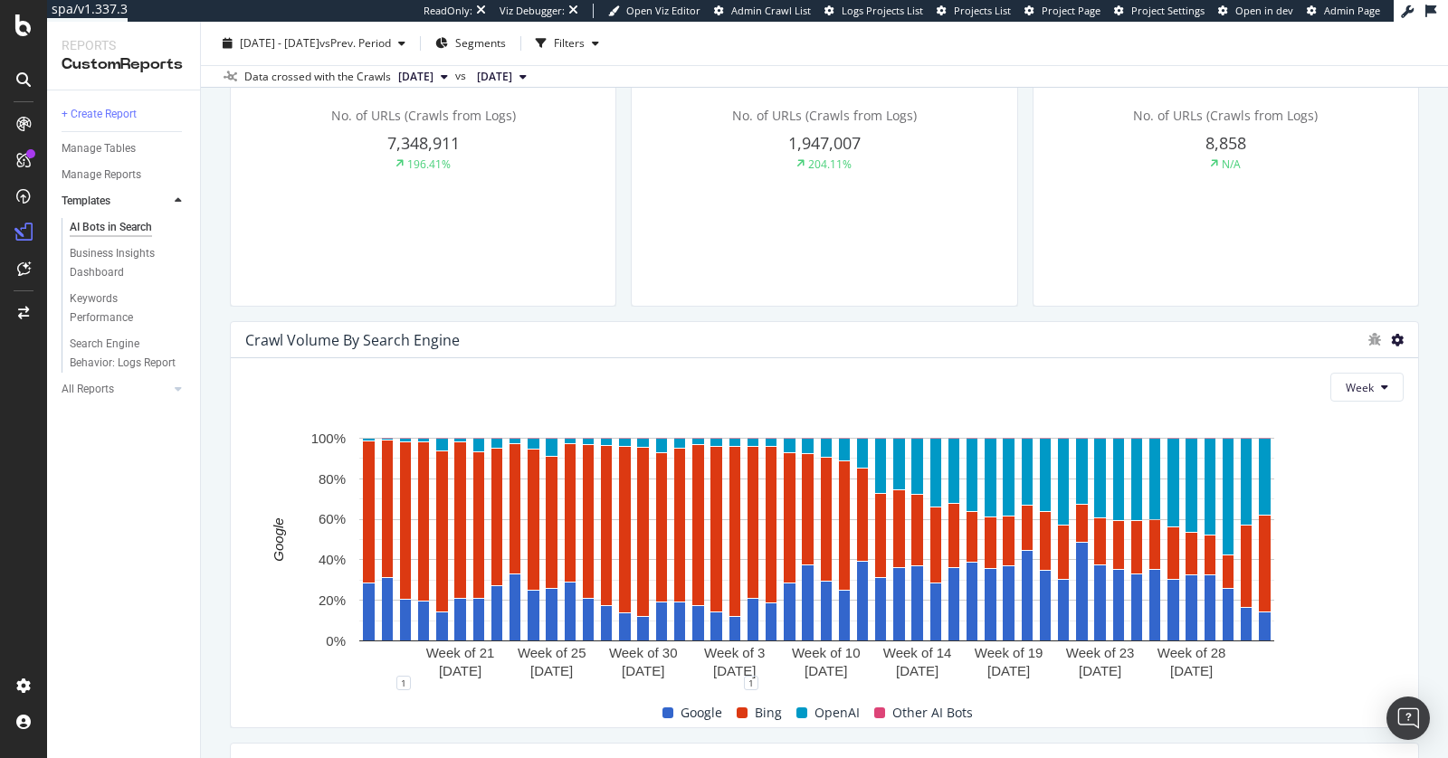
click at [1391, 337] on icon at bounding box center [1397, 340] width 13 height 13
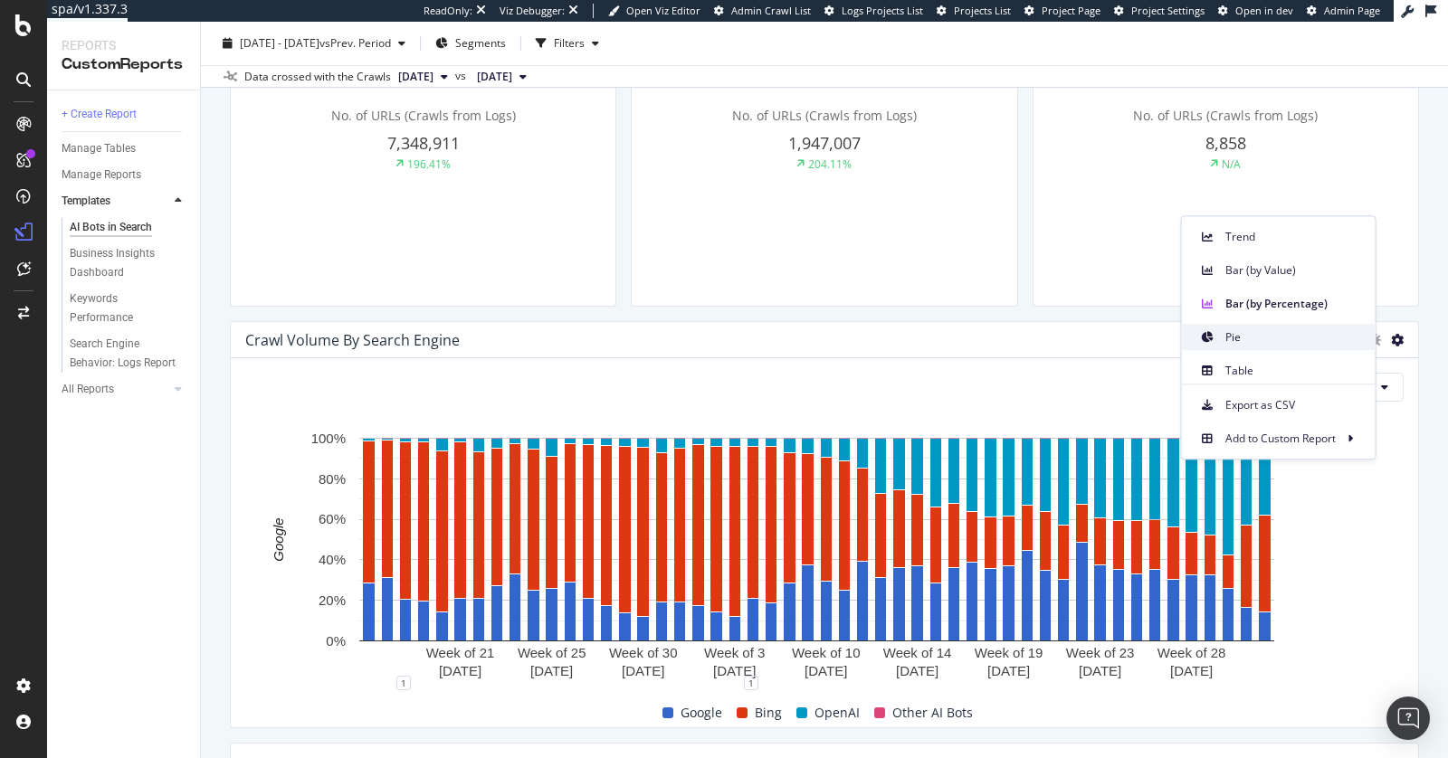
click at [1258, 337] on span "Pie" at bounding box center [1294, 337] width 136 height 16
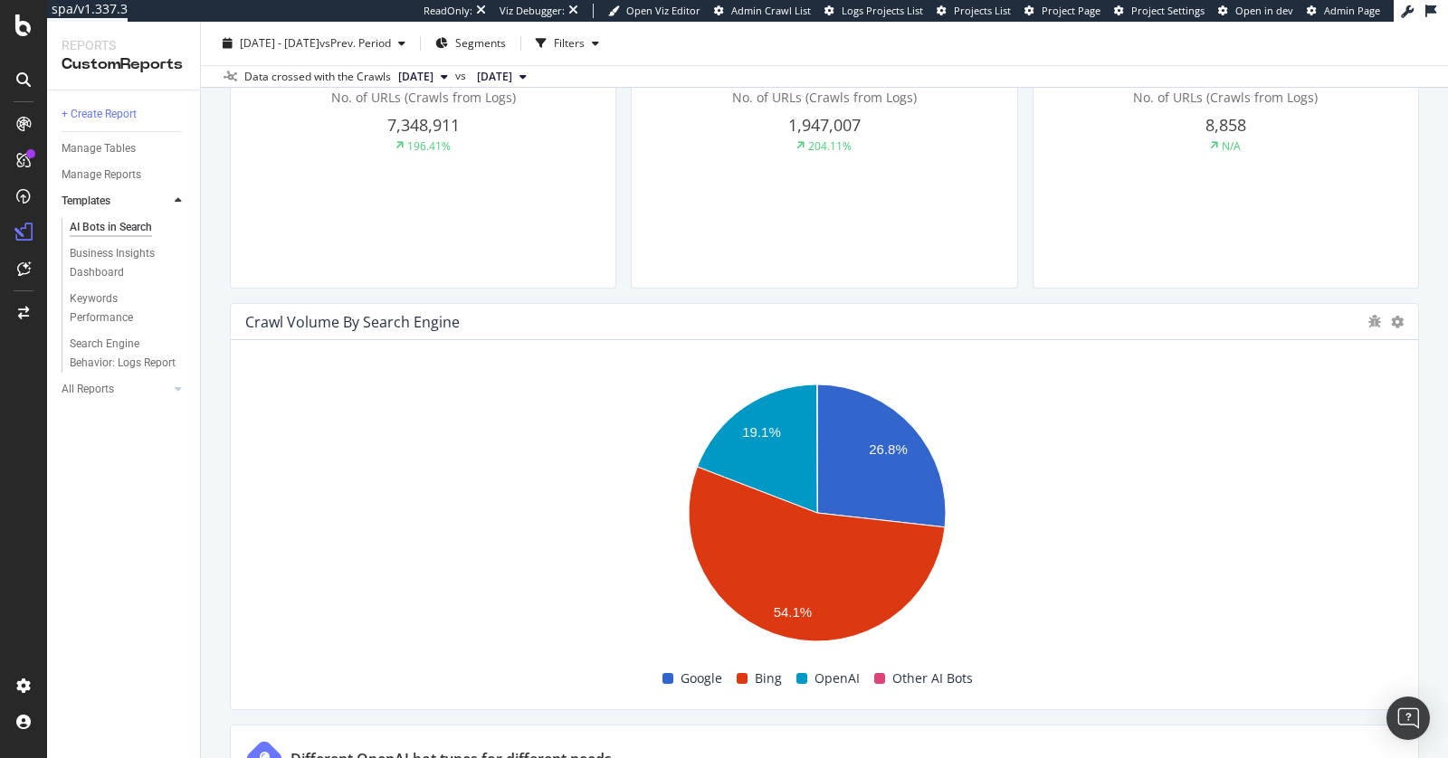
scroll to position [712, 0]
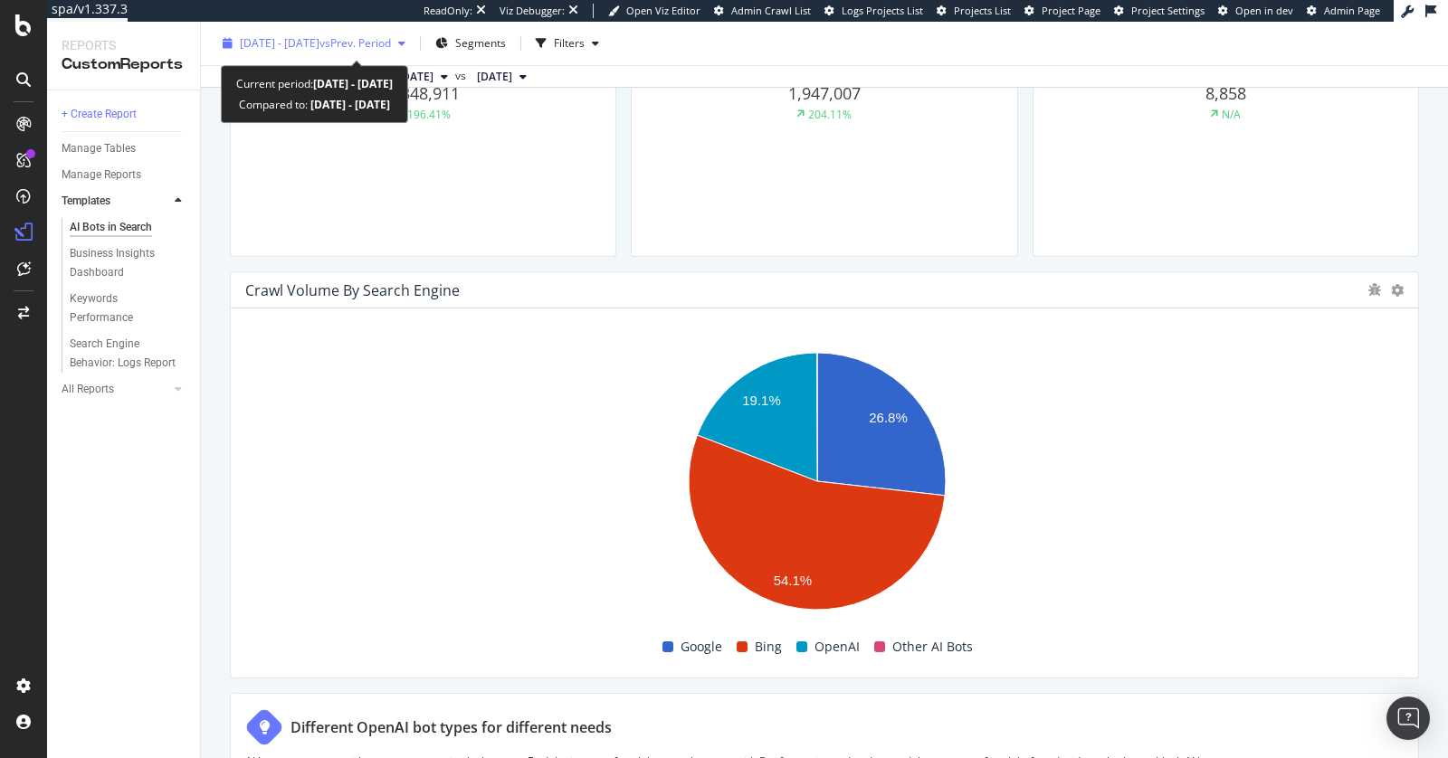
click at [320, 38] on span "2024 Sep. 16th - 2025 Aug. 27th" at bounding box center [280, 42] width 80 height 15
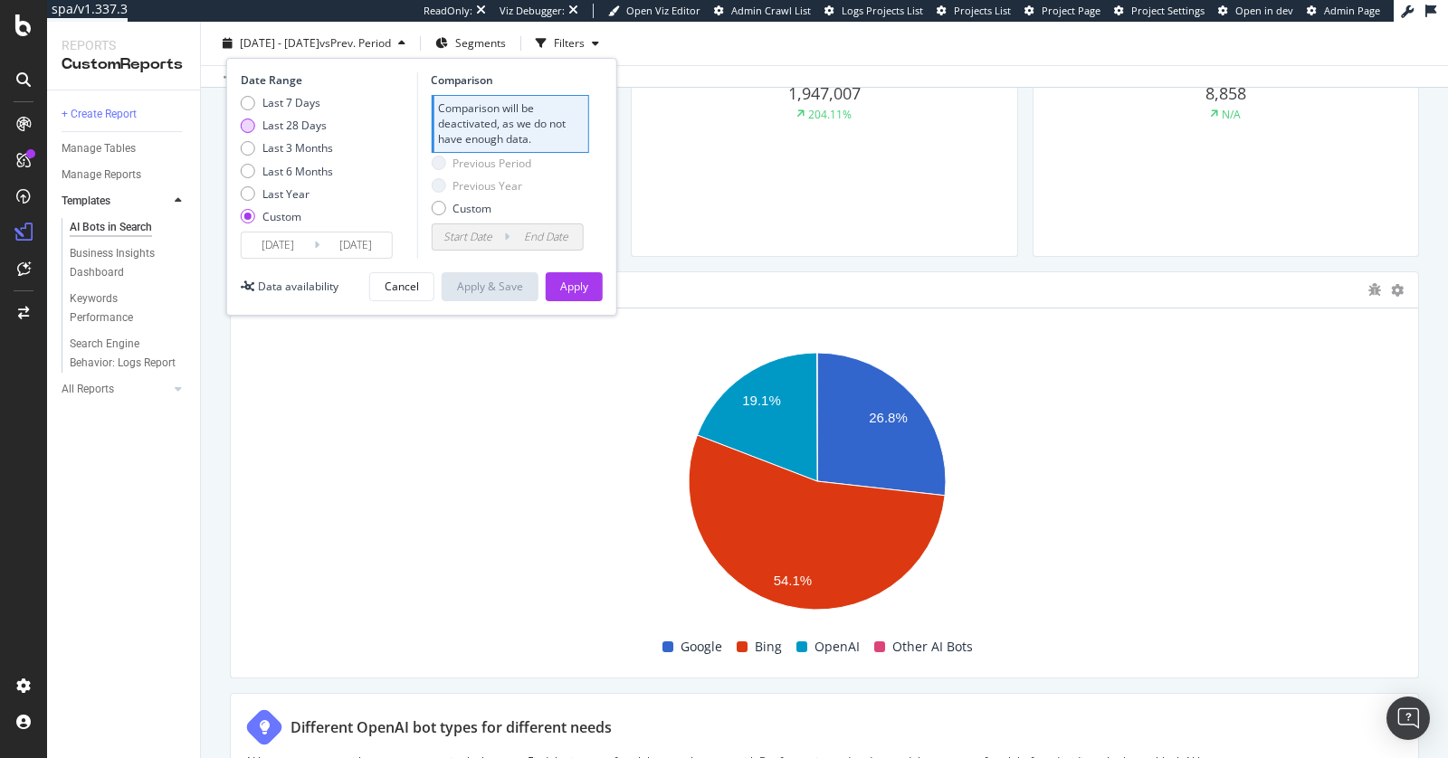
click at [297, 124] on div "Last 28 Days" at bounding box center [294, 125] width 64 height 15
type input "2025/07/31"
type input "2025/07/03"
type input "2025/07/30"
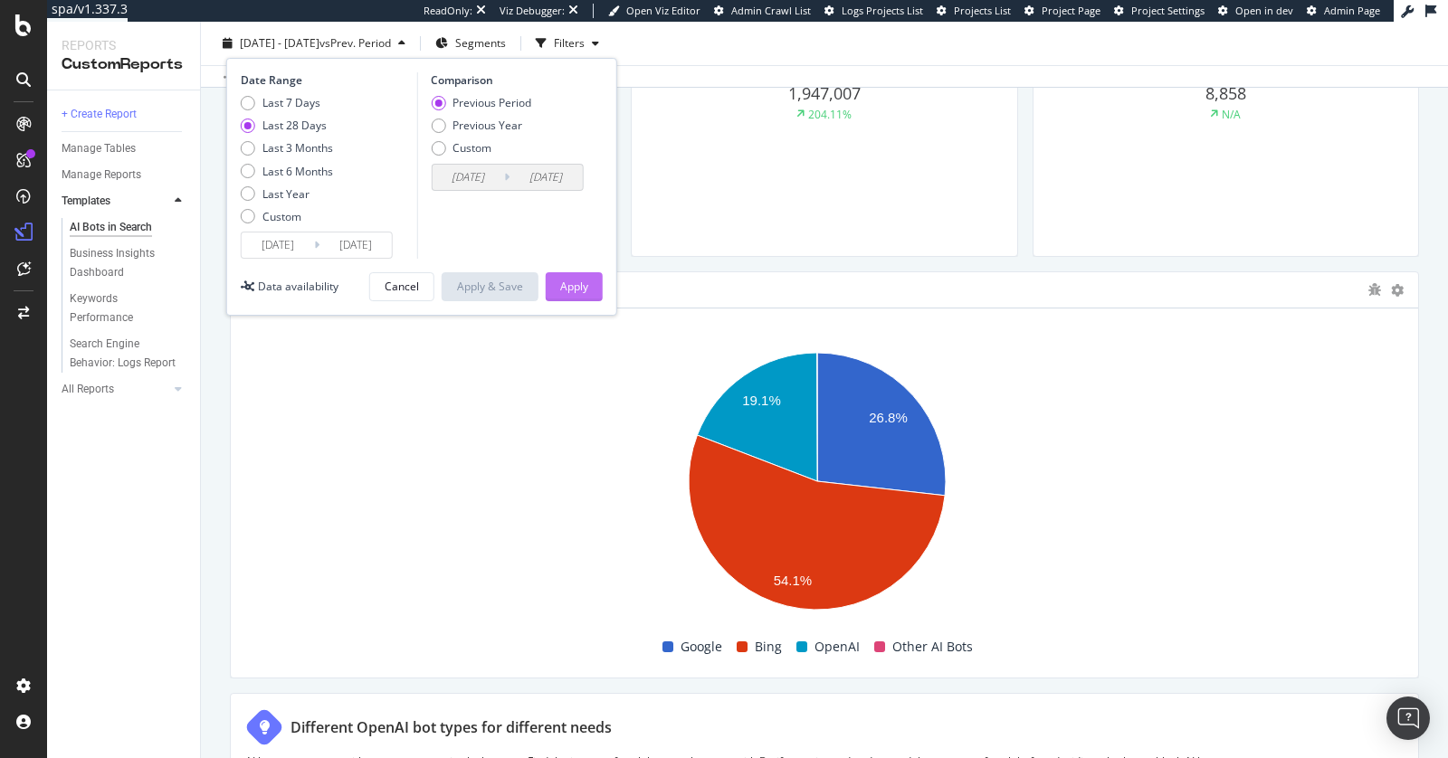
click at [569, 279] on div "Apply" at bounding box center [574, 286] width 28 height 15
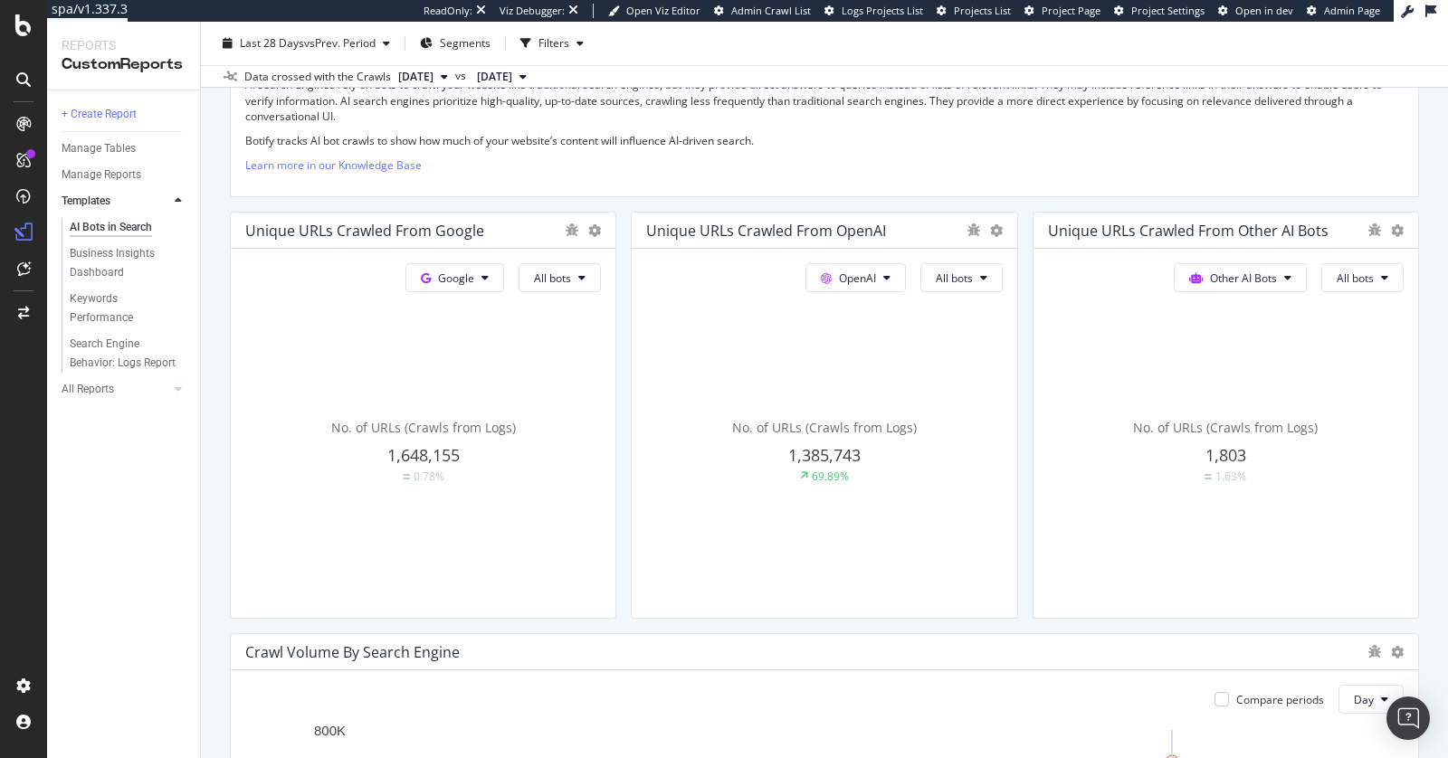
scroll to position [634, 0]
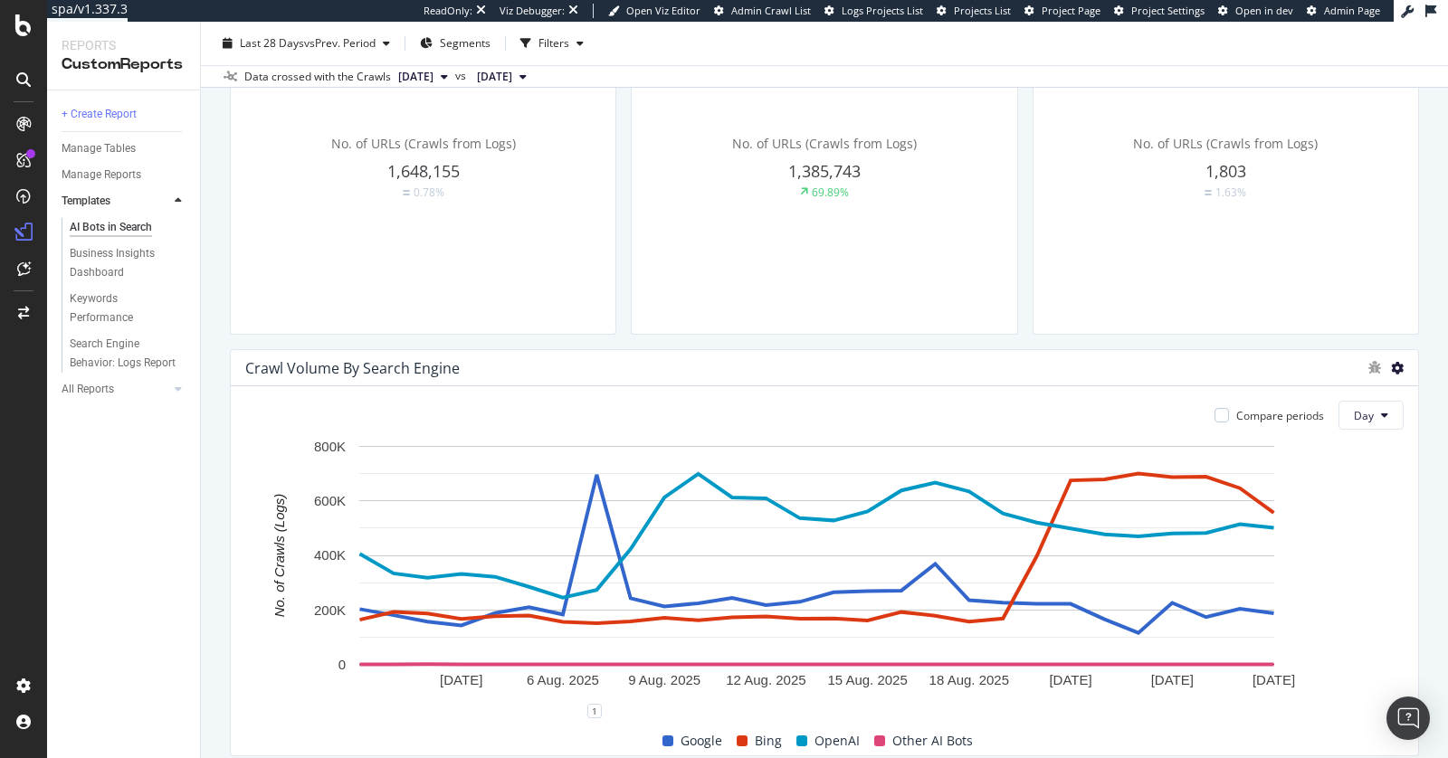
click at [1391, 363] on icon at bounding box center [1397, 368] width 13 height 13
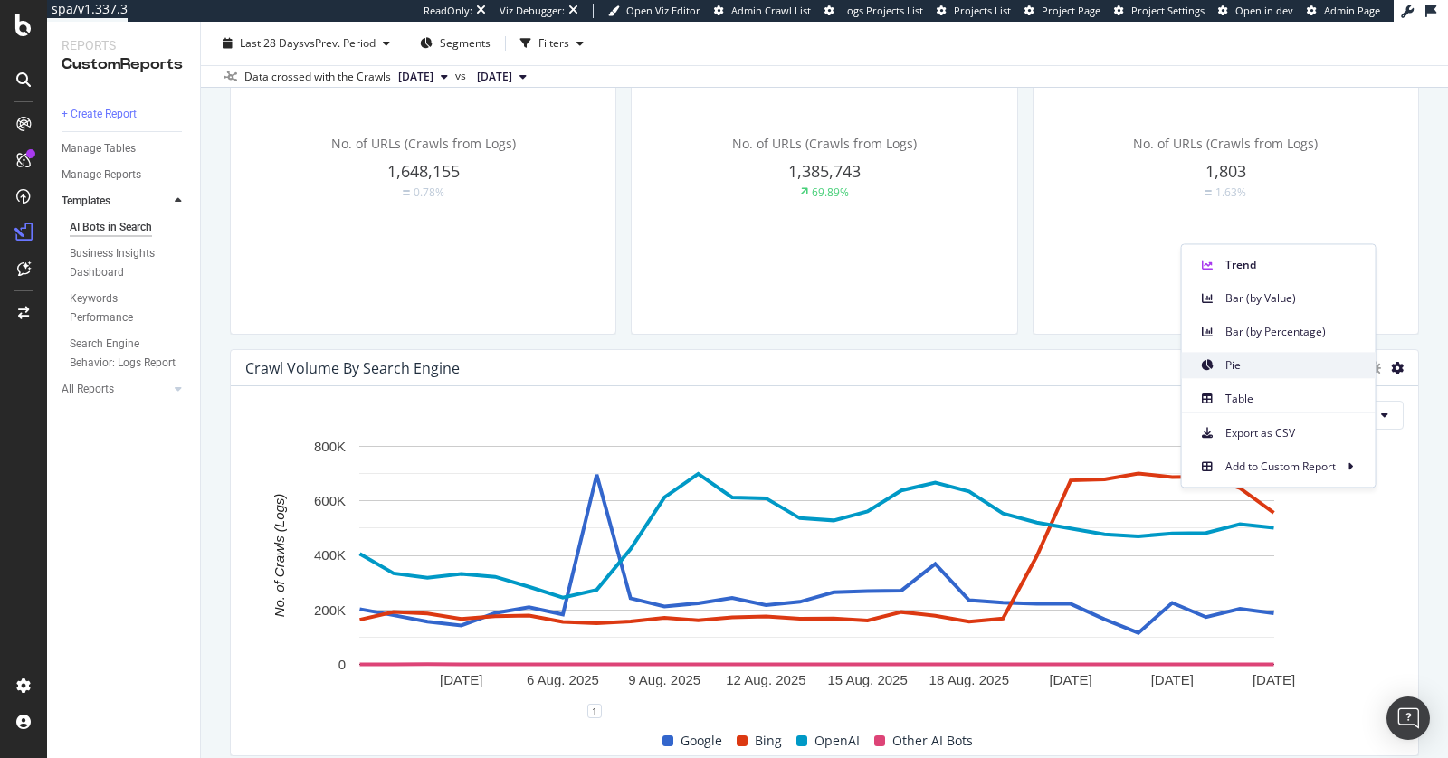
click at [1271, 364] on span "Pie" at bounding box center [1294, 366] width 136 height 16
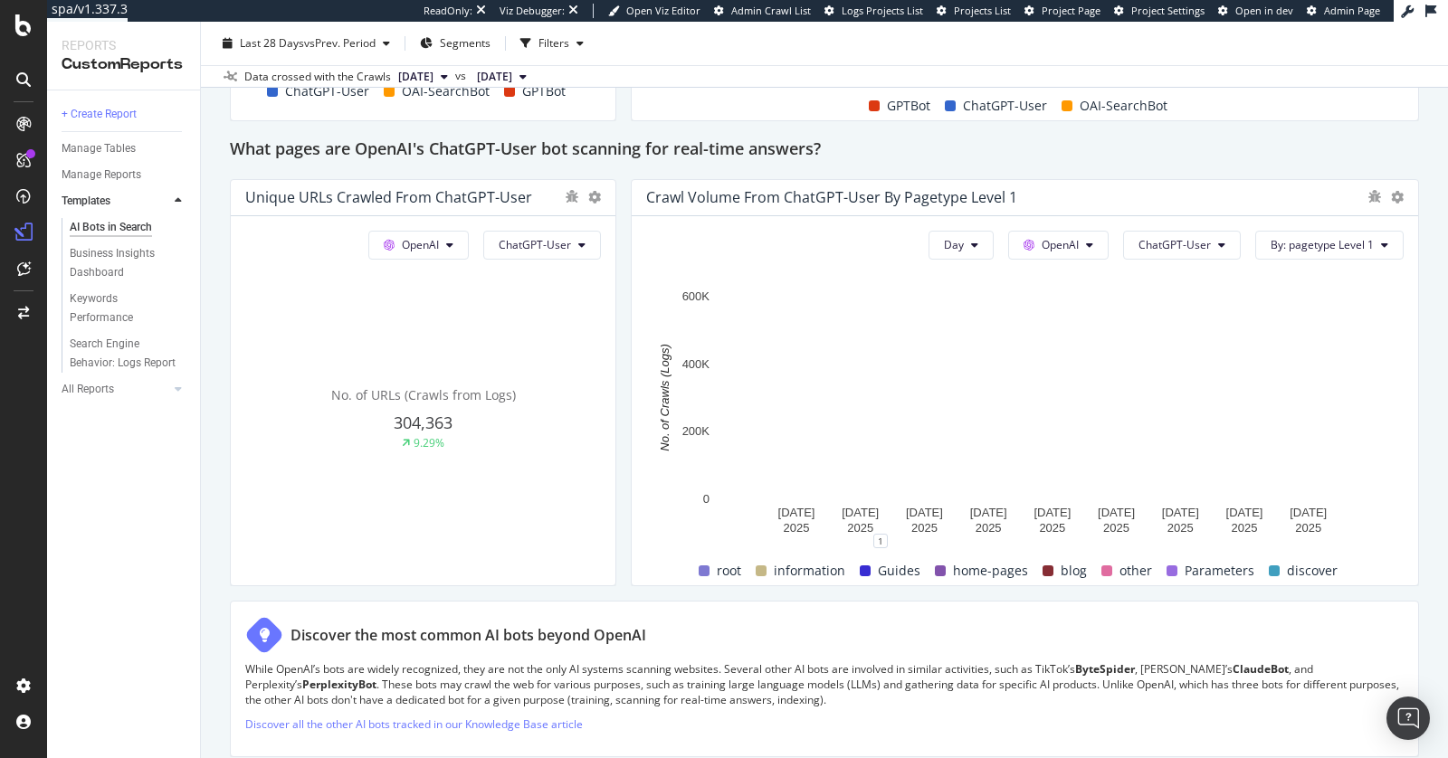
scroll to position [1960, 0]
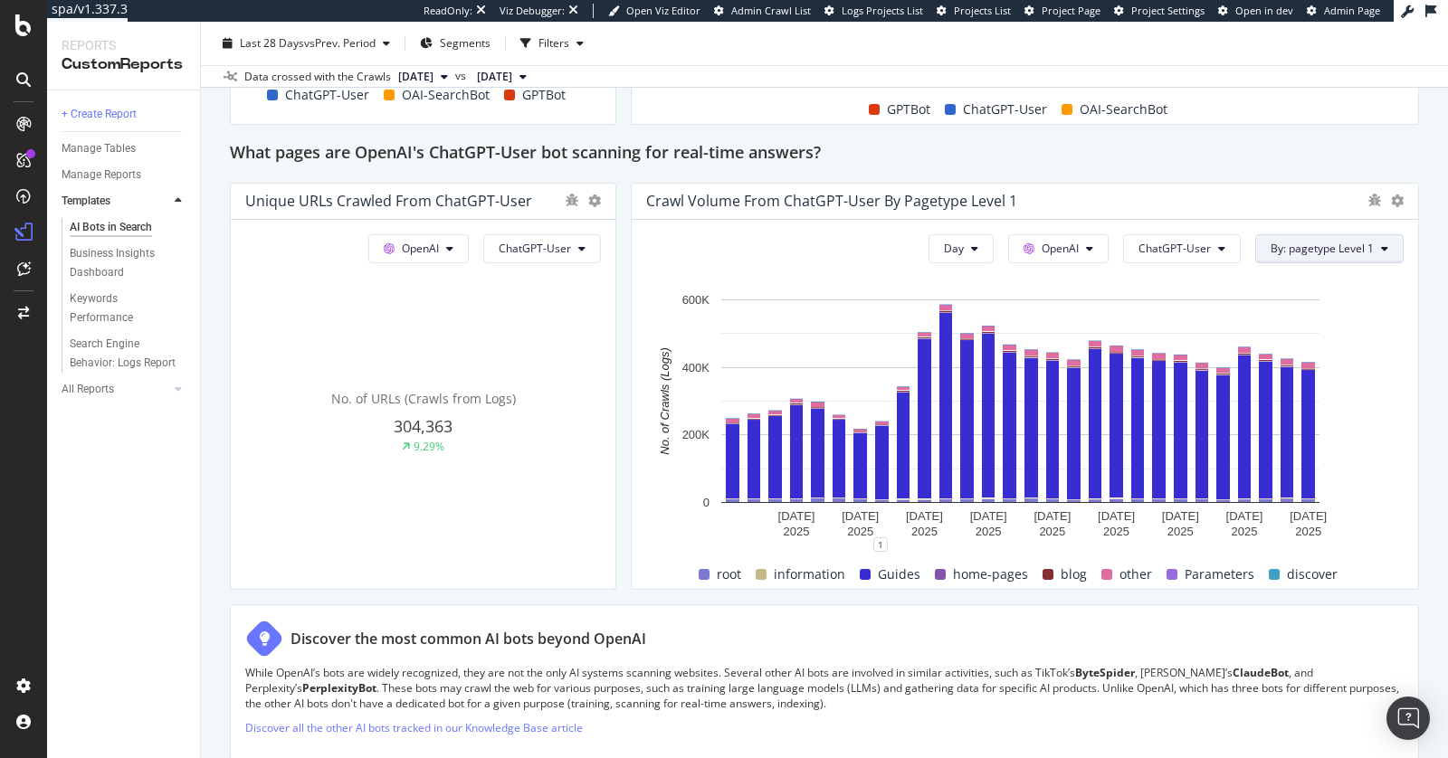
click at [1328, 256] on span "By: pagetype Level 1" at bounding box center [1322, 248] width 103 height 15
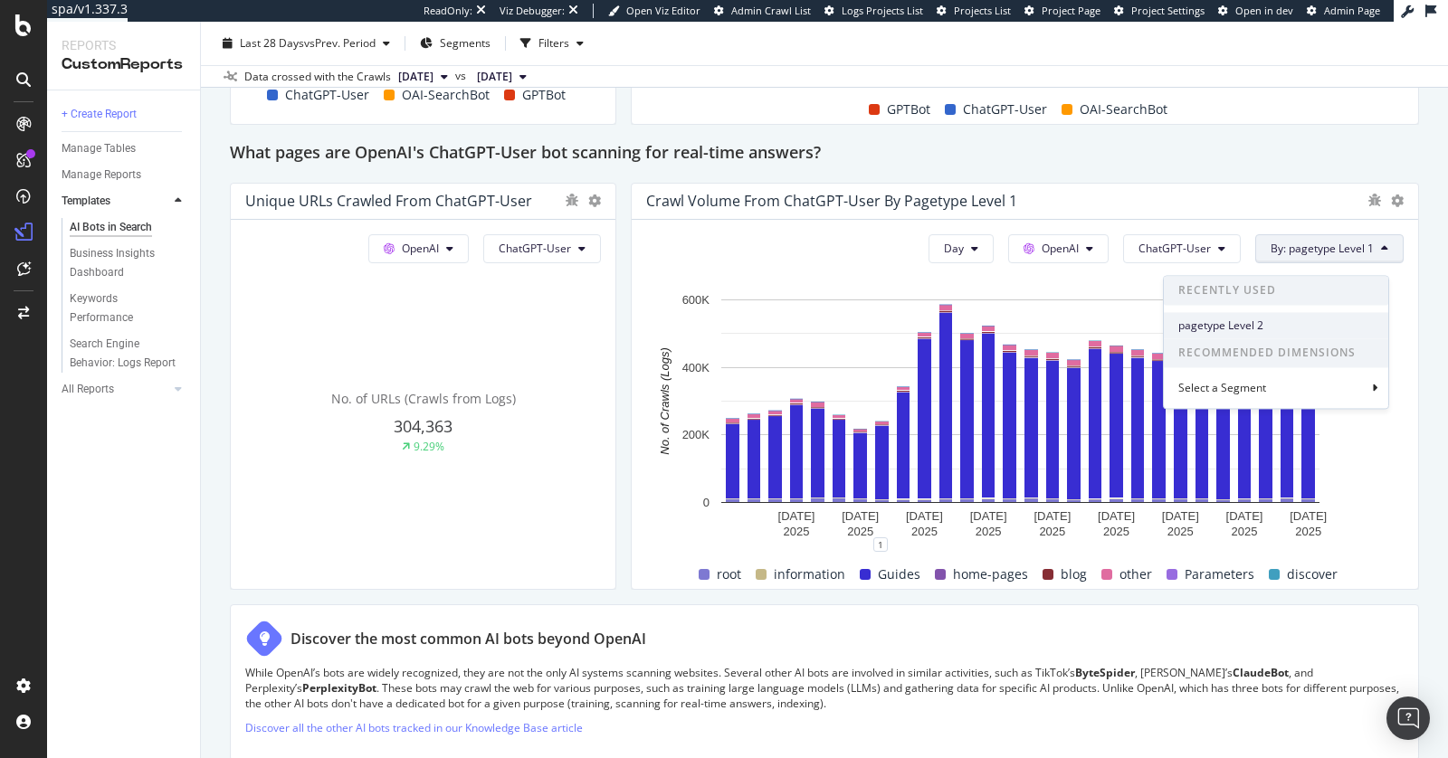
click at [1294, 324] on span "pagetype Level 2" at bounding box center [1276, 326] width 196 height 16
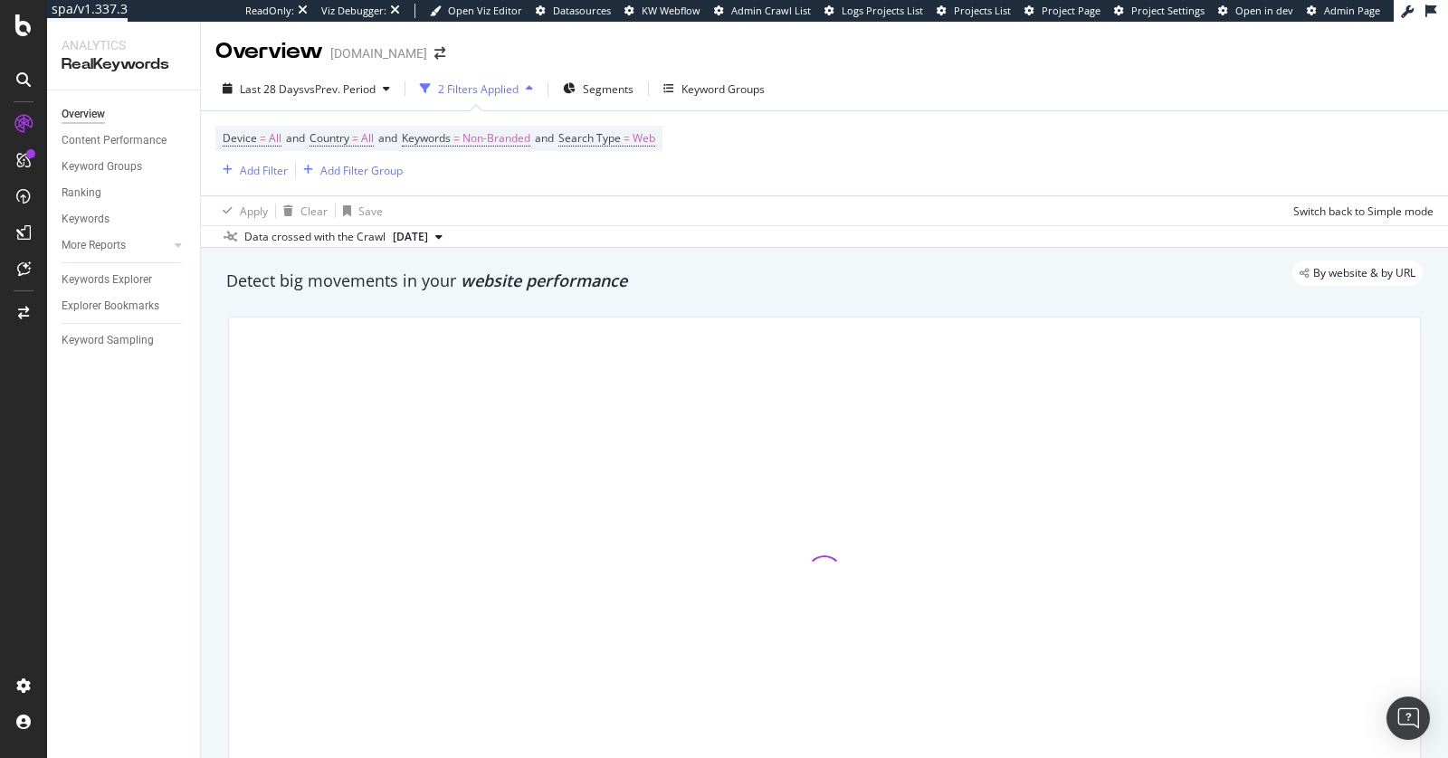
scroll to position [374, 0]
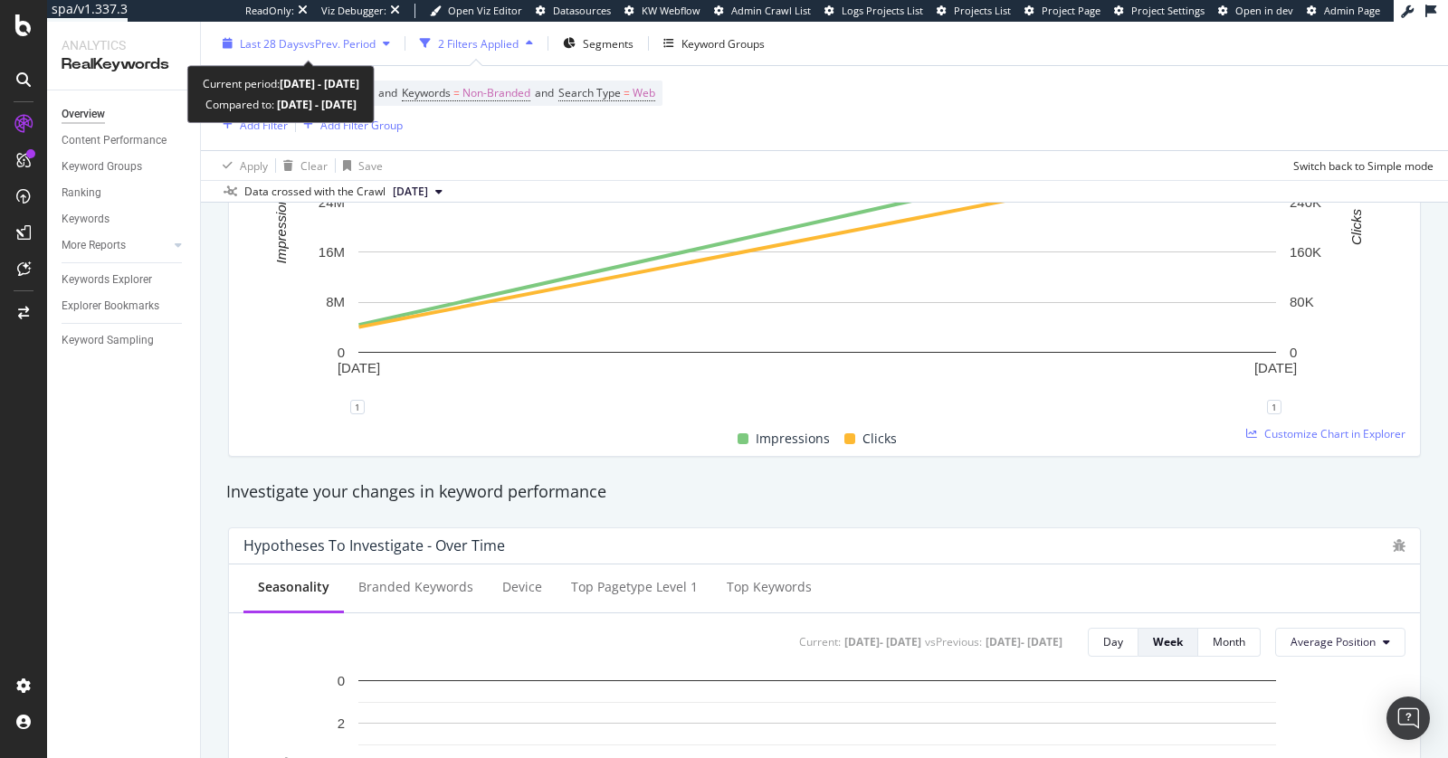
click at [285, 34] on div "Last 28 Days vs Prev. Period" at bounding box center [306, 43] width 182 height 27
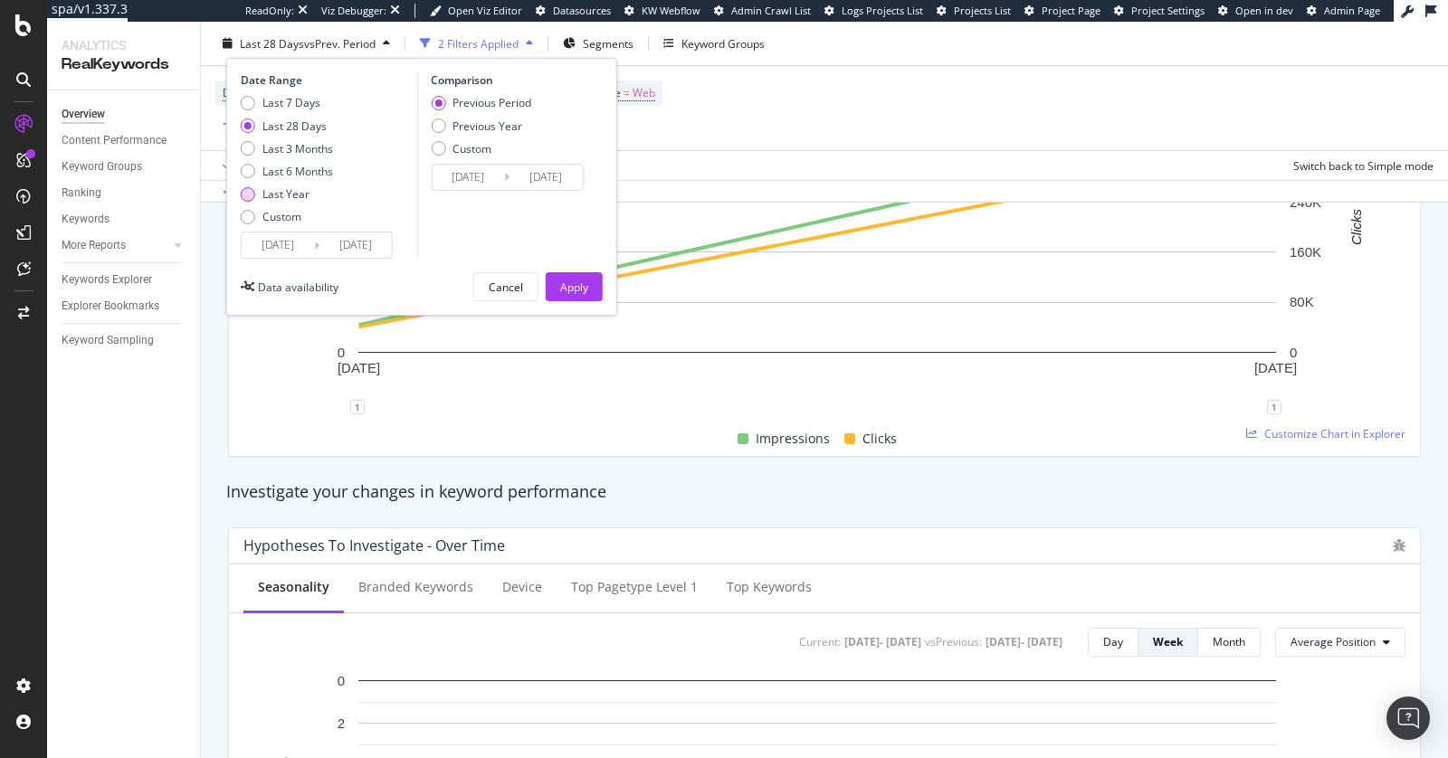
click at [301, 197] on div "Last Year" at bounding box center [285, 193] width 47 height 15
type input "2024/08/26"
type input "2023/08/27"
type input "2024/08/25"
click at [560, 281] on div "Apply" at bounding box center [574, 286] width 28 height 15
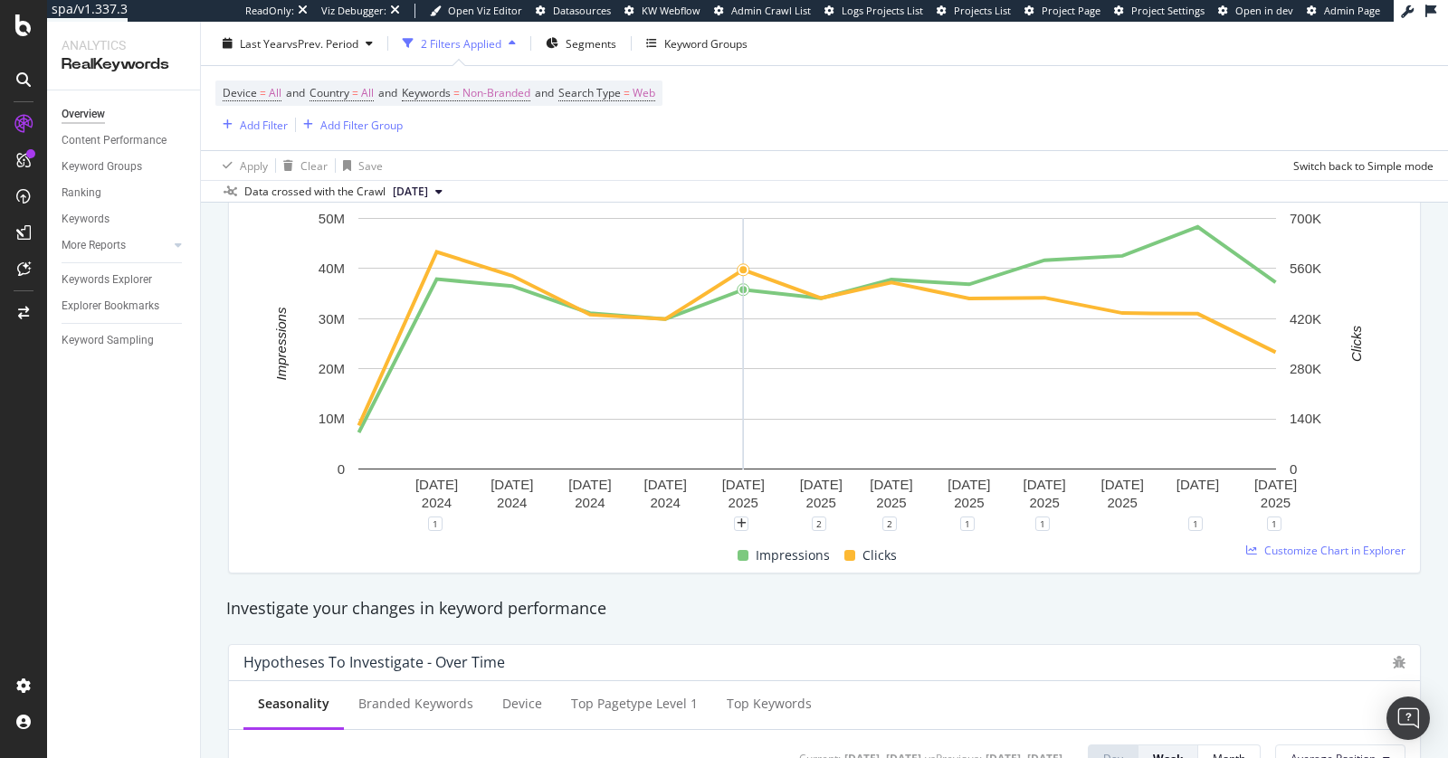
scroll to position [256, 0]
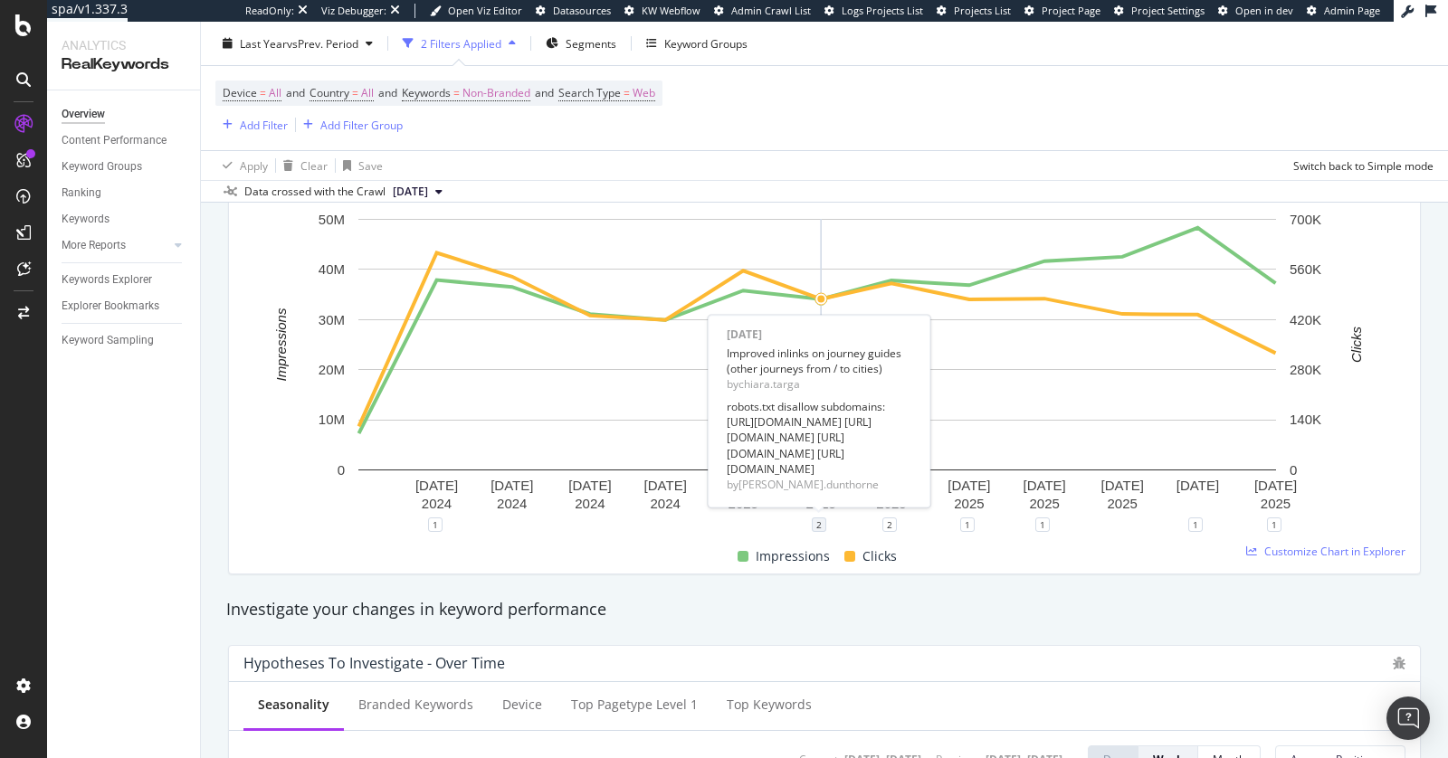
click at [816, 520] on div "2" at bounding box center [819, 525] width 14 height 14
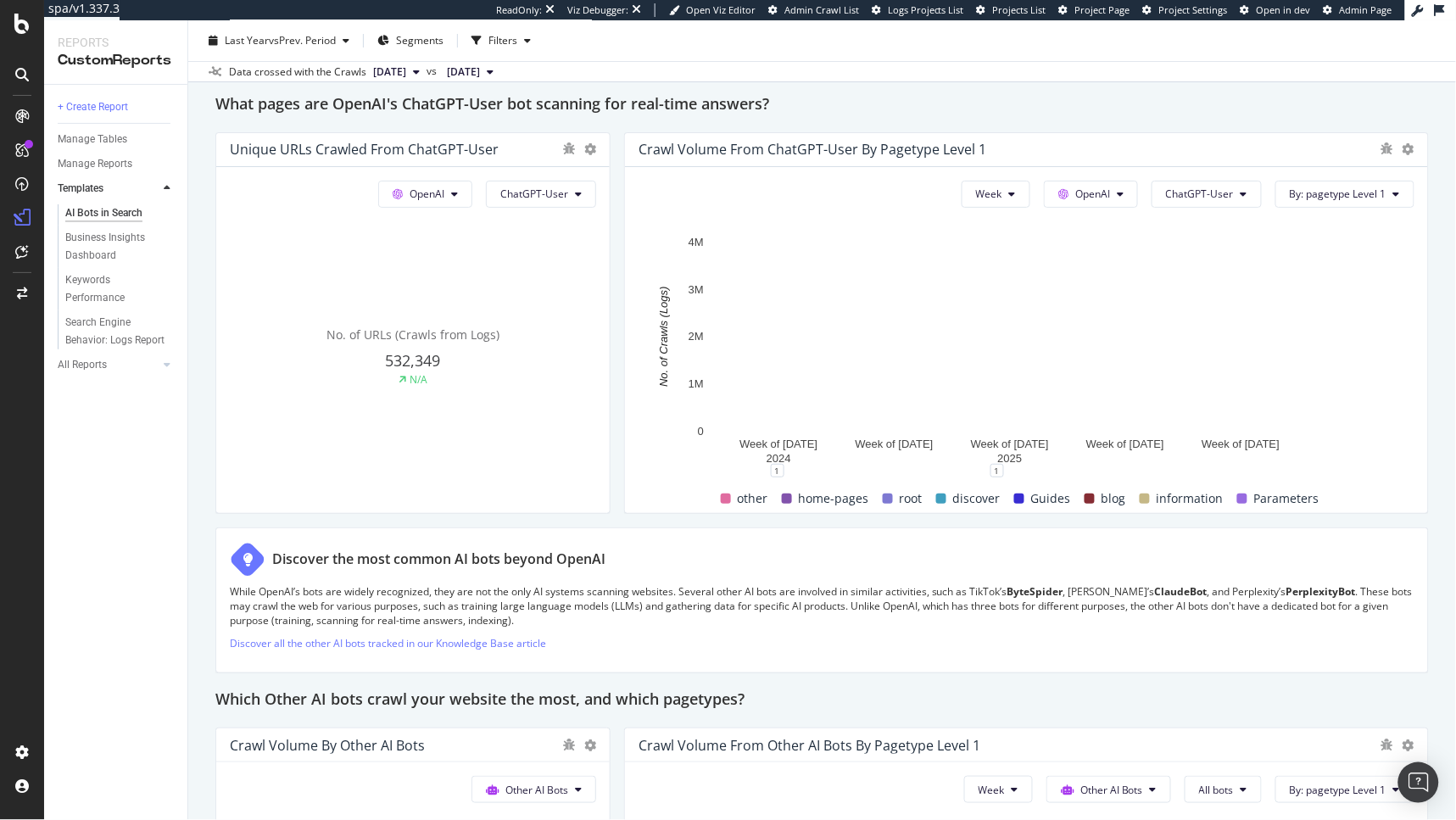
scroll to position [1883, 0]
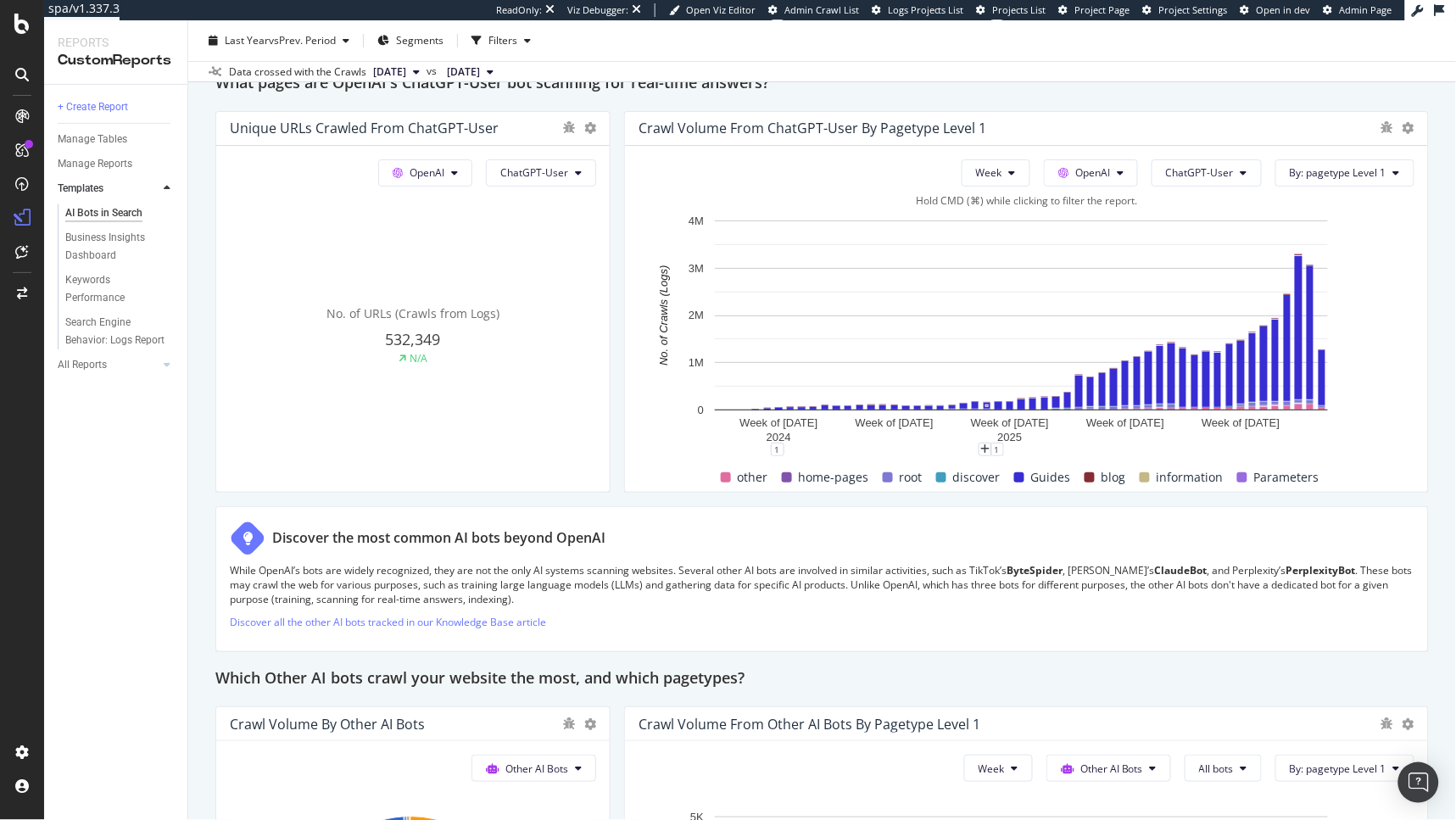
click at [737, 476] on span "other" at bounding box center [752, 478] width 31 height 21
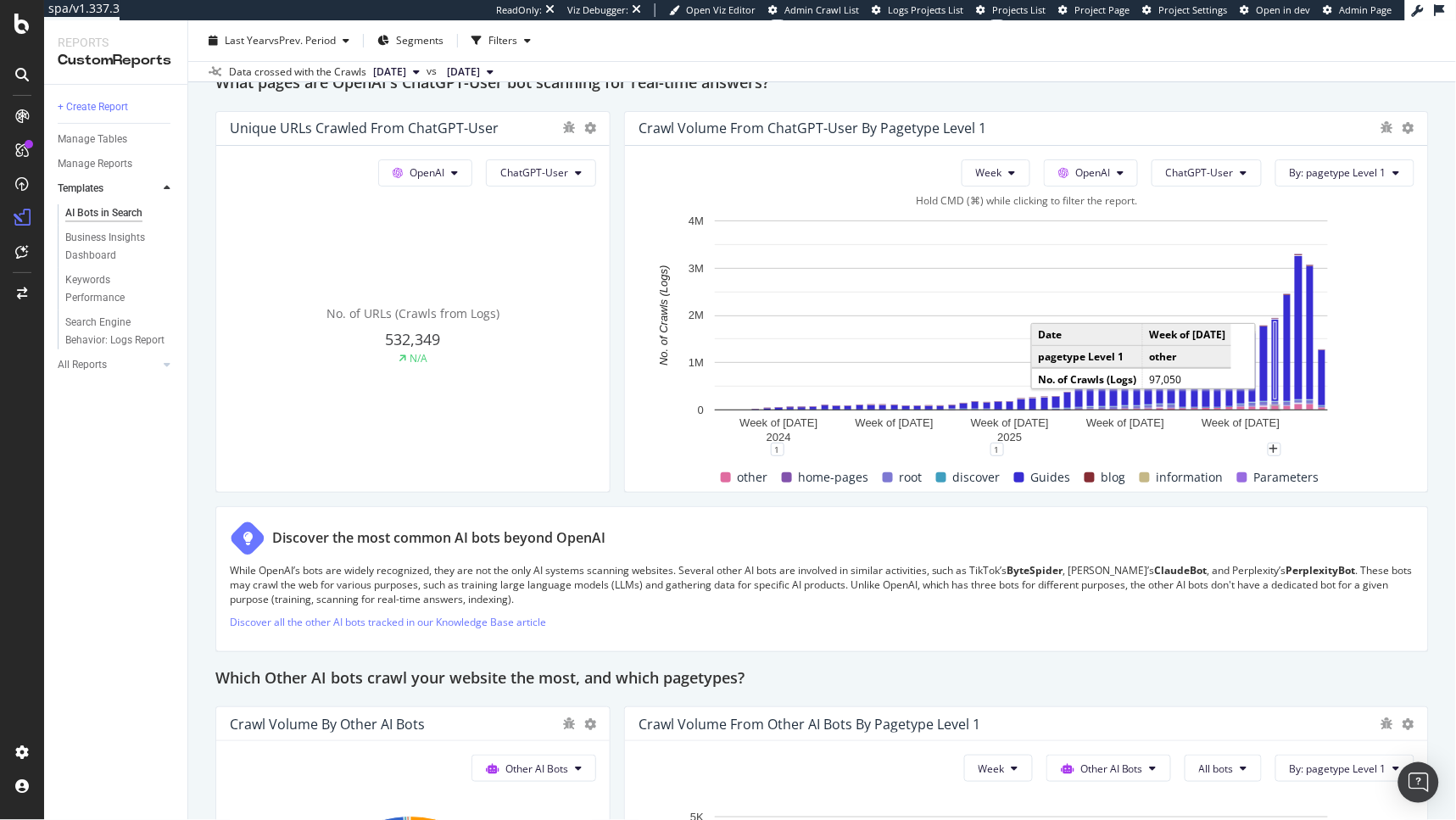
click at [1272, 408] on rect "A chart." at bounding box center [1275, 409] width 7 height 4
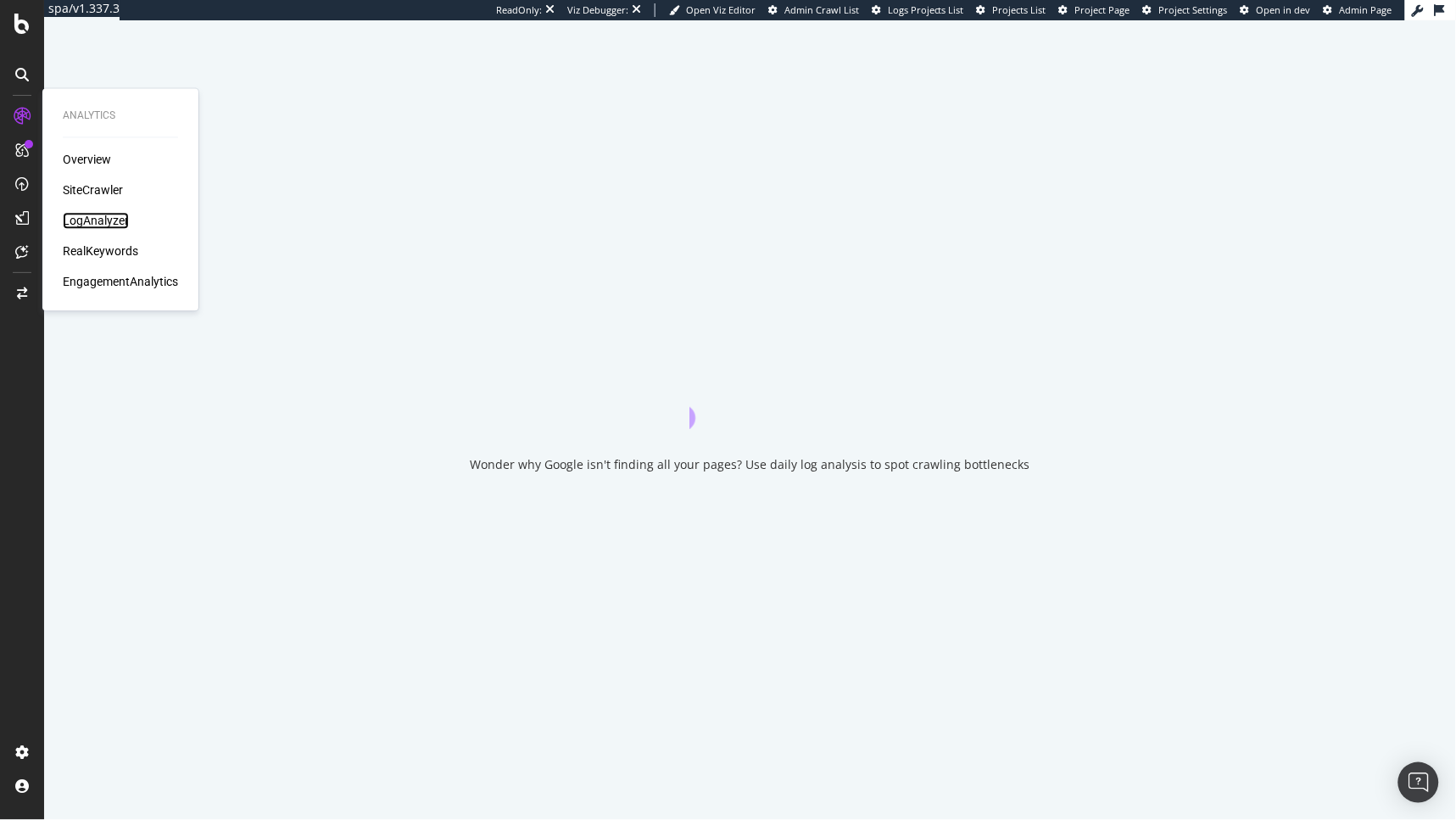
click at [87, 213] on div "LogAnalyzer" at bounding box center [96, 221] width 67 height 17
